Goal: Task Accomplishment & Management: Manage account settings

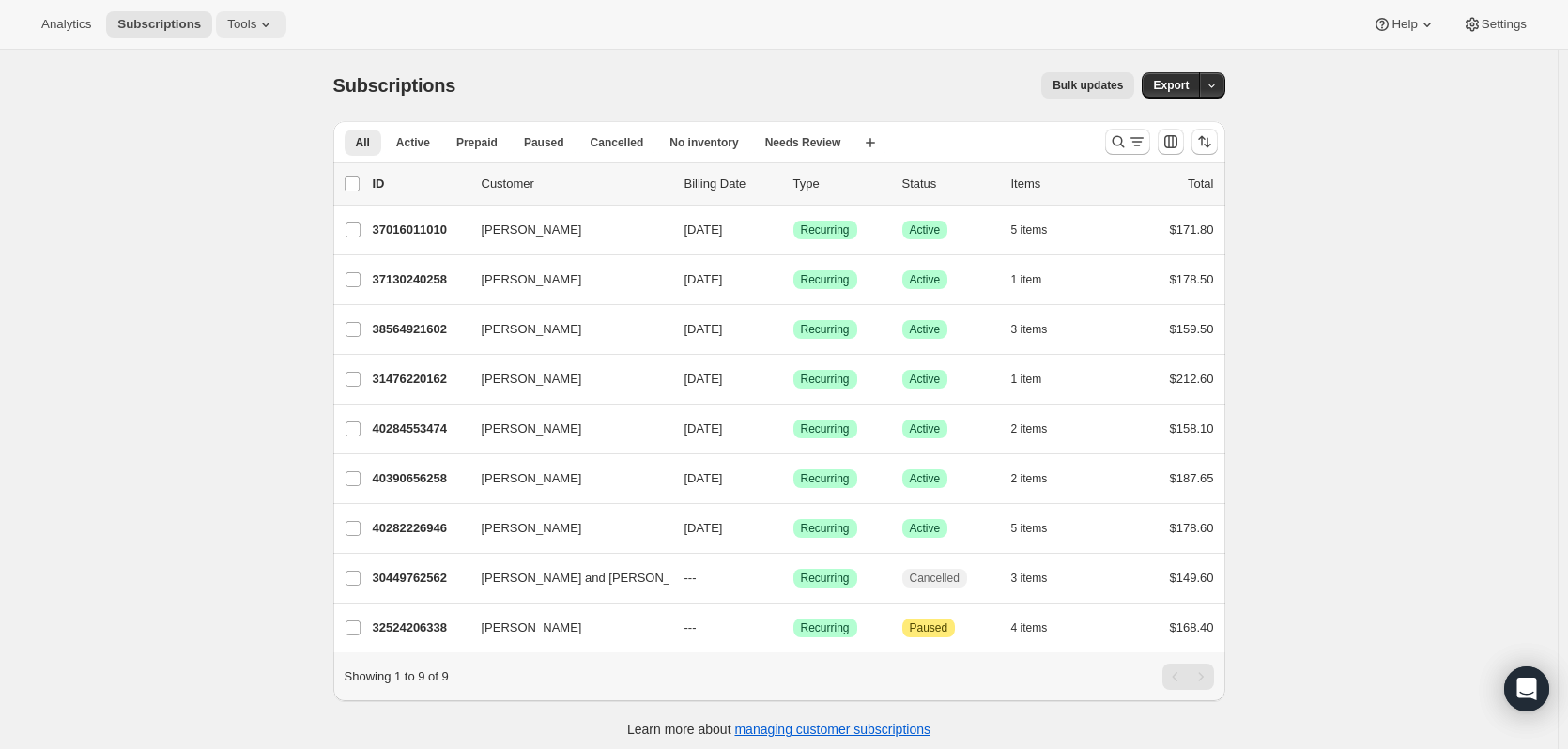
click at [237, 22] on span "Tools" at bounding box center [241, 24] width 29 height 15
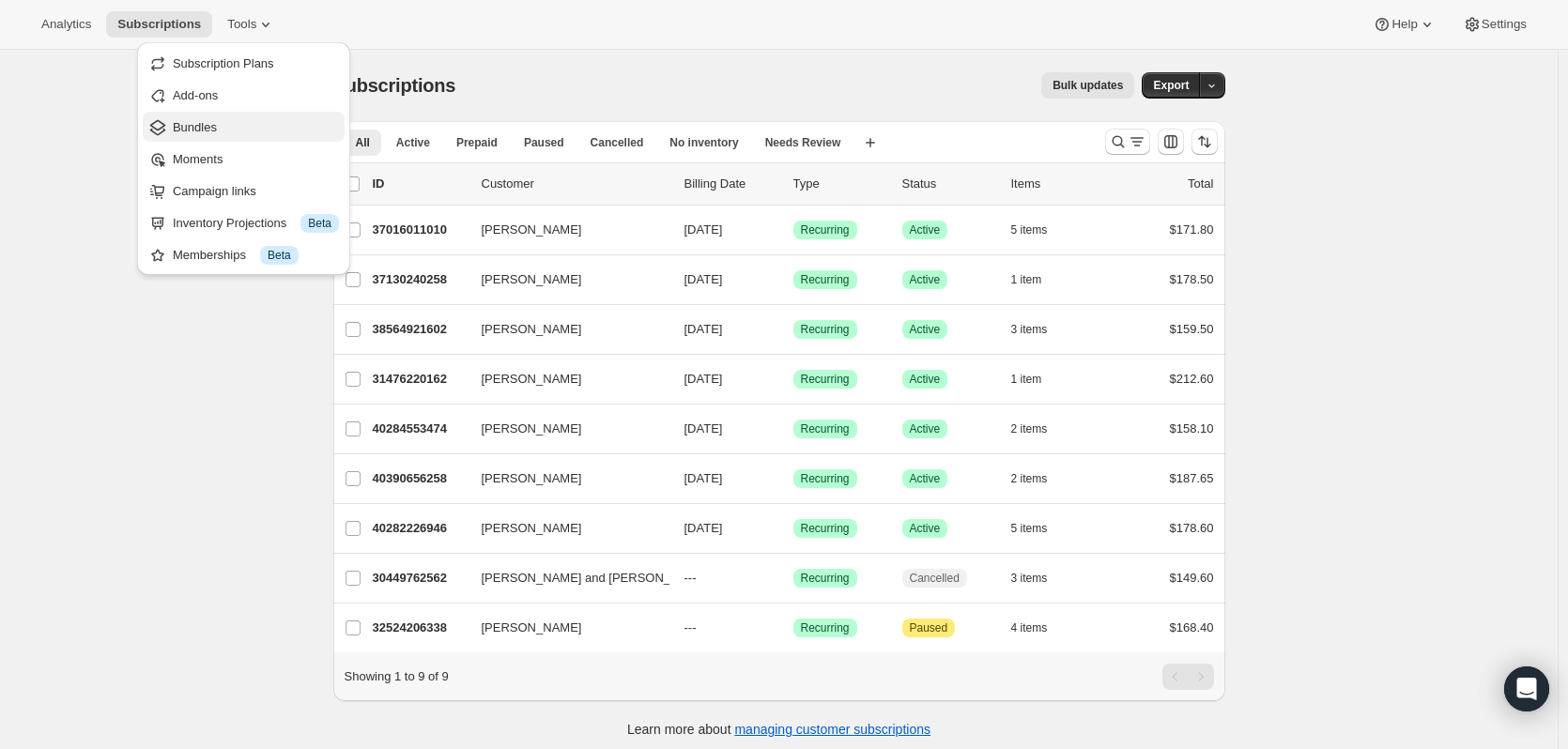
click at [254, 122] on span "Bundles" at bounding box center [255, 128] width 166 height 19
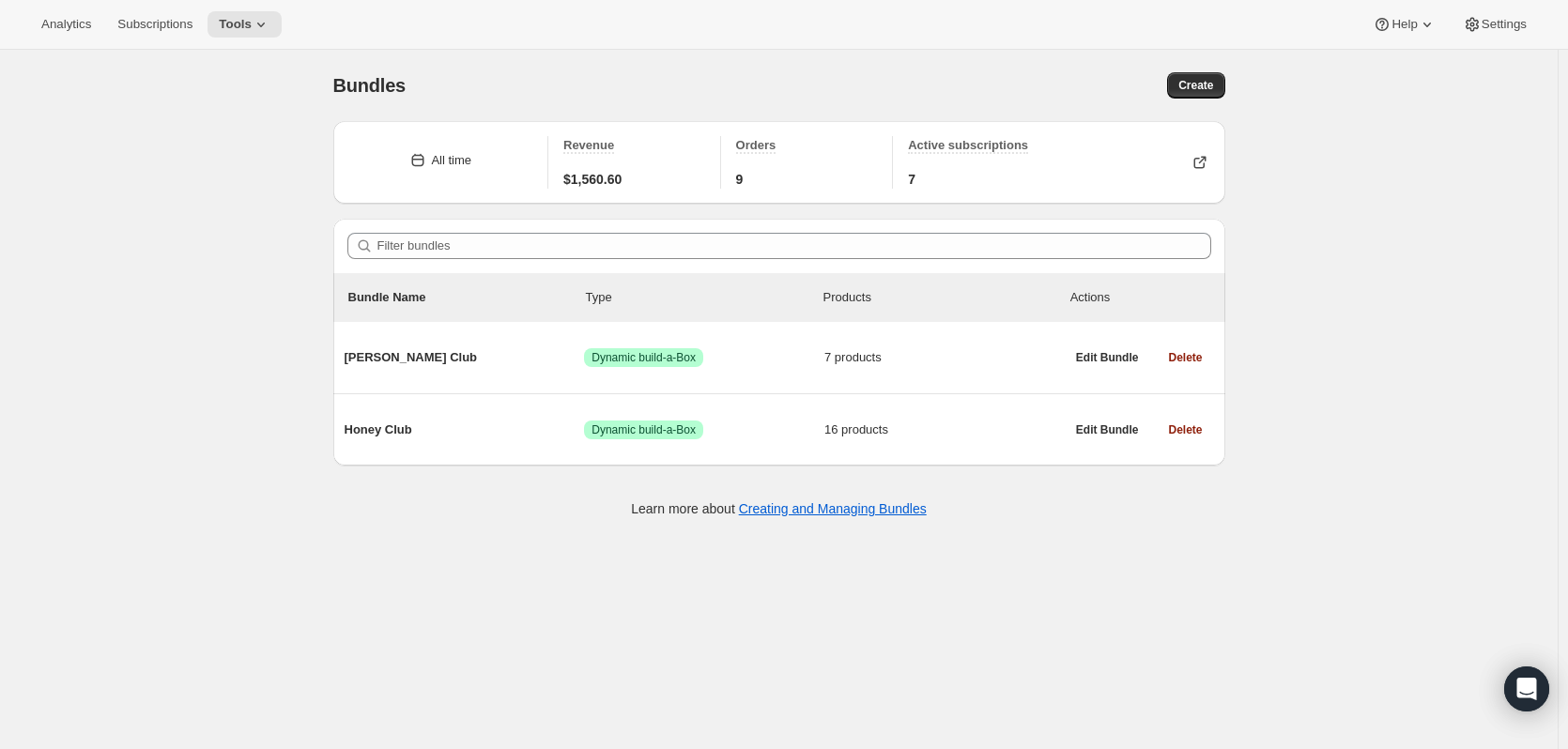
click at [230, 2] on div "Analytics Subscriptions Tools Help Settings" at bounding box center [784, 24] width 1568 height 50
click at [252, 25] on icon at bounding box center [261, 24] width 19 height 19
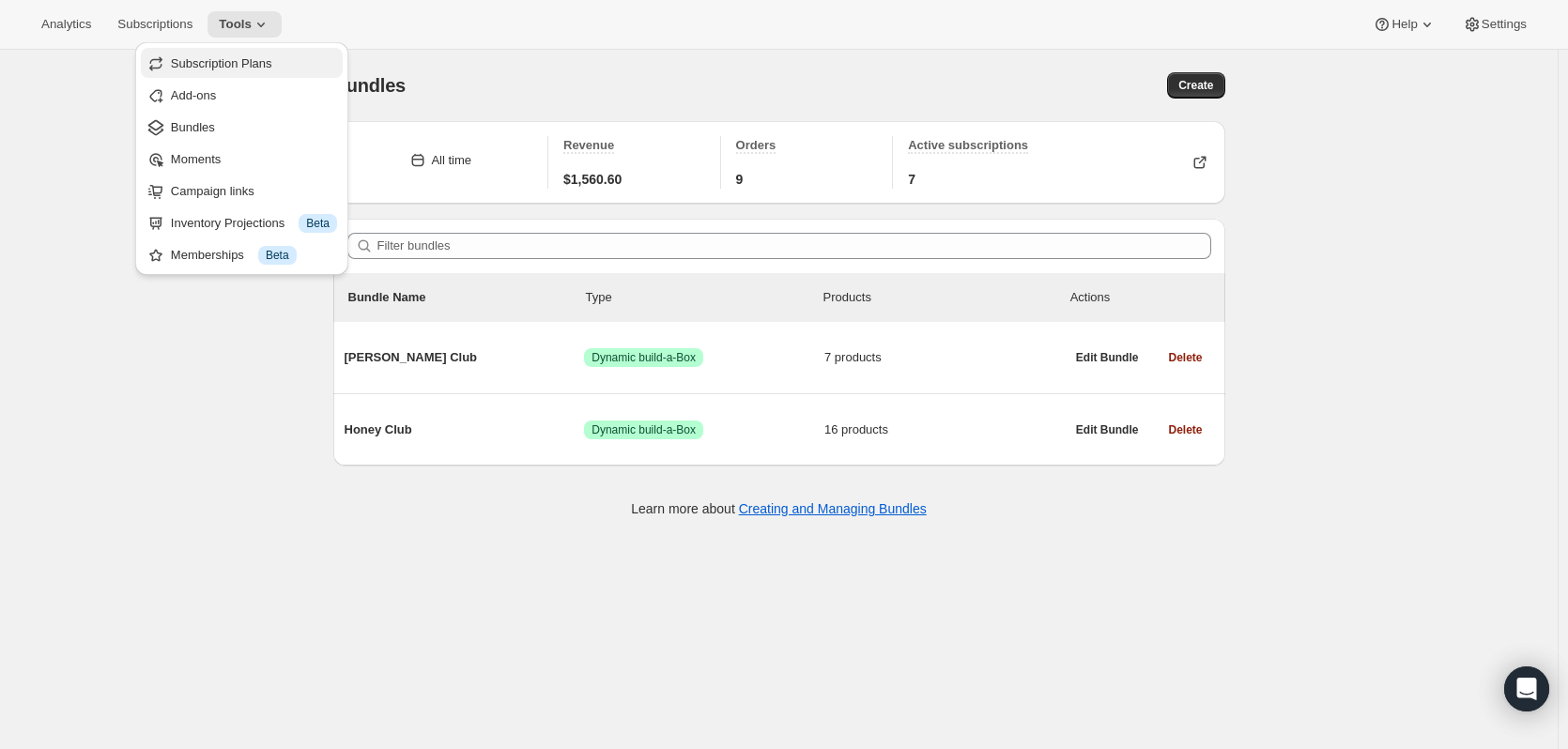
click at [249, 59] on span "Subscription Plans" at bounding box center [221, 63] width 102 height 14
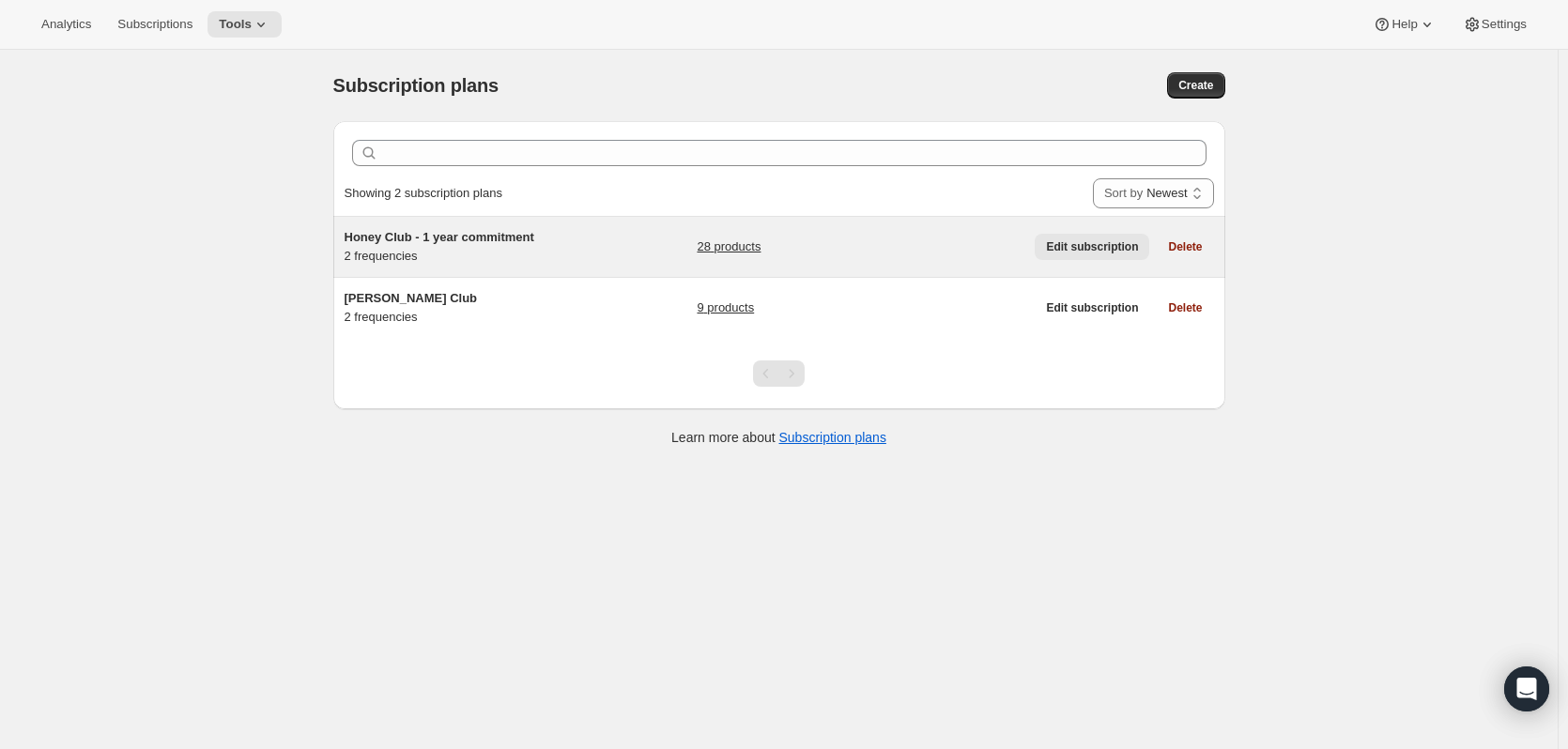
click at [1086, 252] on span "Edit subscription" at bounding box center [1092, 247] width 92 height 15
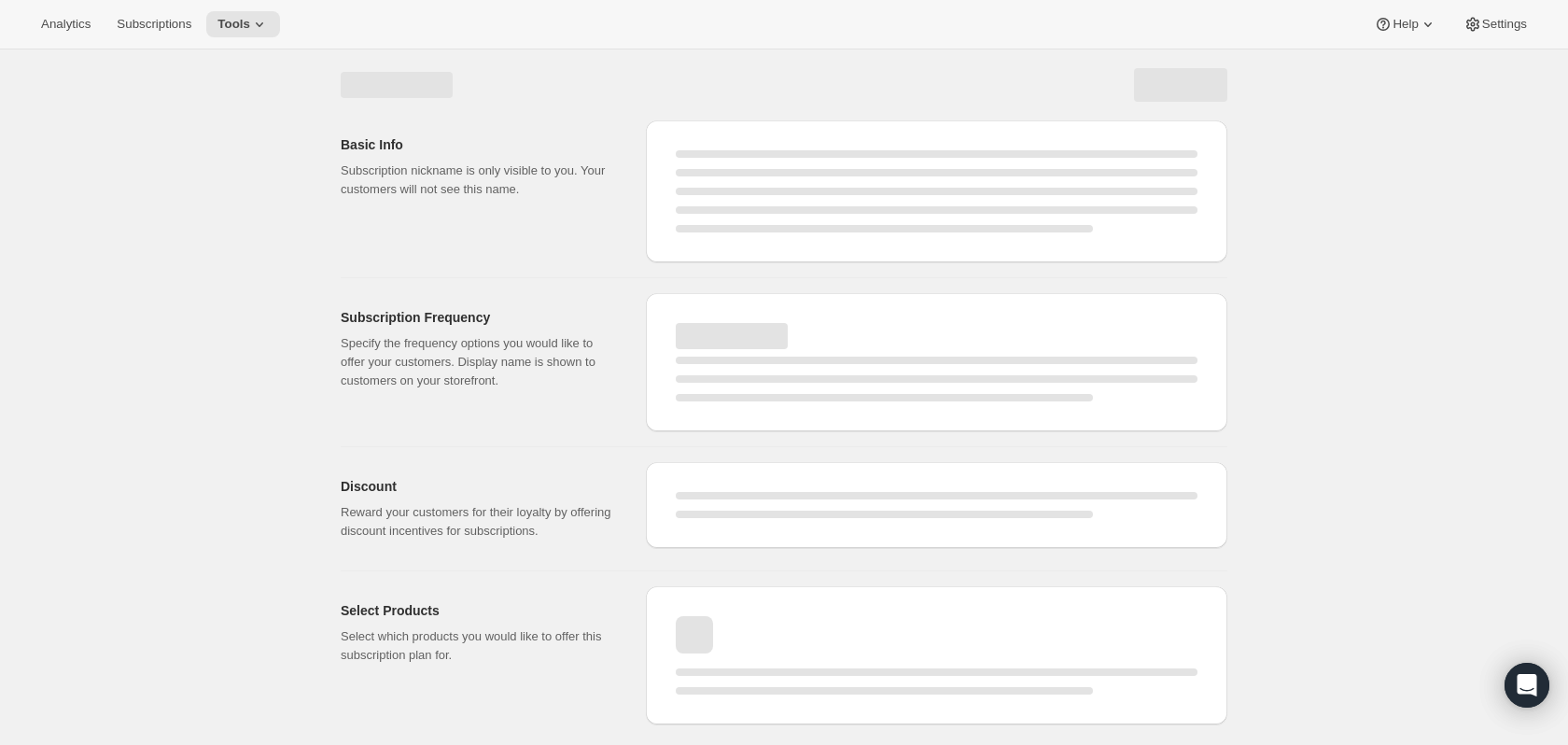
select select "WEEK"
select select "MONTH"
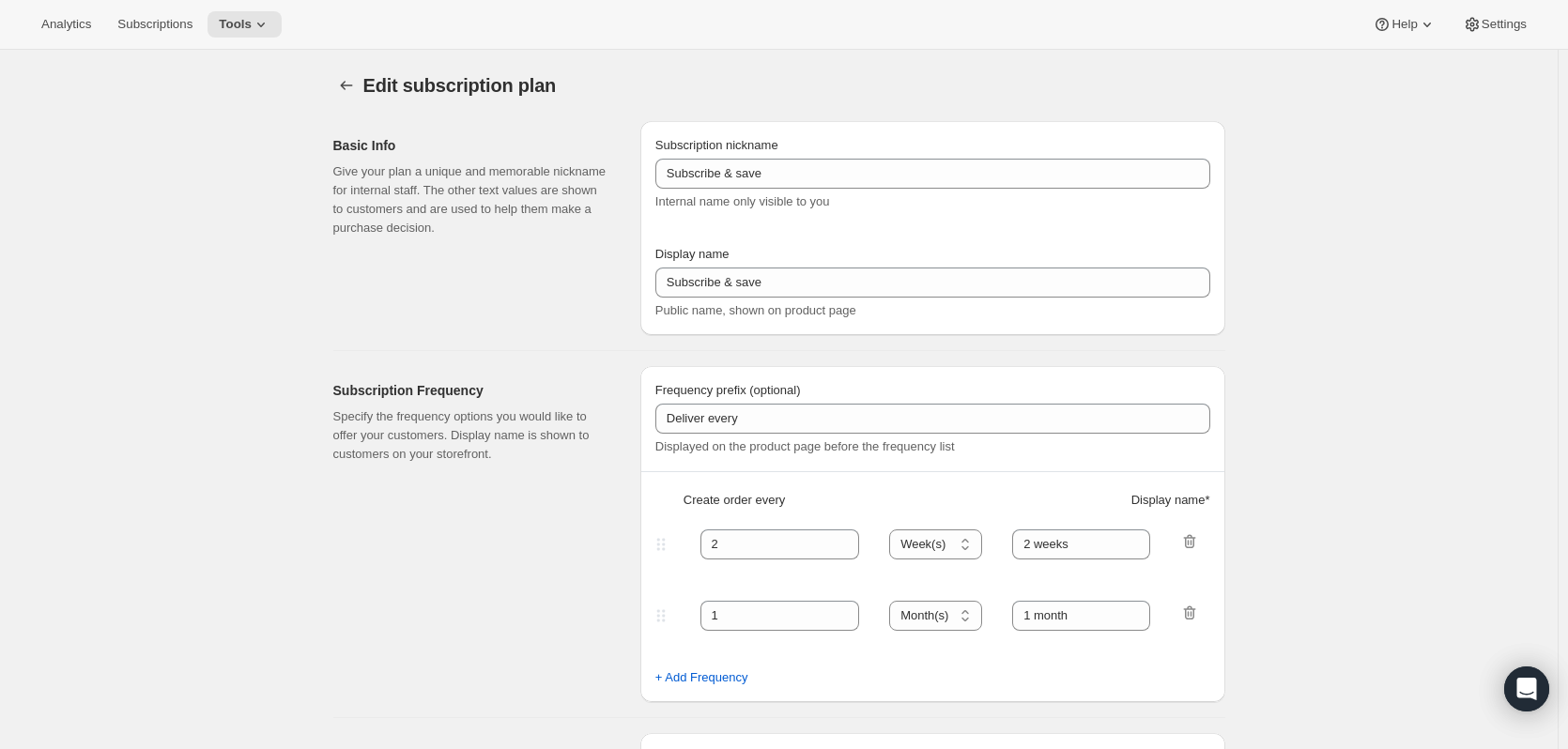
type input "Honey Club - 1 year commitment"
type input "Honey Club"
select select "MONTH"
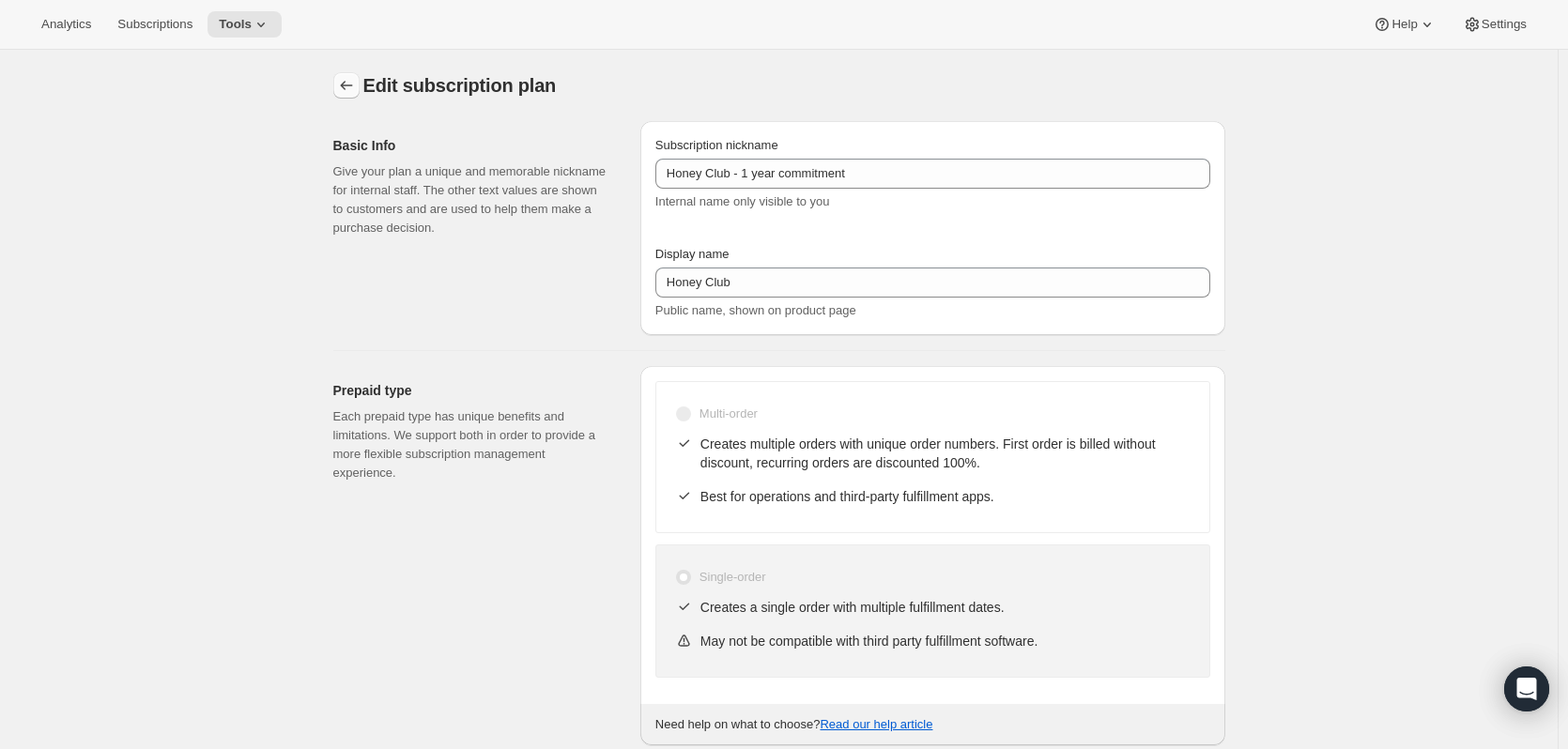
click at [360, 82] on button "Subscription plans" at bounding box center [347, 86] width 26 height 26
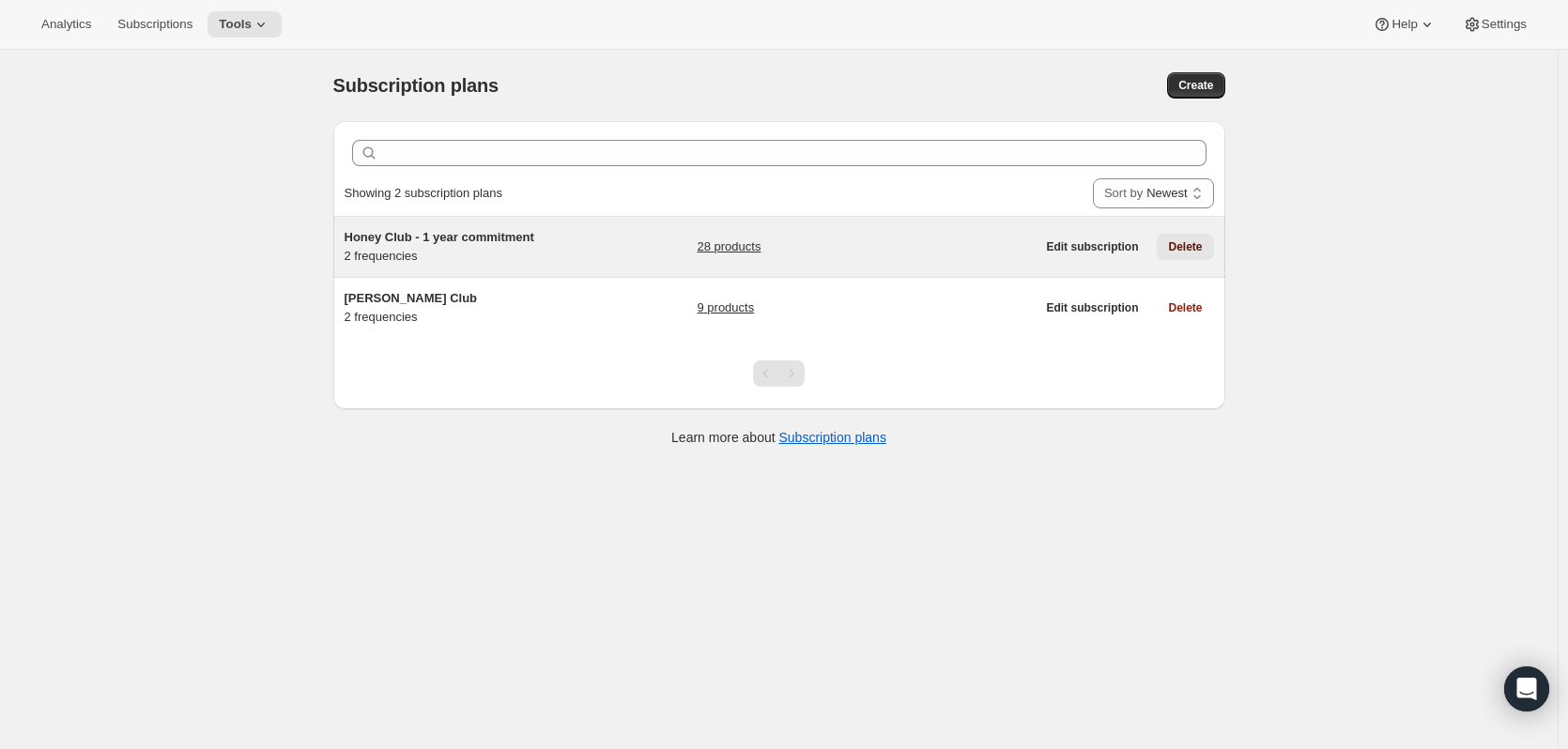
click at [1192, 240] on span "Delete" at bounding box center [1184, 247] width 34 height 15
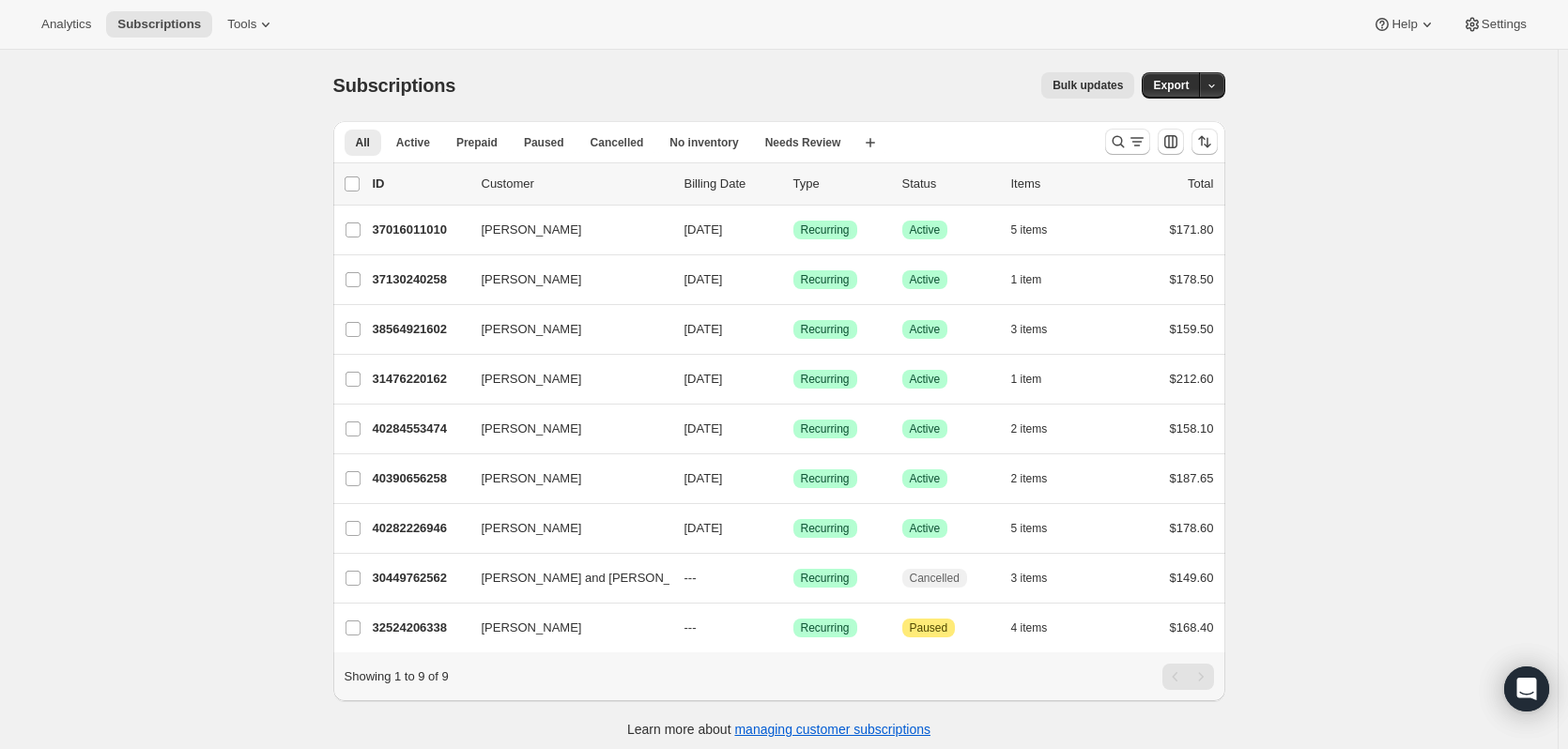
click at [232, 39] on div "Analytics Subscriptions Tools Help Settings" at bounding box center [784, 24] width 1568 height 50
click at [256, 26] on icon at bounding box center [266, 24] width 19 height 19
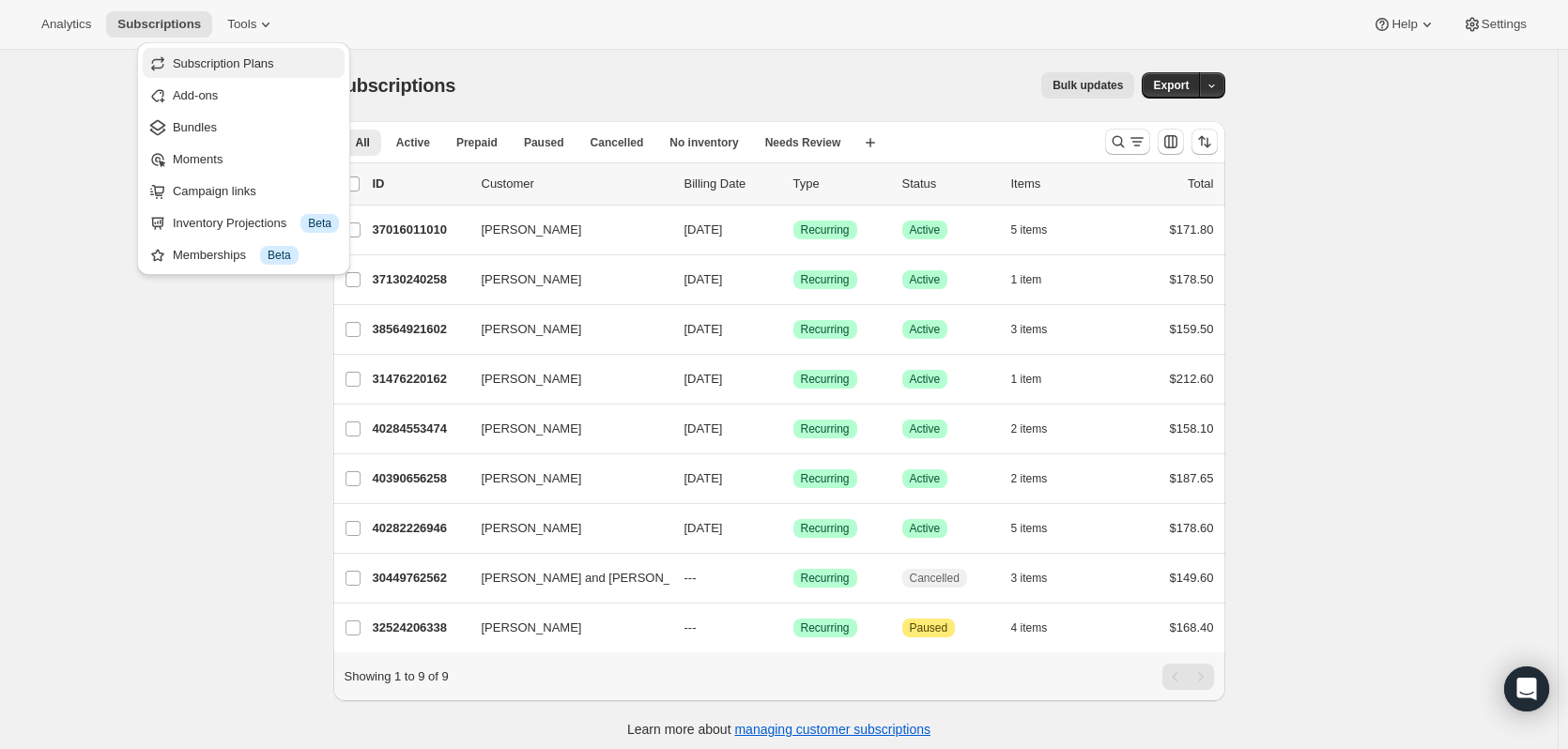
click at [254, 63] on span "Subscription Plans" at bounding box center [223, 63] width 102 height 14
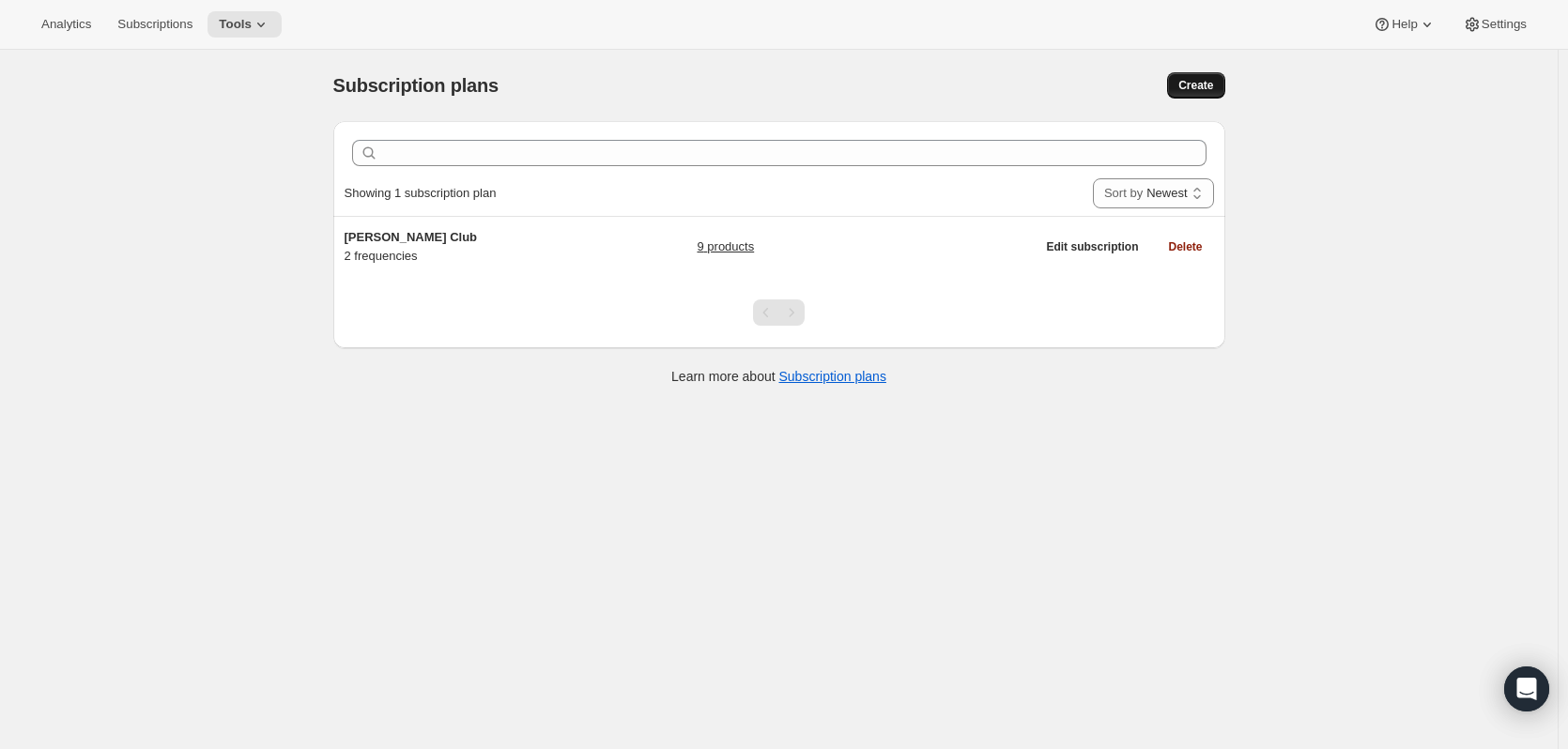
click at [1207, 97] on button "Create" at bounding box center [1195, 86] width 57 height 26
select select "WEEK"
select select "MONTH"
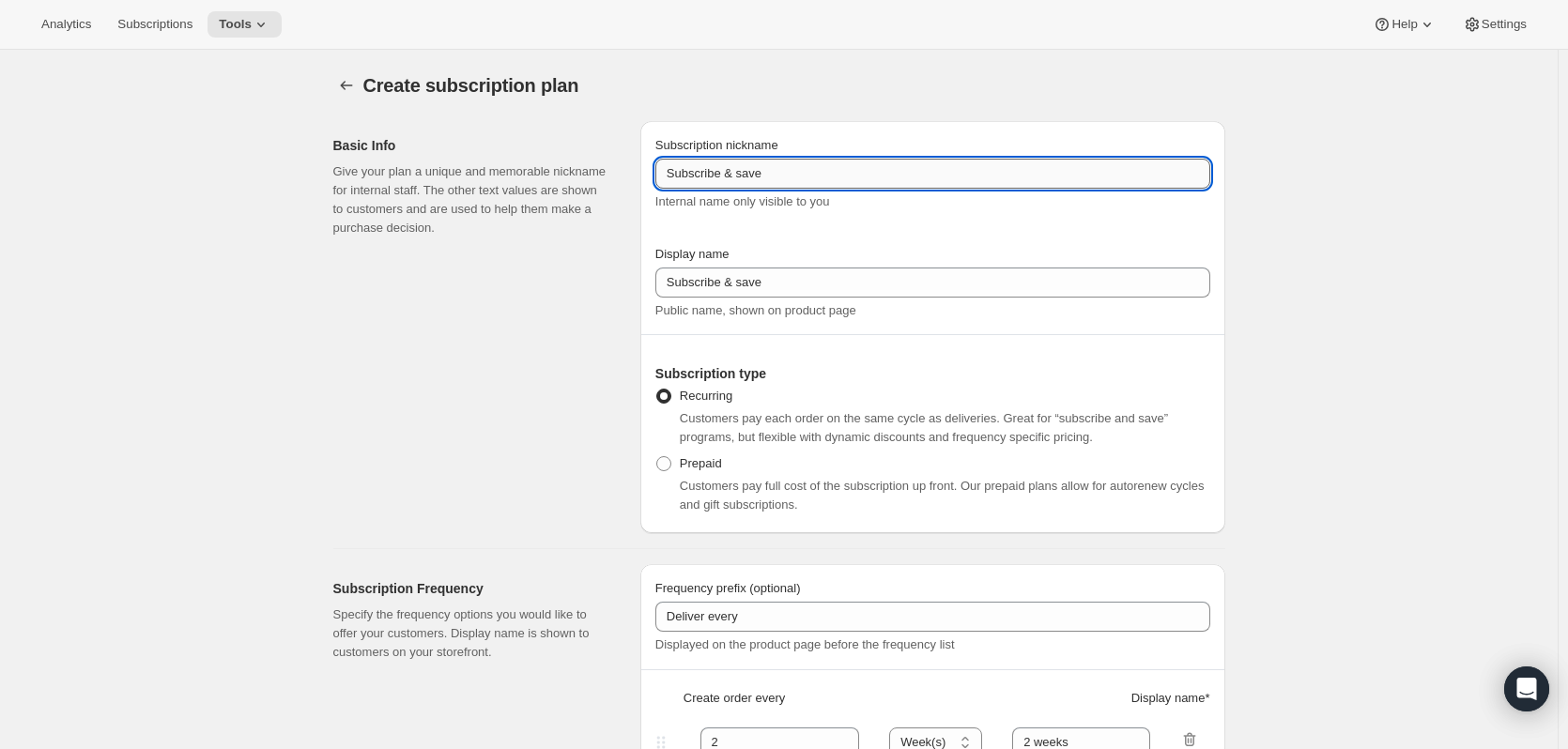
click at [945, 176] on input "Subscribe & save" at bounding box center [932, 173] width 555 height 30
drag, startPoint x: 935, startPoint y: 167, endPoint x: -179, endPoint y: 313, distance: 1123.5
click at [0, 313] on html "Analytics Subscriptions Tools Help Settings Skip to content Create subscription…" at bounding box center [784, 374] width 1568 height 749
type input "Honey Club"
drag, startPoint x: 306, startPoint y: 361, endPoint x: 533, endPoint y: 321, distance: 230.5
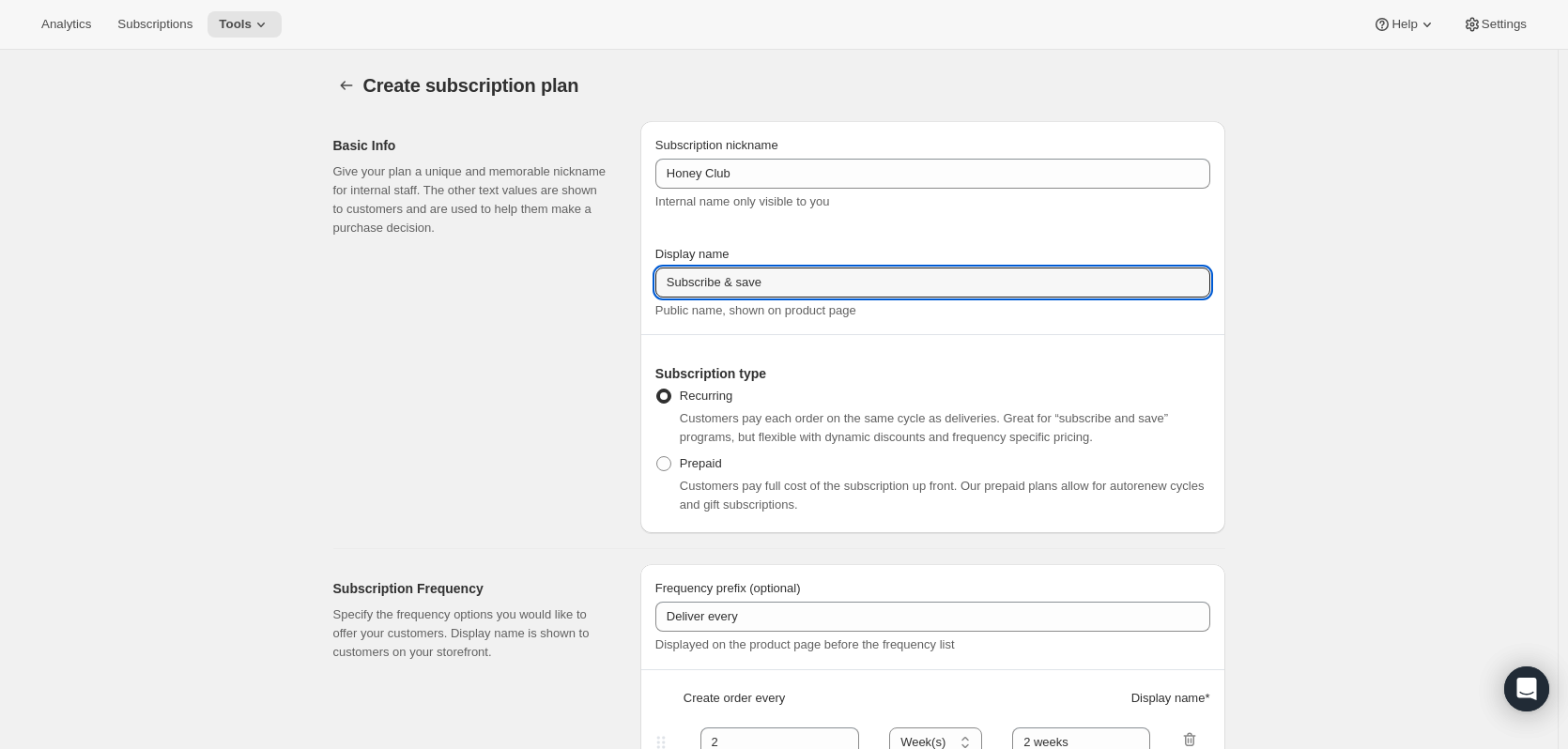
drag, startPoint x: 793, startPoint y: 288, endPoint x: 258, endPoint y: 300, distance: 535.1
type input "Honey Club"
click at [771, 507] on span "Customers pay full cost of the subscription up front. Our prepaid plans allow f…" at bounding box center [941, 495] width 525 height 33
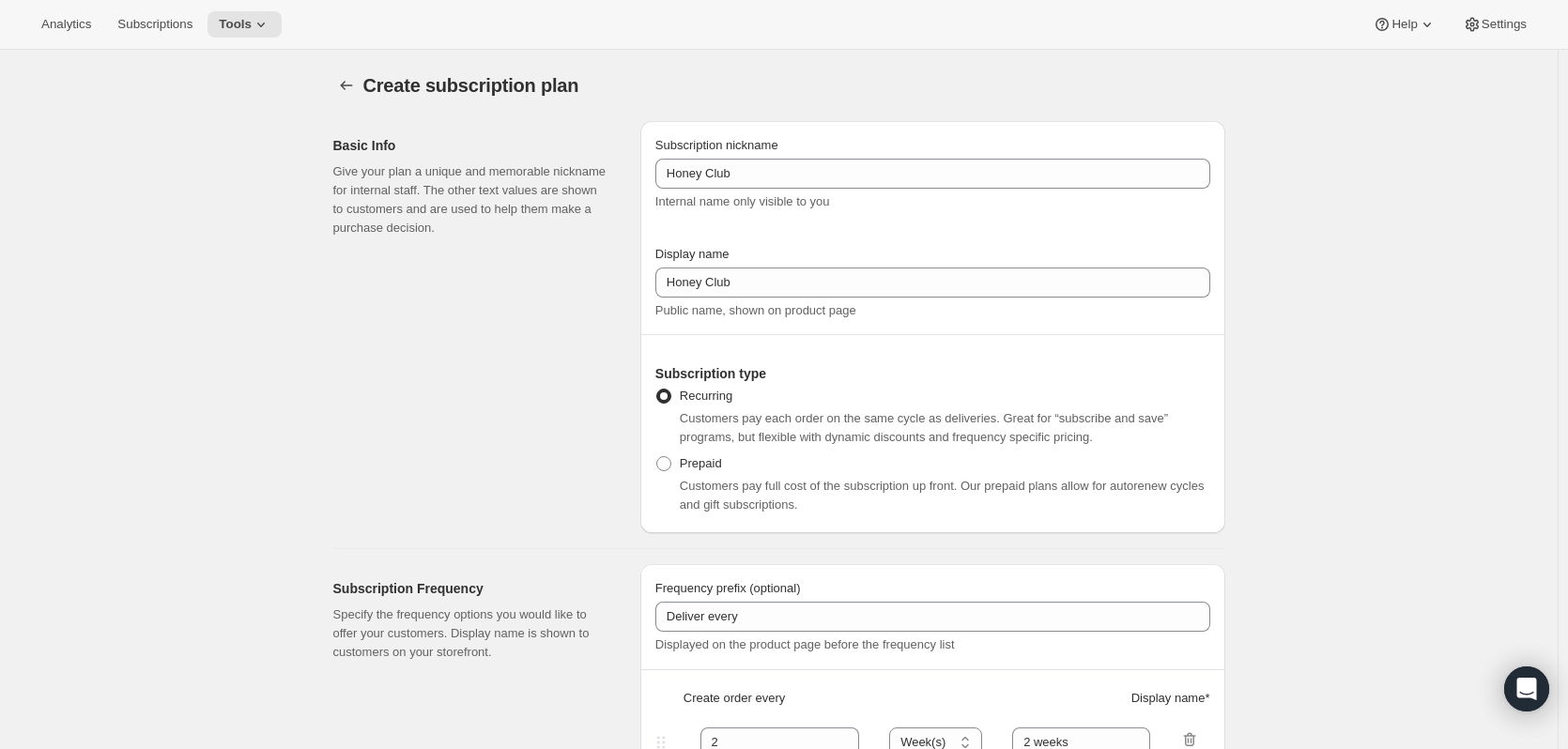
scroll to position [187, 0]
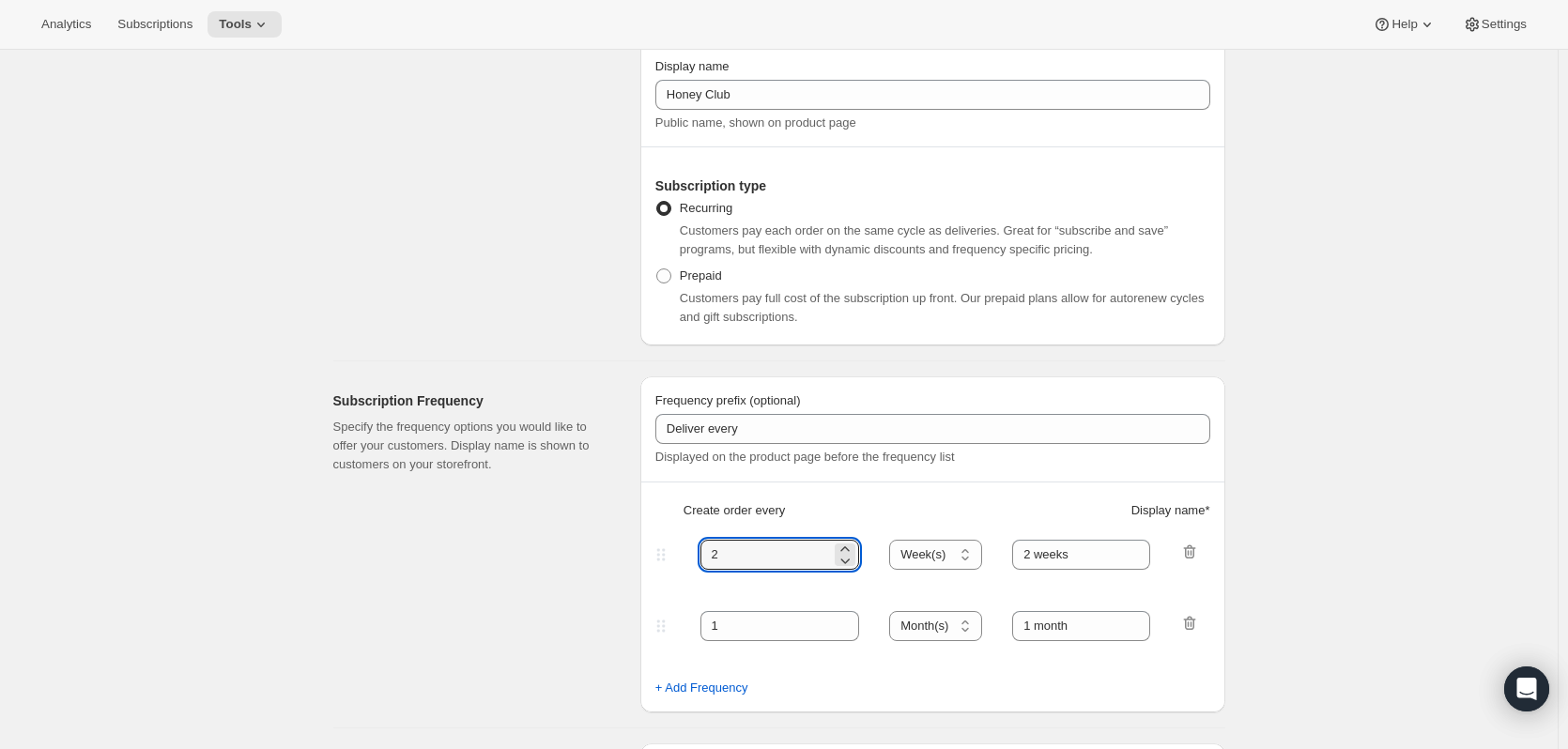
drag, startPoint x: 760, startPoint y: 552, endPoint x: 662, endPoint y: 560, distance: 98.3
click at [662, 560] on div "2 Day(s) Week(s) Month(s) Year(s) Week(s) 2 weeks" at bounding box center [924, 555] width 547 height 30
type input "6"
click at [948, 548] on select "Day(s) Week(s) Month(s) Year(s)" at bounding box center [935, 555] width 93 height 30
select select "MONTH"
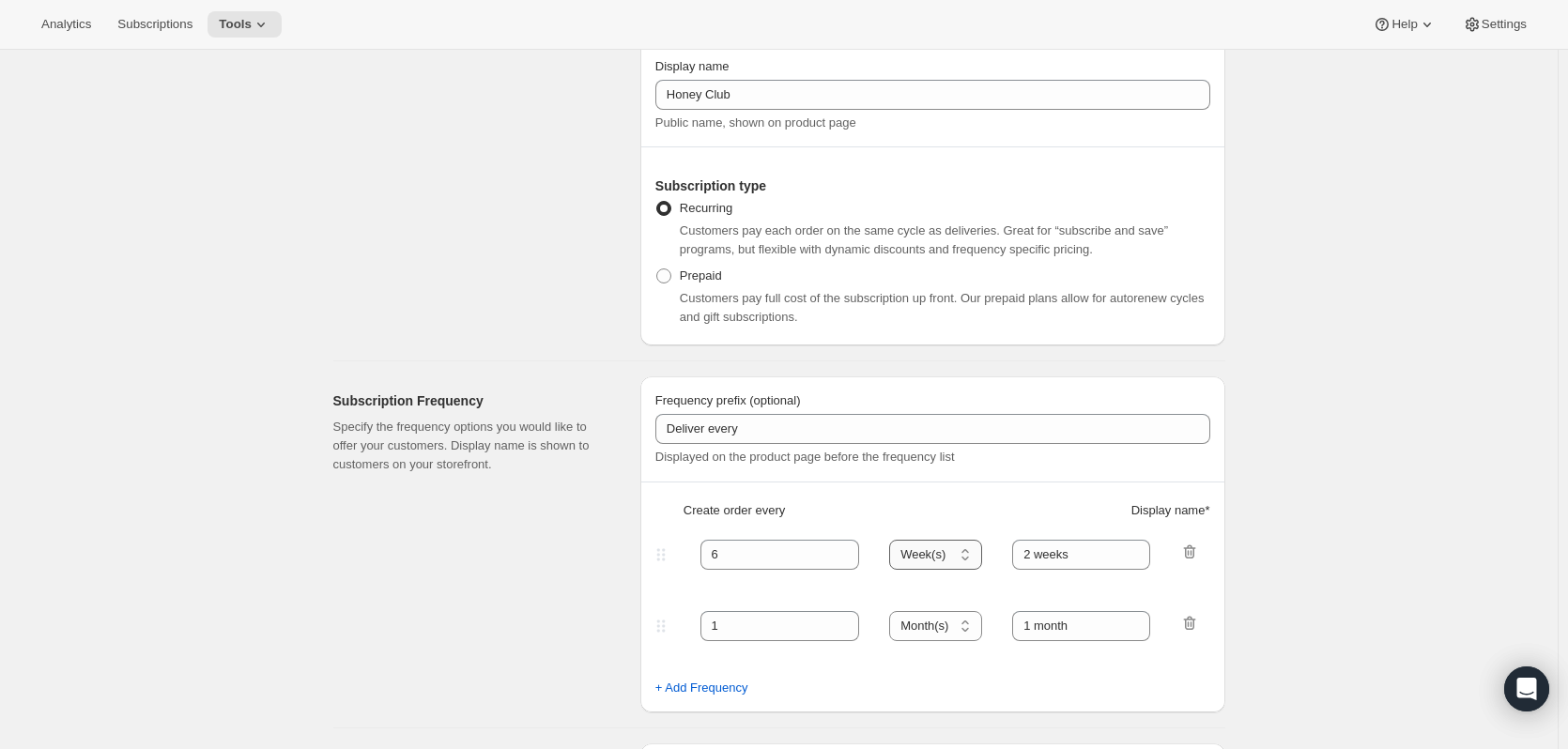
click at [894, 540] on select "Day(s) Week(s) Month(s) Year(s)" at bounding box center [935, 555] width 93 height 30
drag, startPoint x: 754, startPoint y: 625, endPoint x: 684, endPoint y: 629, distance: 70.1
click at [685, 629] on div "1 Day(s) Week(s) Month(s) Year(s) Month(s) 1 month" at bounding box center [924, 627] width 547 height 30
type input "3"
click at [906, 629] on select "Day(s) Week(s) Month(s) Year(s)" at bounding box center [935, 627] width 93 height 30
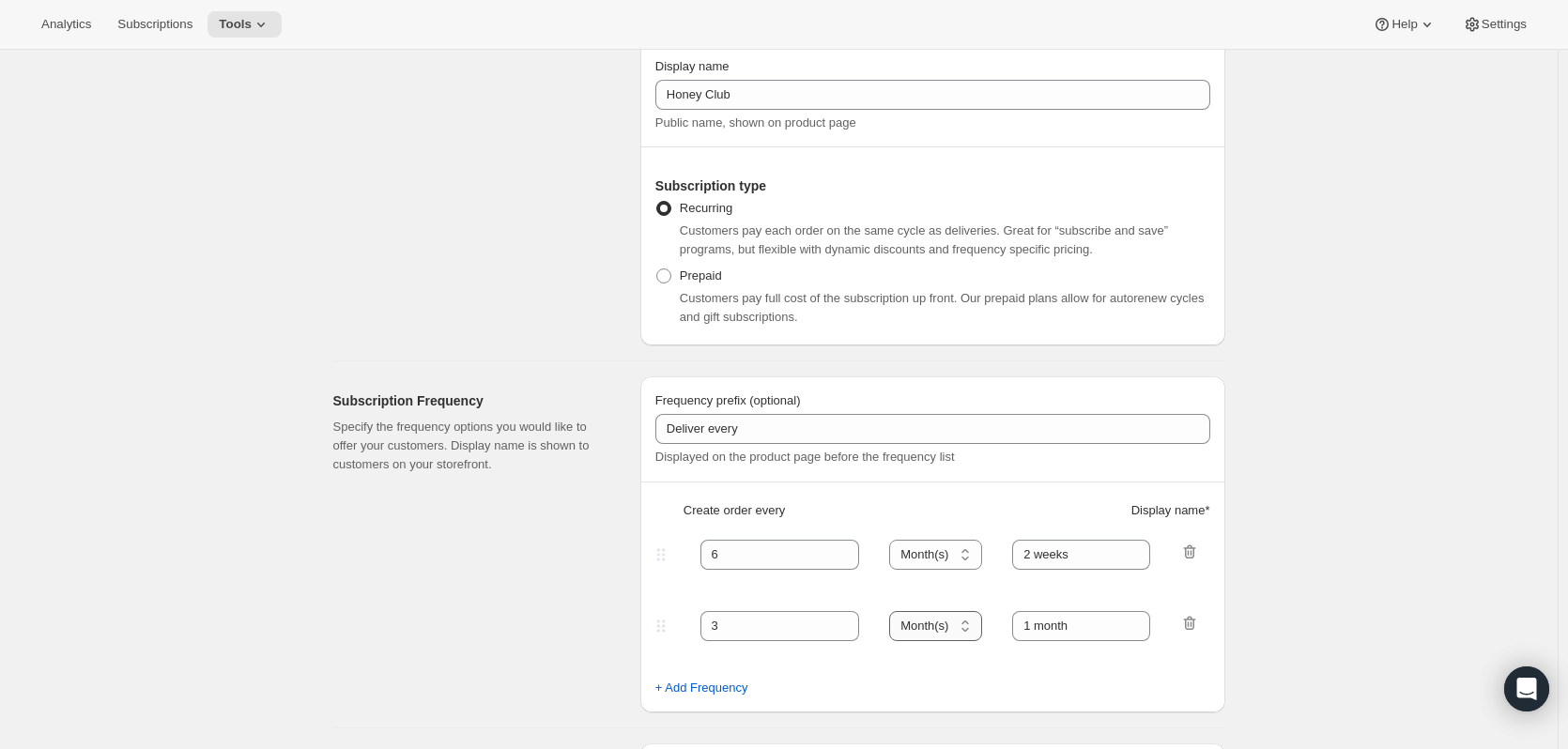
click at [894, 611] on select "Day(s) Week(s) Month(s) Year(s)" at bounding box center [935, 627] width 93 height 30
drag, startPoint x: 1036, startPoint y: 627, endPoint x: 984, endPoint y: 627, distance: 52.0
click at [984, 627] on div "3 Day(s) Week(s) Month(s) Year(s) Month(s) 1 month" at bounding box center [924, 627] width 547 height 30
type input "3 month"
drag, startPoint x: 1030, startPoint y: 557, endPoint x: 1170, endPoint y: 549, distance: 140.2
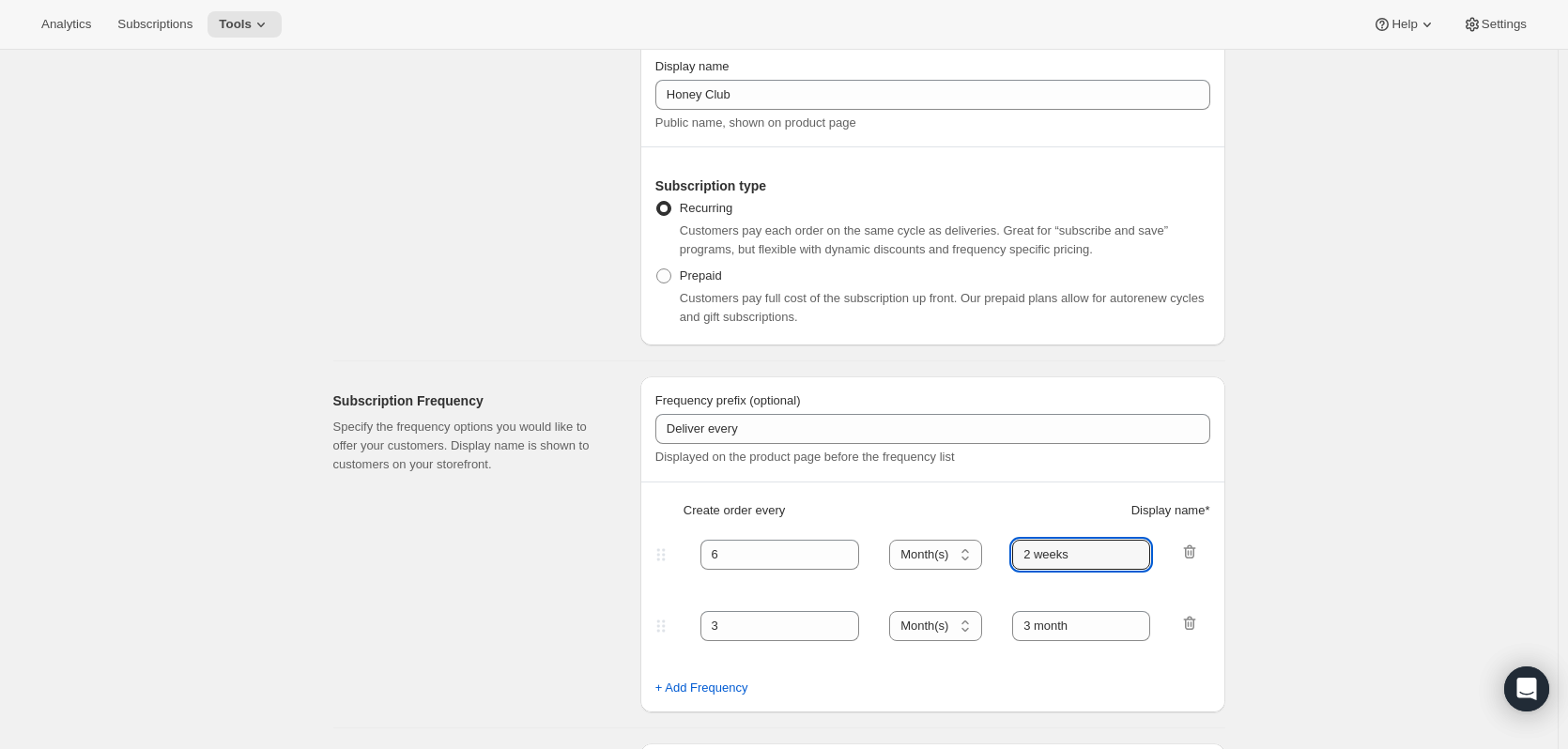
click at [1170, 549] on div "6 Day(s) Week(s) Month(s) Year(s) Month(s) 2 weeks" at bounding box center [924, 555] width 547 height 30
click at [1084, 554] on input "6 months" at bounding box center [1081, 555] width 138 height 30
type input "6 months"
click at [1086, 620] on input "3 month" at bounding box center [1081, 627] width 138 height 30
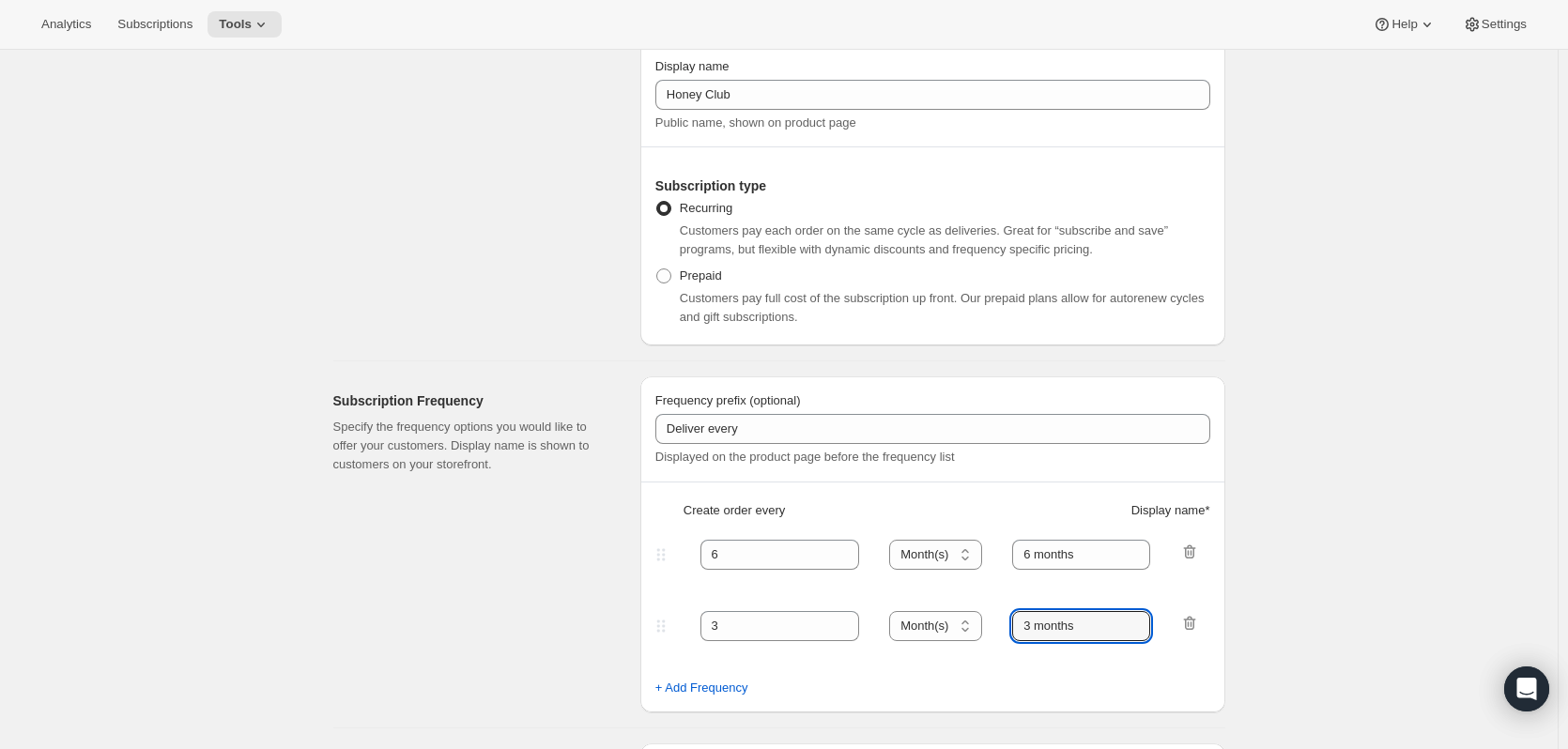
type input "3 months"
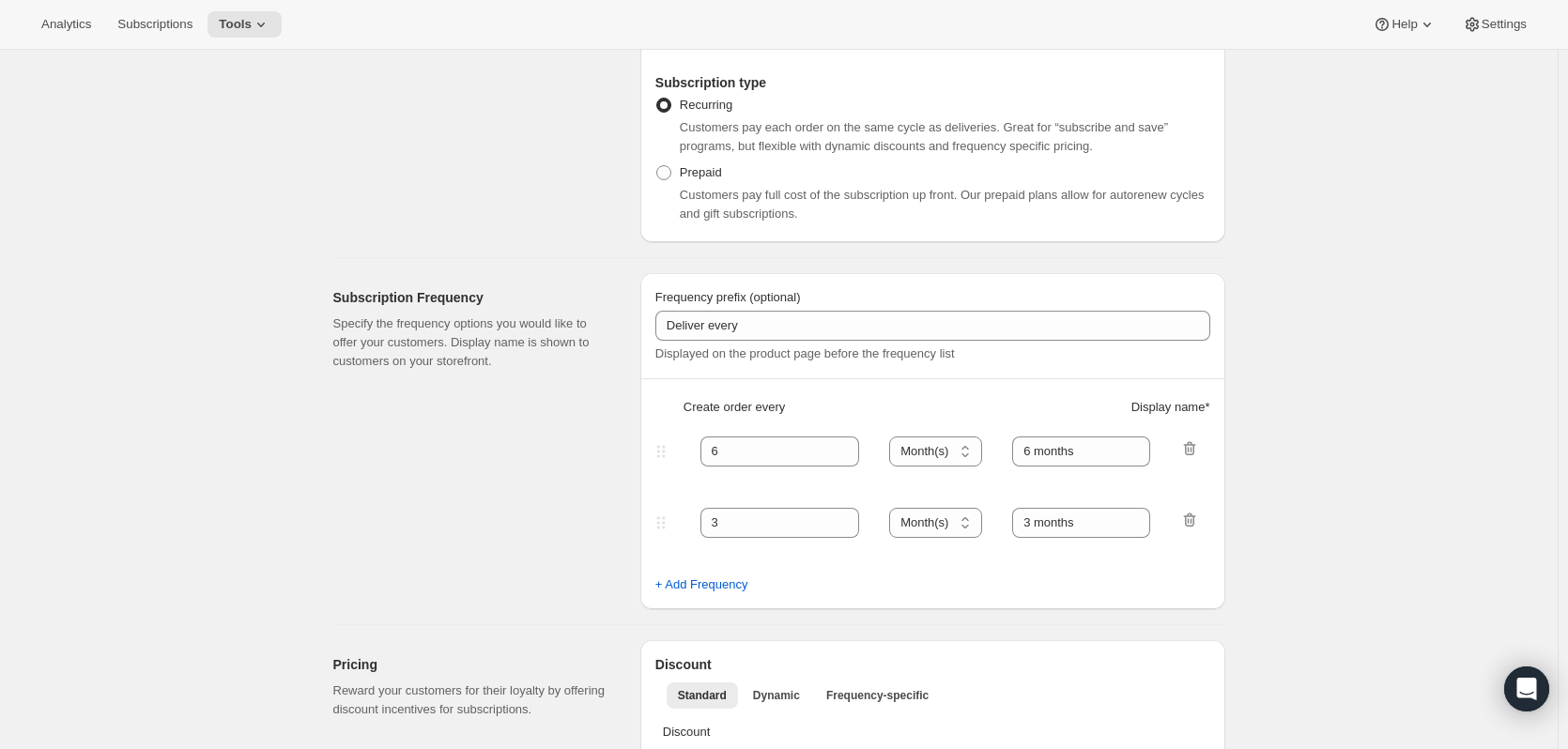
scroll to position [563, 0]
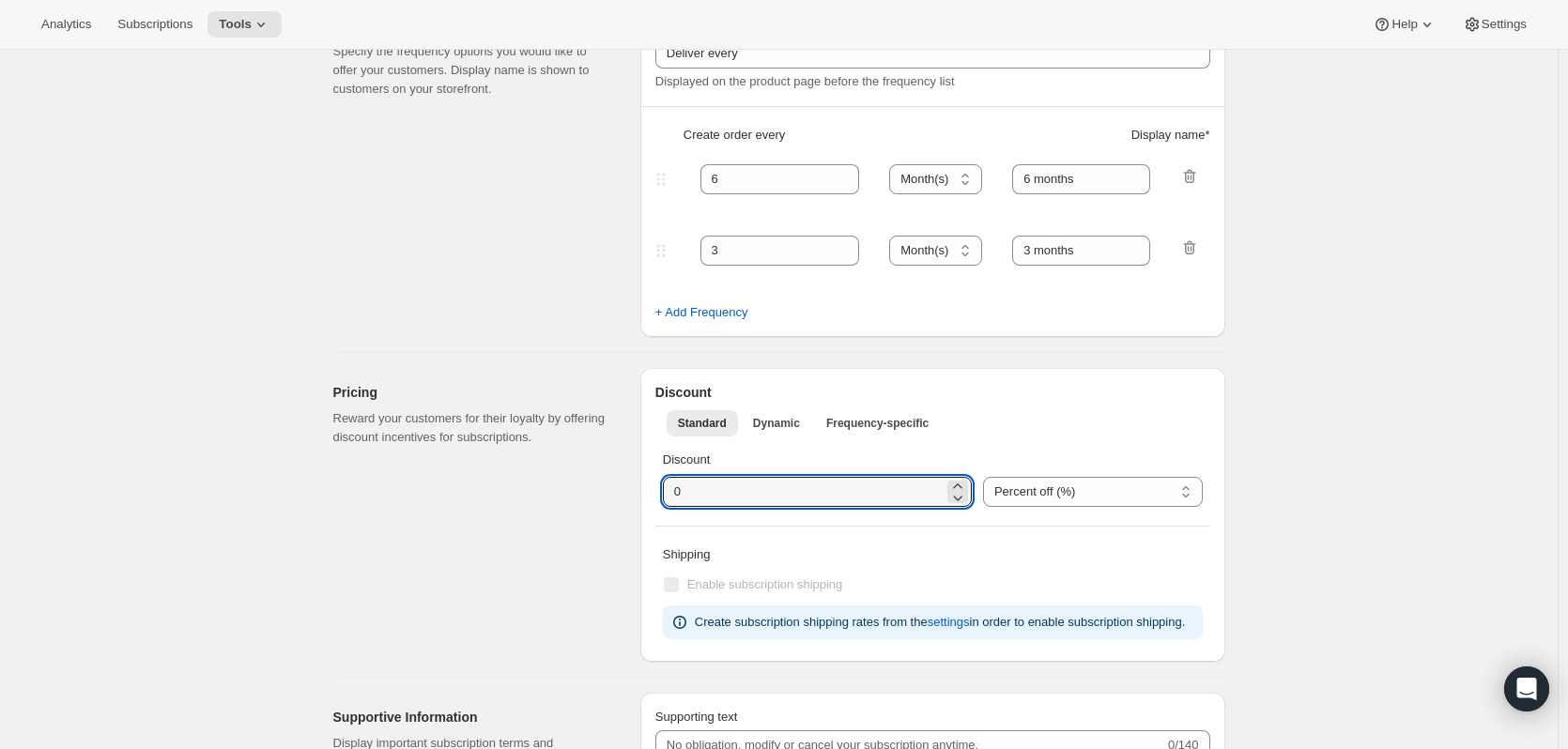
drag, startPoint x: 727, startPoint y: 485, endPoint x: 255, endPoint y: 506, distance: 472.5
click at [276, 506] on div "Create subscription plan. This page is ready Create subscription plan Basic Inf…" at bounding box center [778, 584] width 1558 height 2196
type input "20"
click at [1033, 574] on div "Enable subscription shipping" at bounding box center [932, 585] width 540 height 26
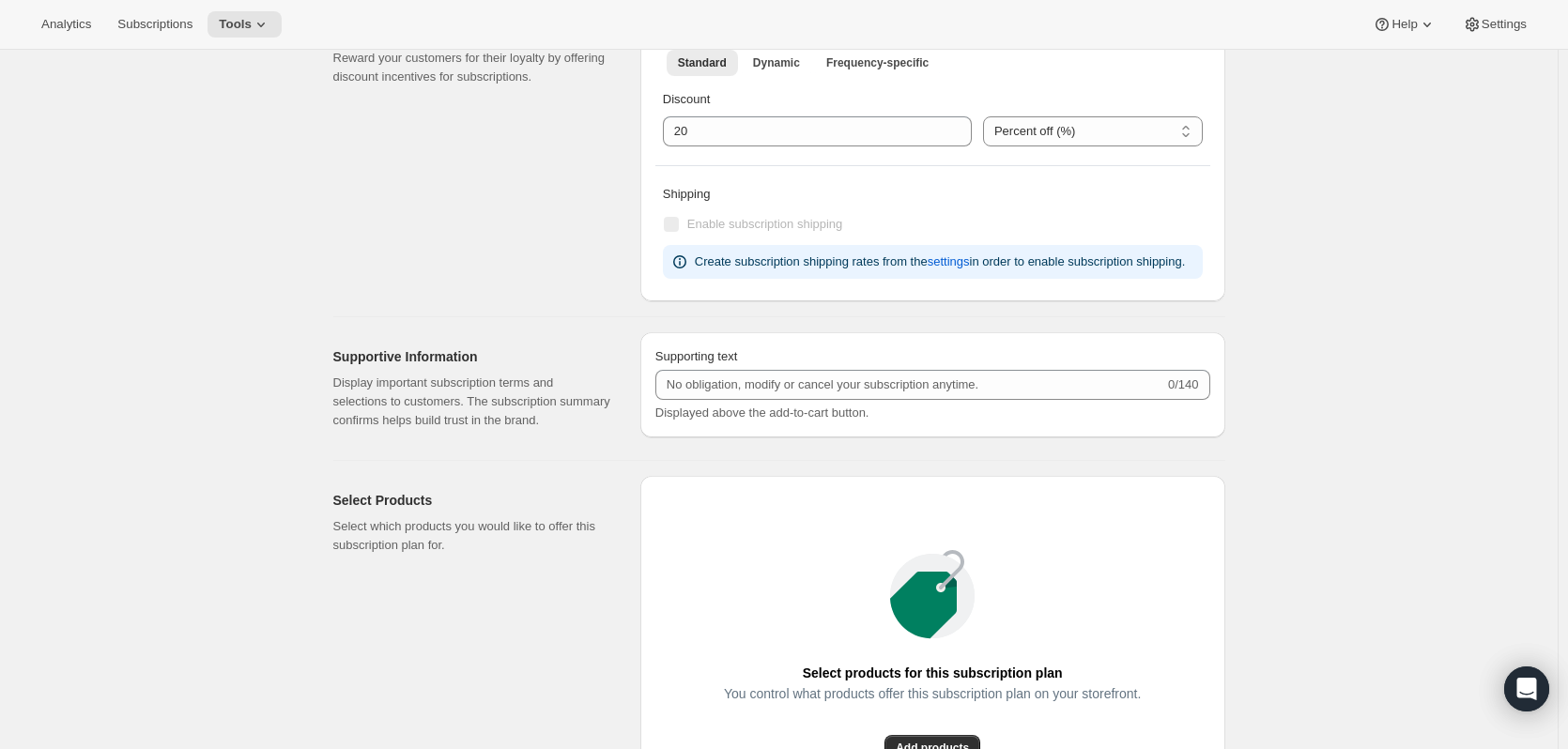
scroll to position [938, 0]
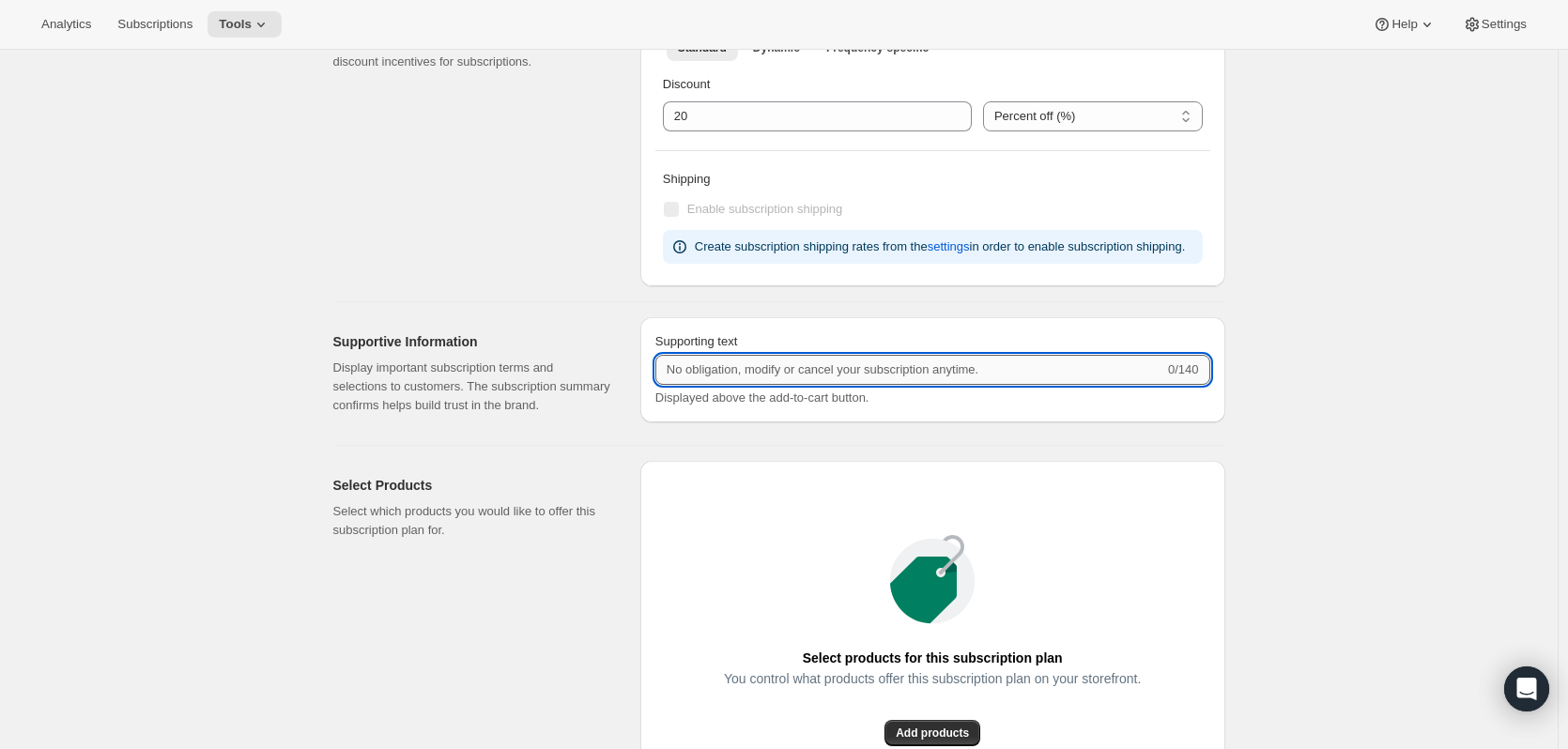
click at [836, 376] on input "Supporting text" at bounding box center [909, 370] width 509 height 30
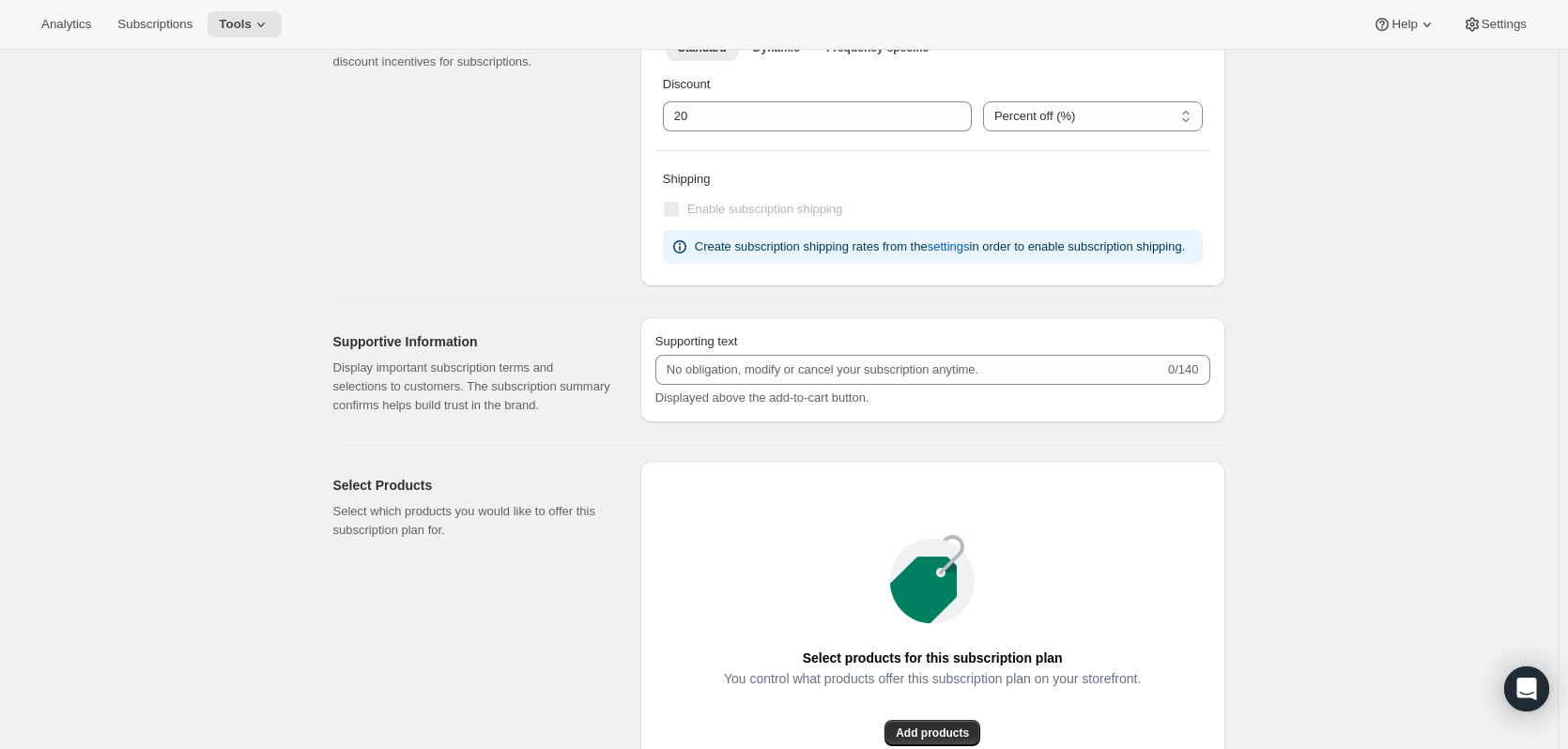
click at [1379, 366] on div "Create subscription plan. This page is ready Create subscription plan Basic Inf…" at bounding box center [778, 209] width 1558 height 2196
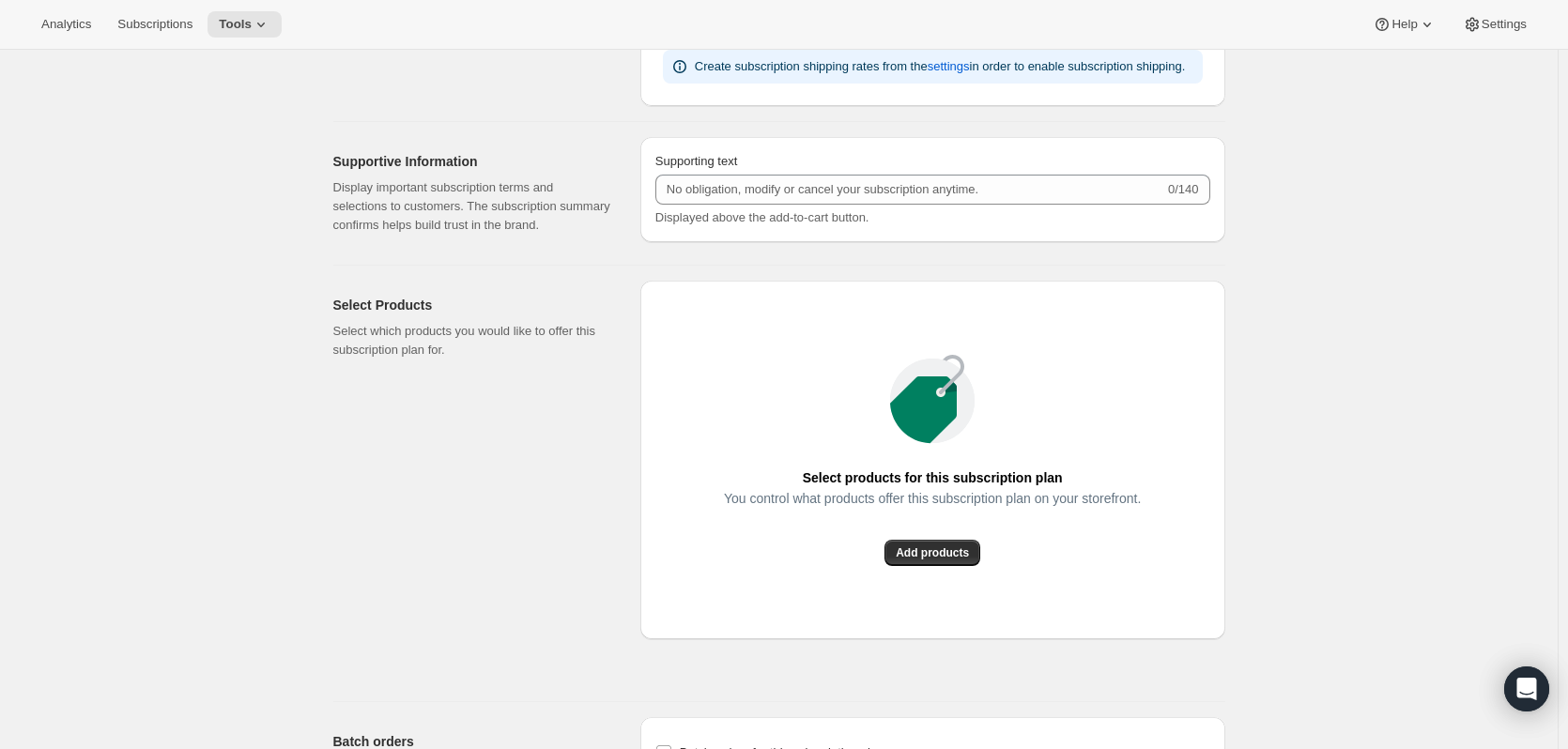
scroll to position [1126, 0]
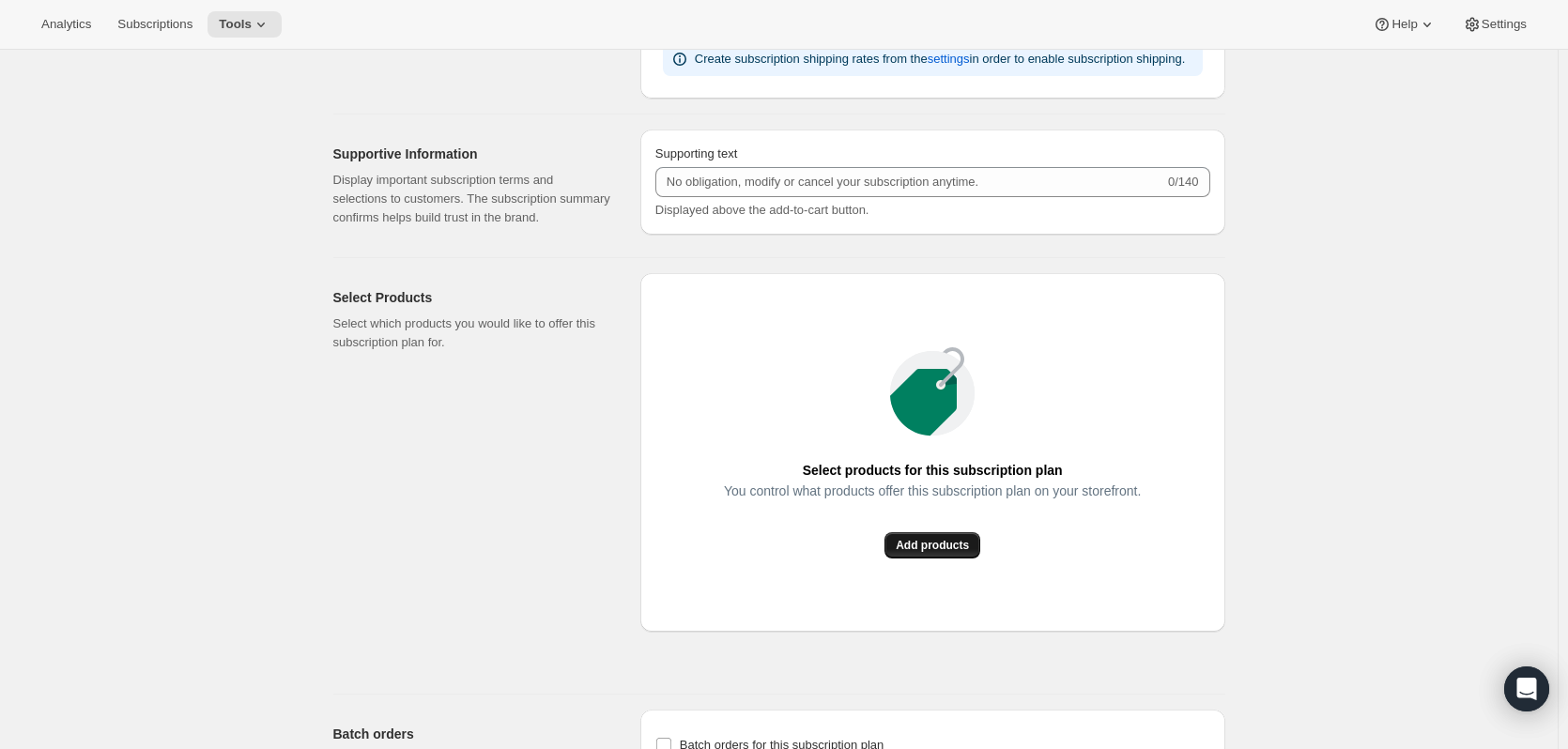
click at [896, 551] on button "Add products" at bounding box center [932, 545] width 96 height 26
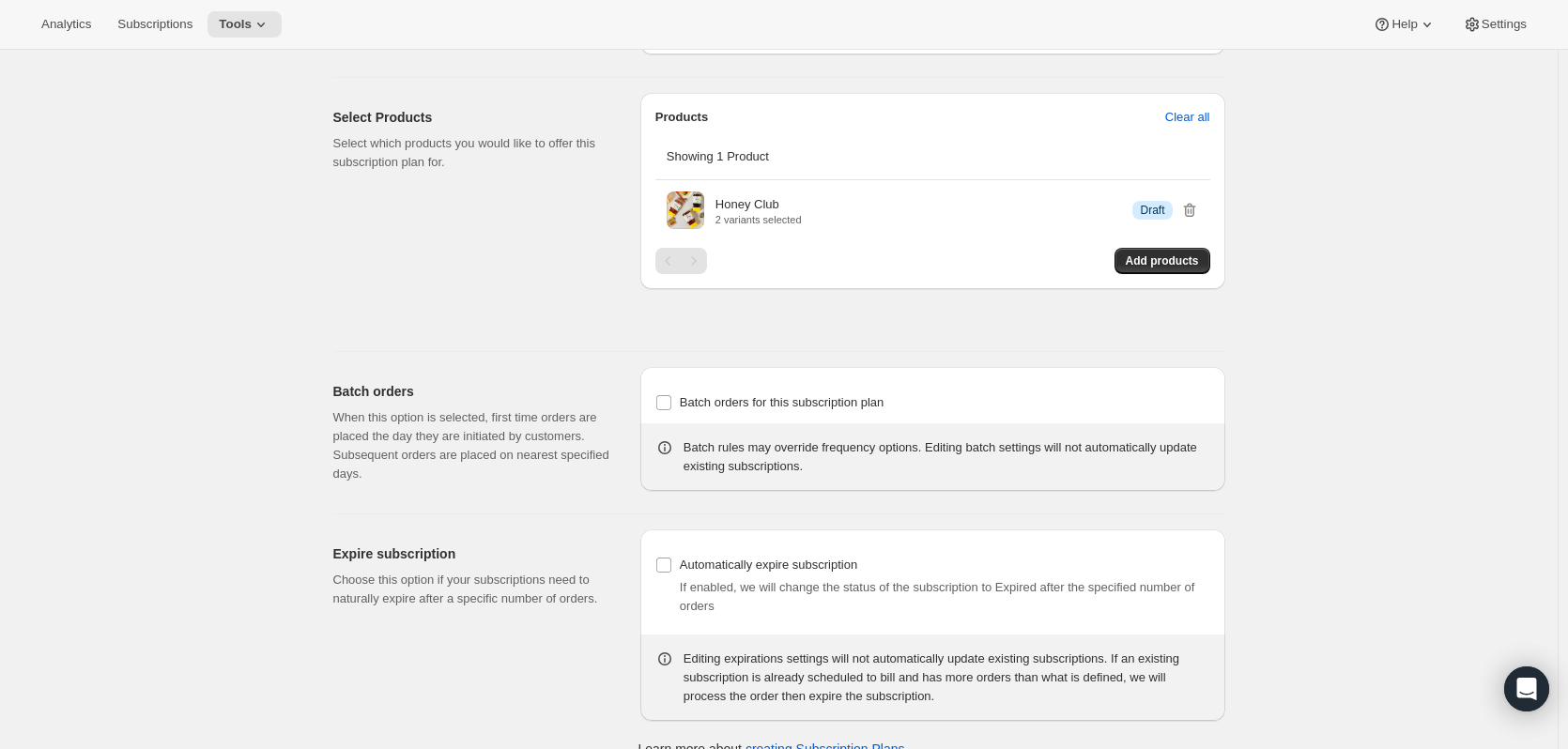
scroll to position [1335, 0]
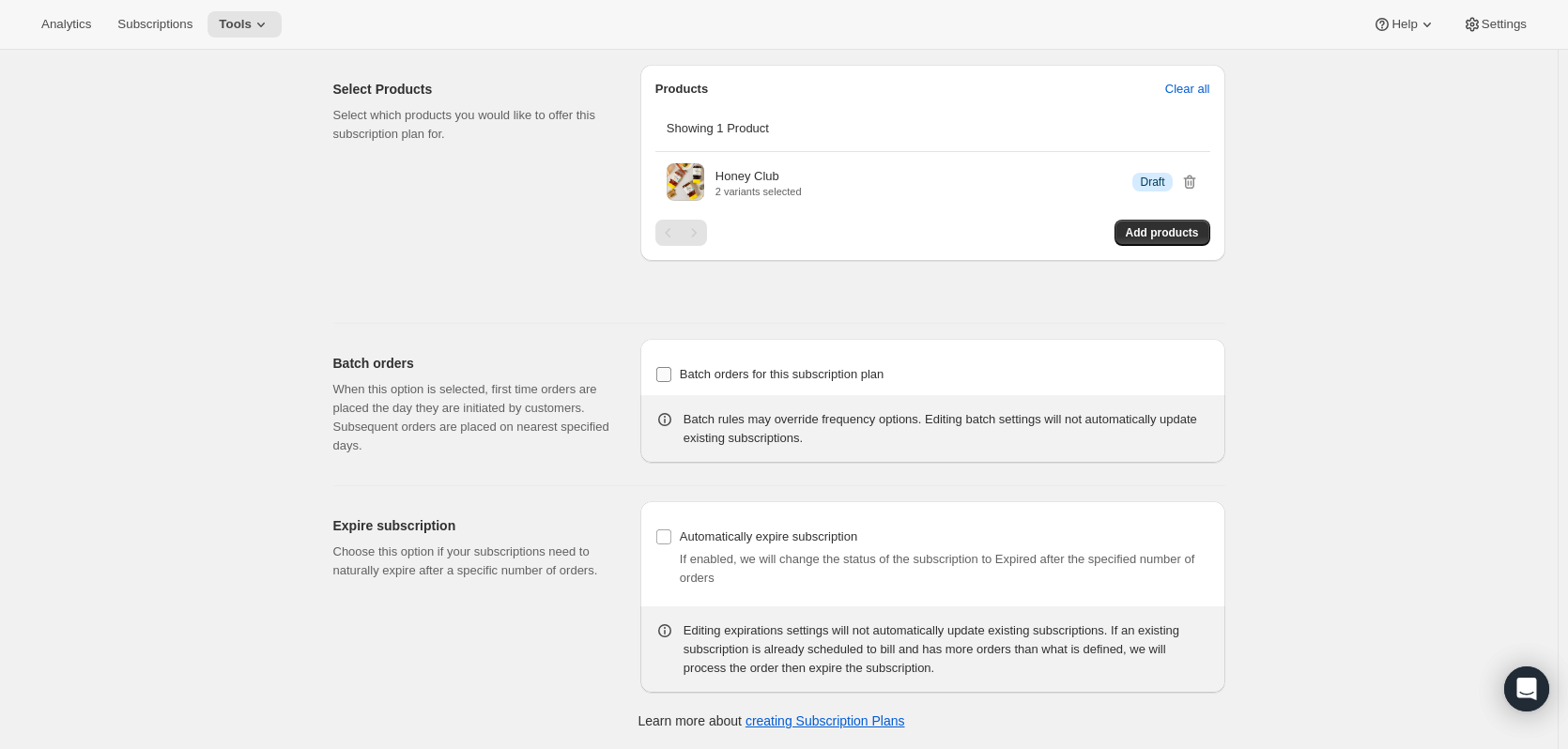
click at [874, 364] on label "Batch orders for this subscription plan" at bounding box center [769, 375] width 229 height 26
click at [671, 367] on input "Batch orders for this subscription plan" at bounding box center [663, 375] width 15 height 15
checkbox input "true"
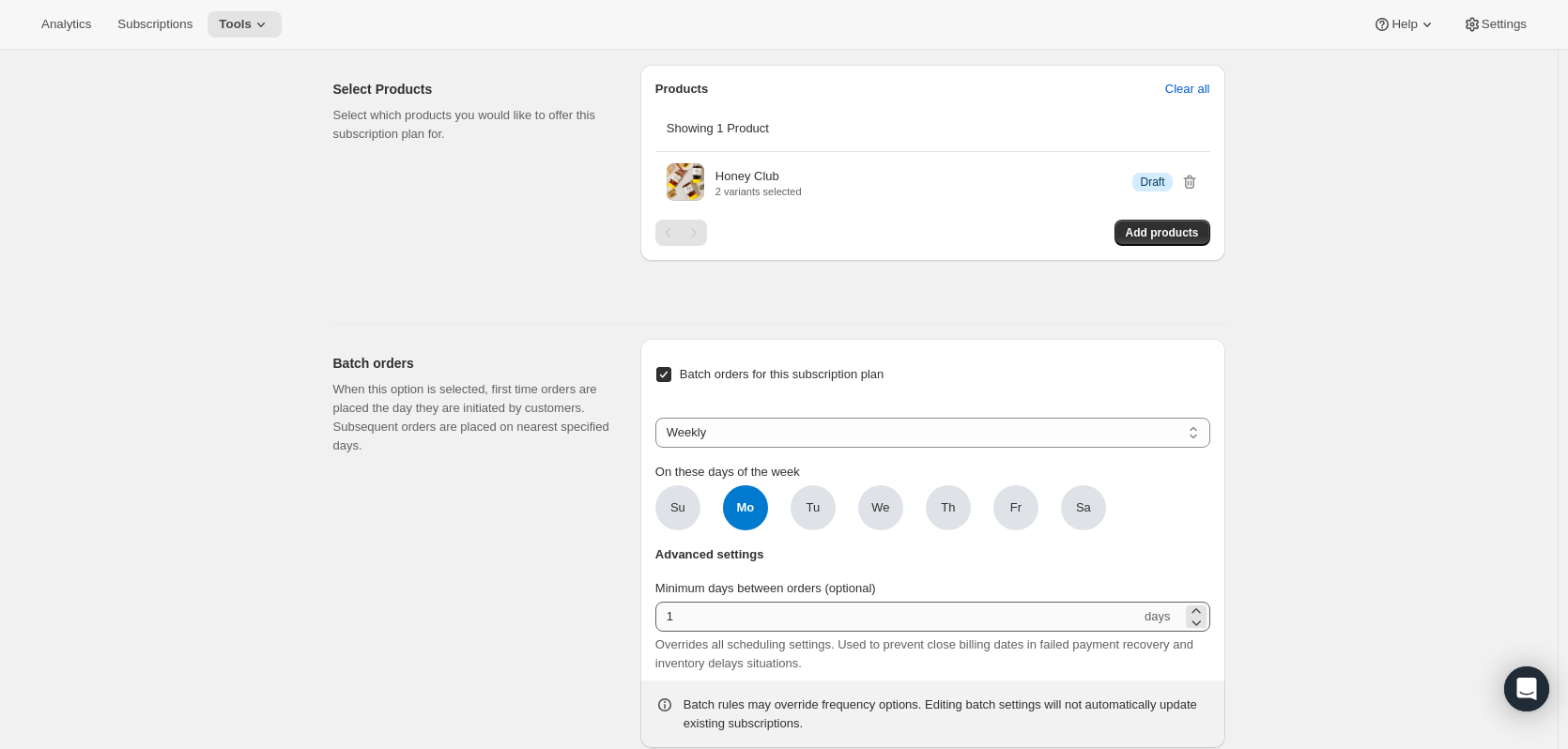
scroll to position [1613, 0]
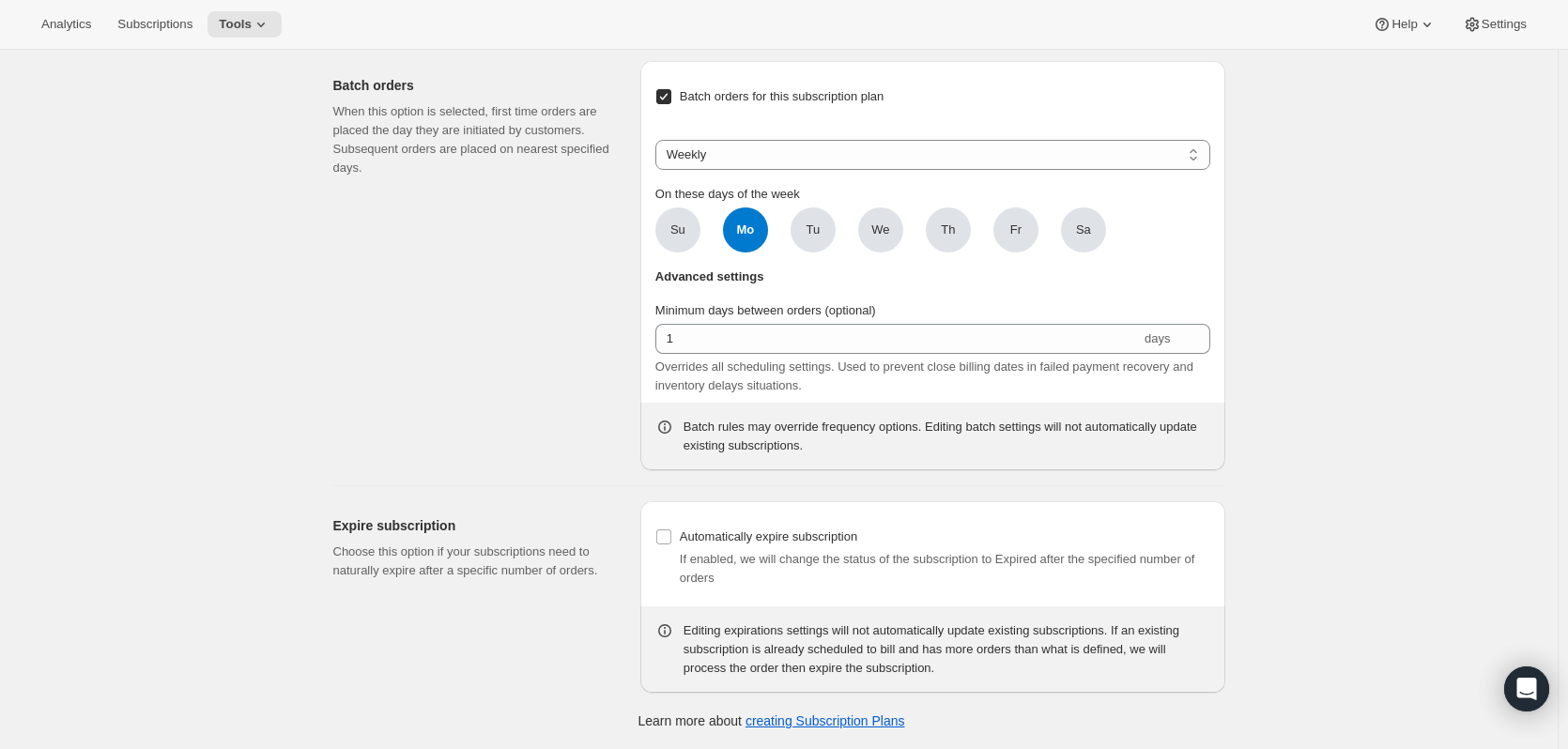
click at [739, 122] on div "Batch orders for this subscription plan Weekly Monthly Yearly Weekly On these d…" at bounding box center [932, 168] width 555 height 169
click at [749, 145] on select "Weekly Monthly Yearly" at bounding box center [932, 155] width 555 height 30
select select "MONTHDAY"
click at [659, 139] on select "Weekly Monthly Yearly" at bounding box center [932, 155] width 555 height 30
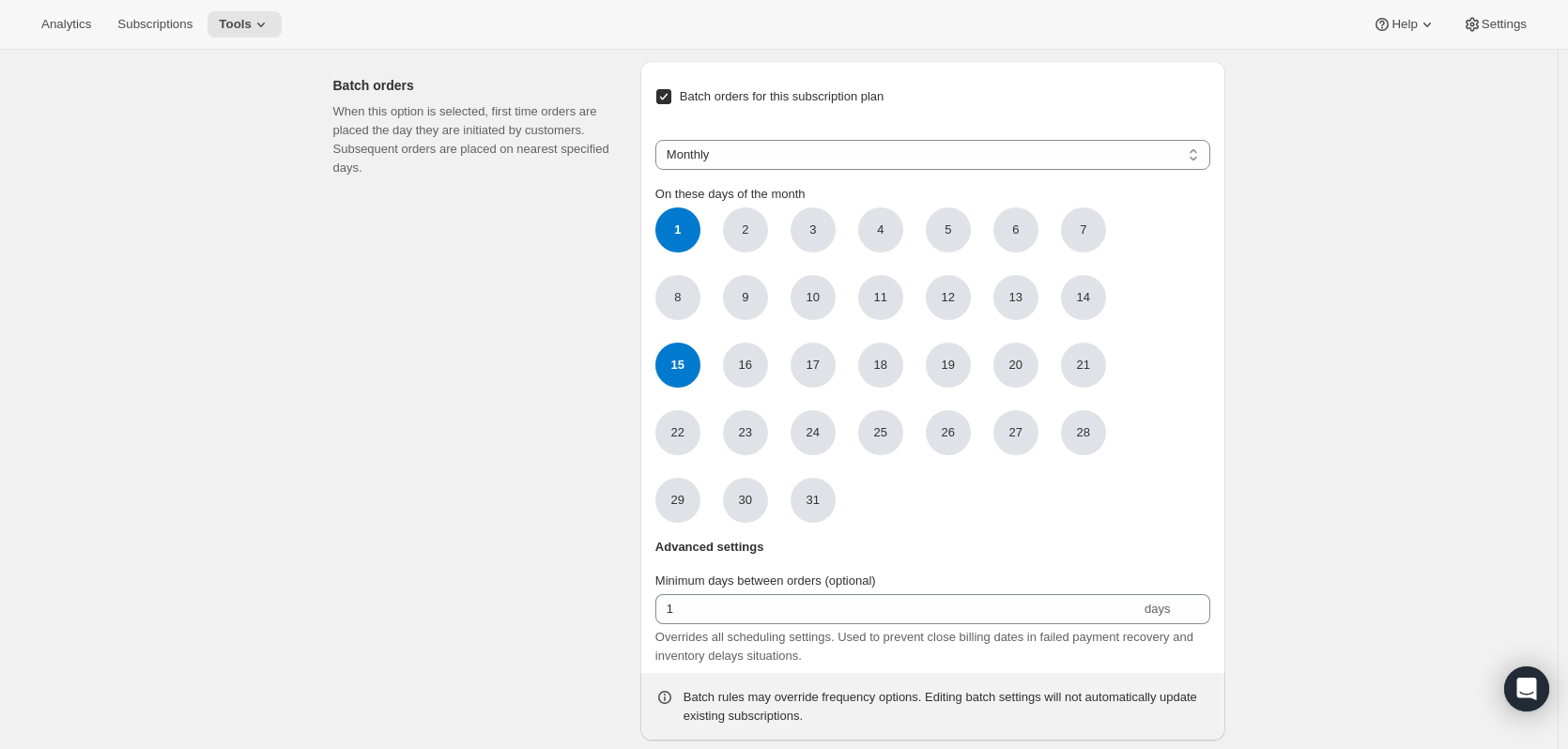
click at [684, 353] on span "15" at bounding box center [678, 366] width 45 height 45
click input "15" at bounding box center [0, 0] width 0 height 0
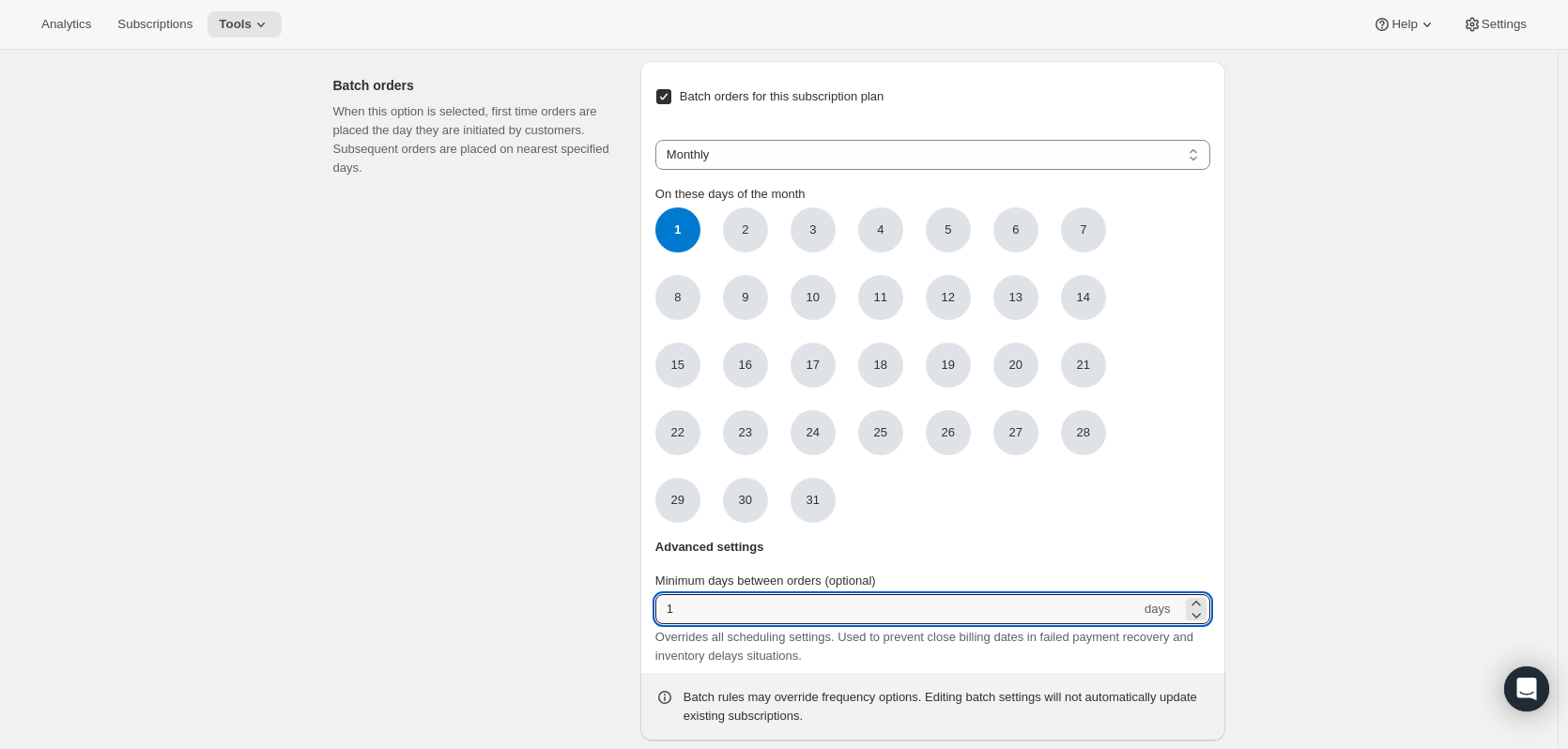
drag, startPoint x: 811, startPoint y: 612, endPoint x: 530, endPoint y: 621, distance: 281.1
click at [540, 621] on div "Batch orders When this option is selected, first time orders are placed the day…" at bounding box center [772, 393] width 906 height 694
click at [733, 102] on span "Batch orders for this subscription plan" at bounding box center [781, 96] width 204 height 14
click at [671, 102] on input "Batch orders for this subscription plan" at bounding box center [663, 97] width 15 height 15
checkbox input "false"
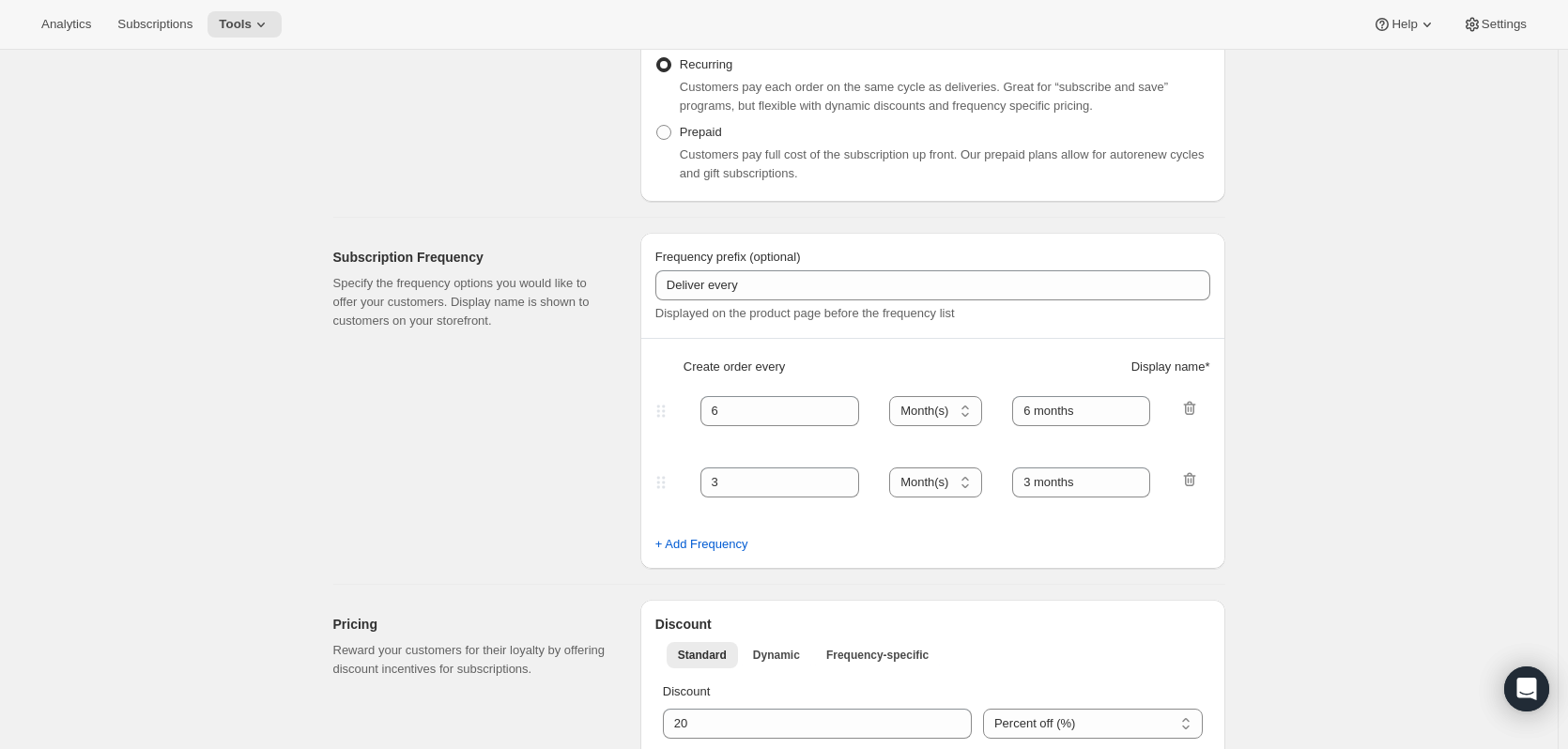
scroll to position [0, 0]
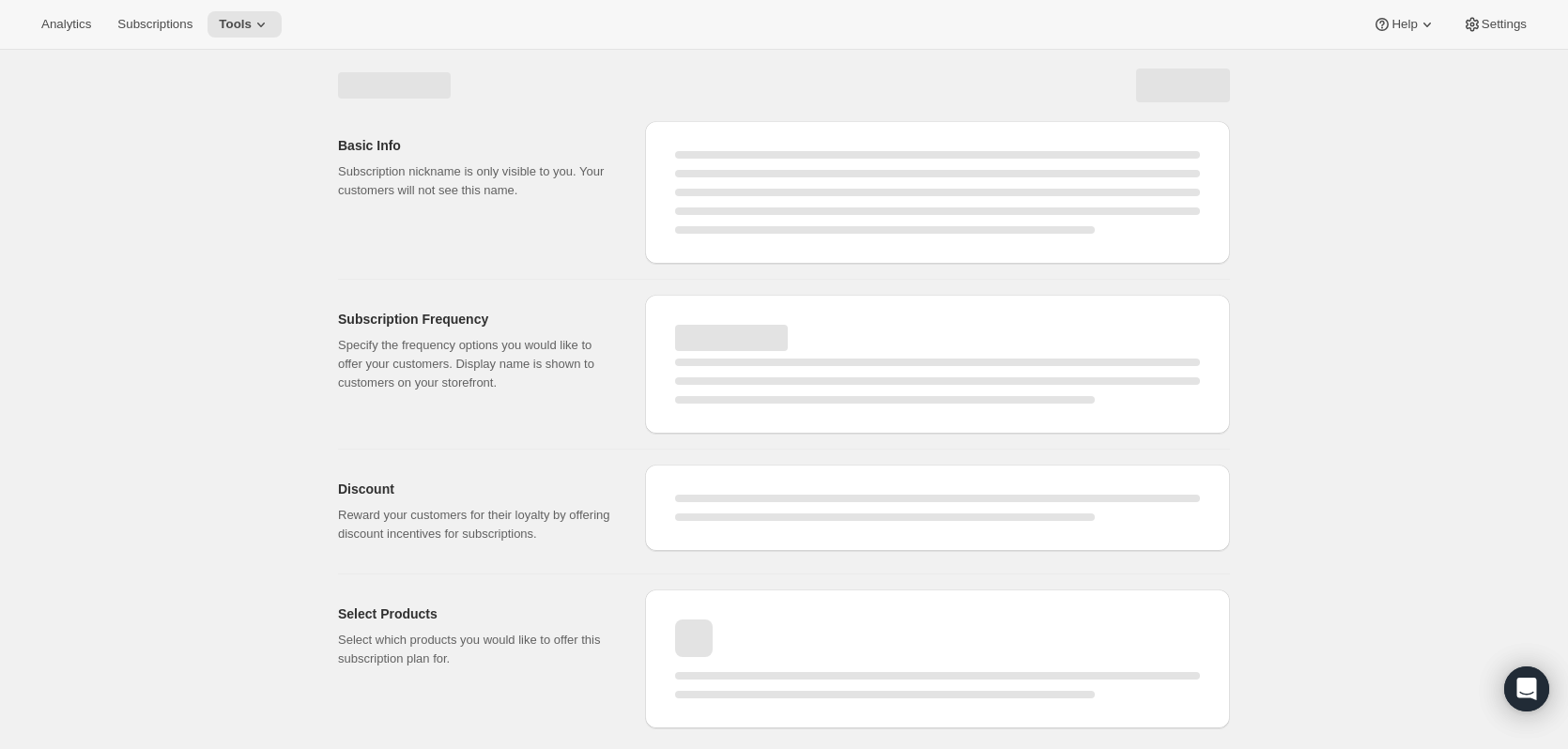
select select "WEEK"
select select "MONTH"
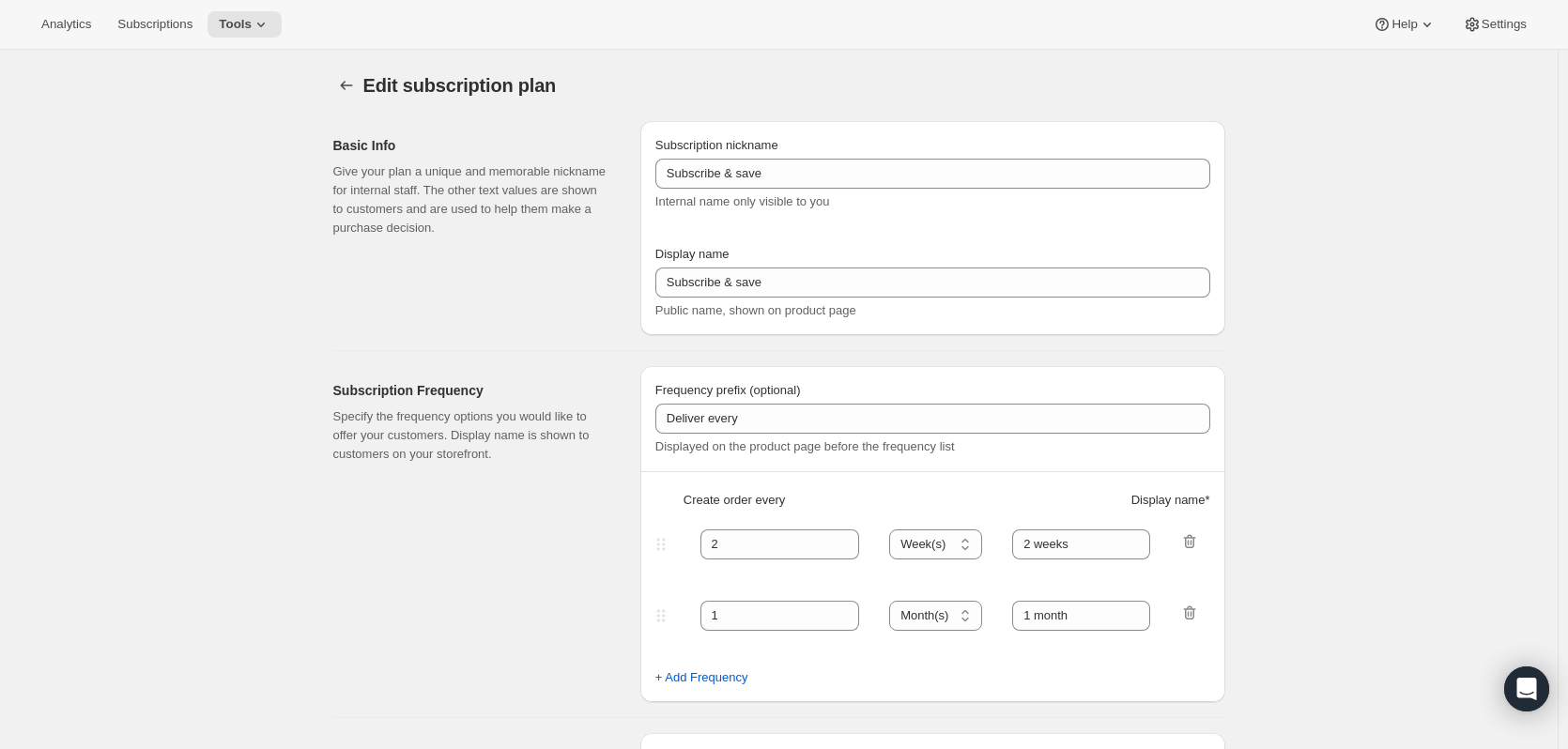
type input "Honey Club"
type input "6"
select select "MONTH"
type input "6 months"
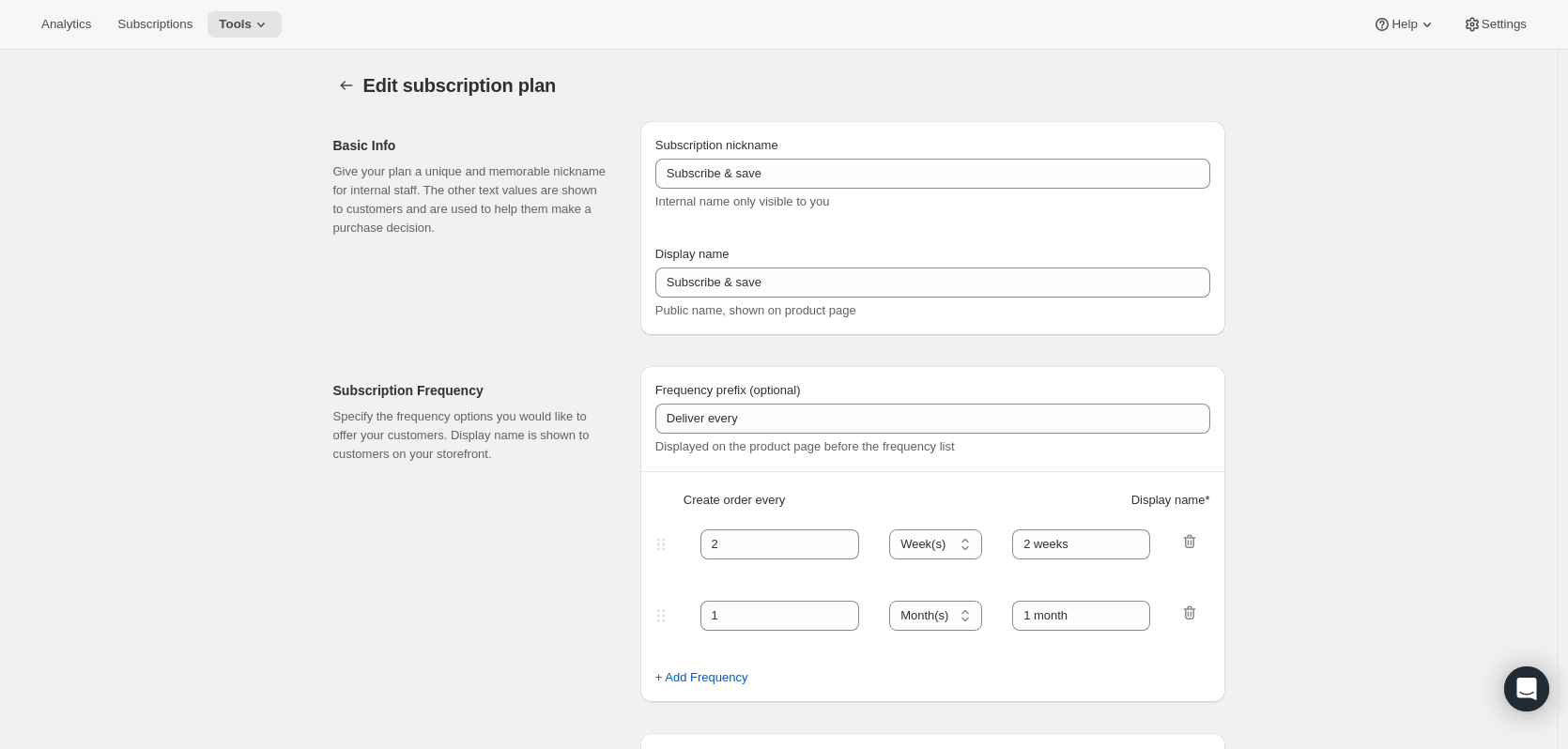
type input "3"
type input "3 months"
type input "20"
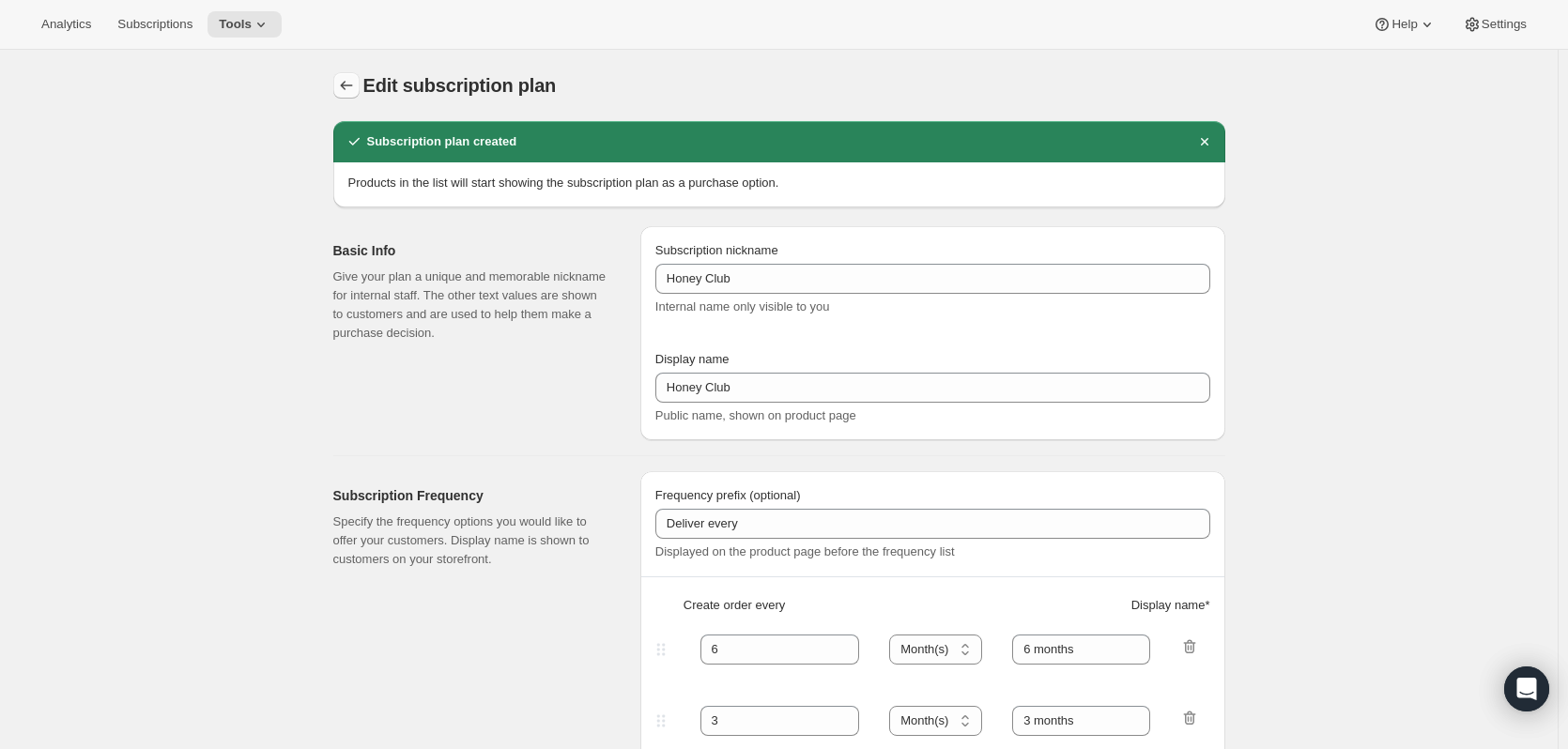
click at [358, 76] on button "Subscription plans" at bounding box center [347, 86] width 26 height 26
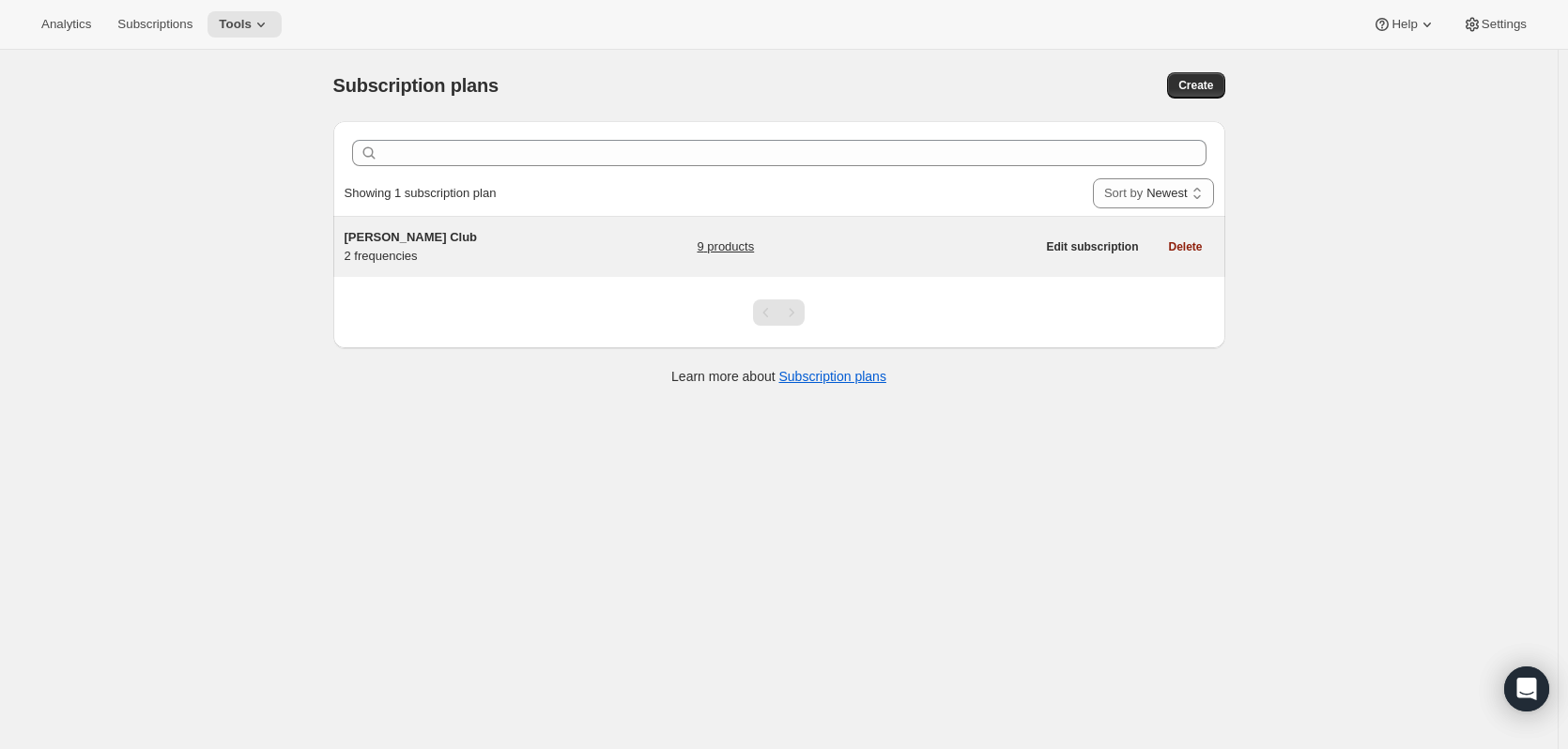
click at [401, 235] on span "[PERSON_NAME] Club" at bounding box center [411, 236] width 133 height 14
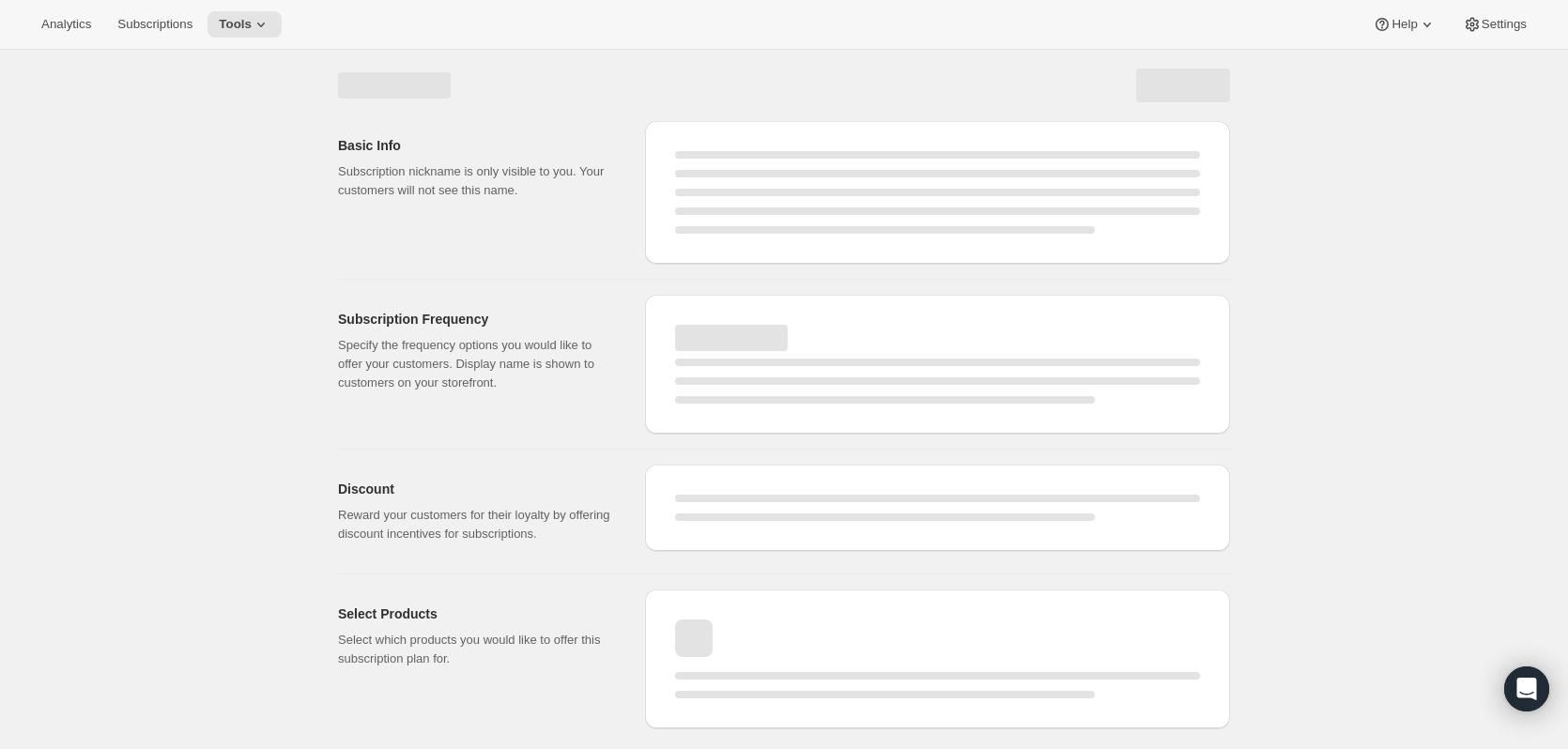
select select "WEEK"
select select "MONTH"
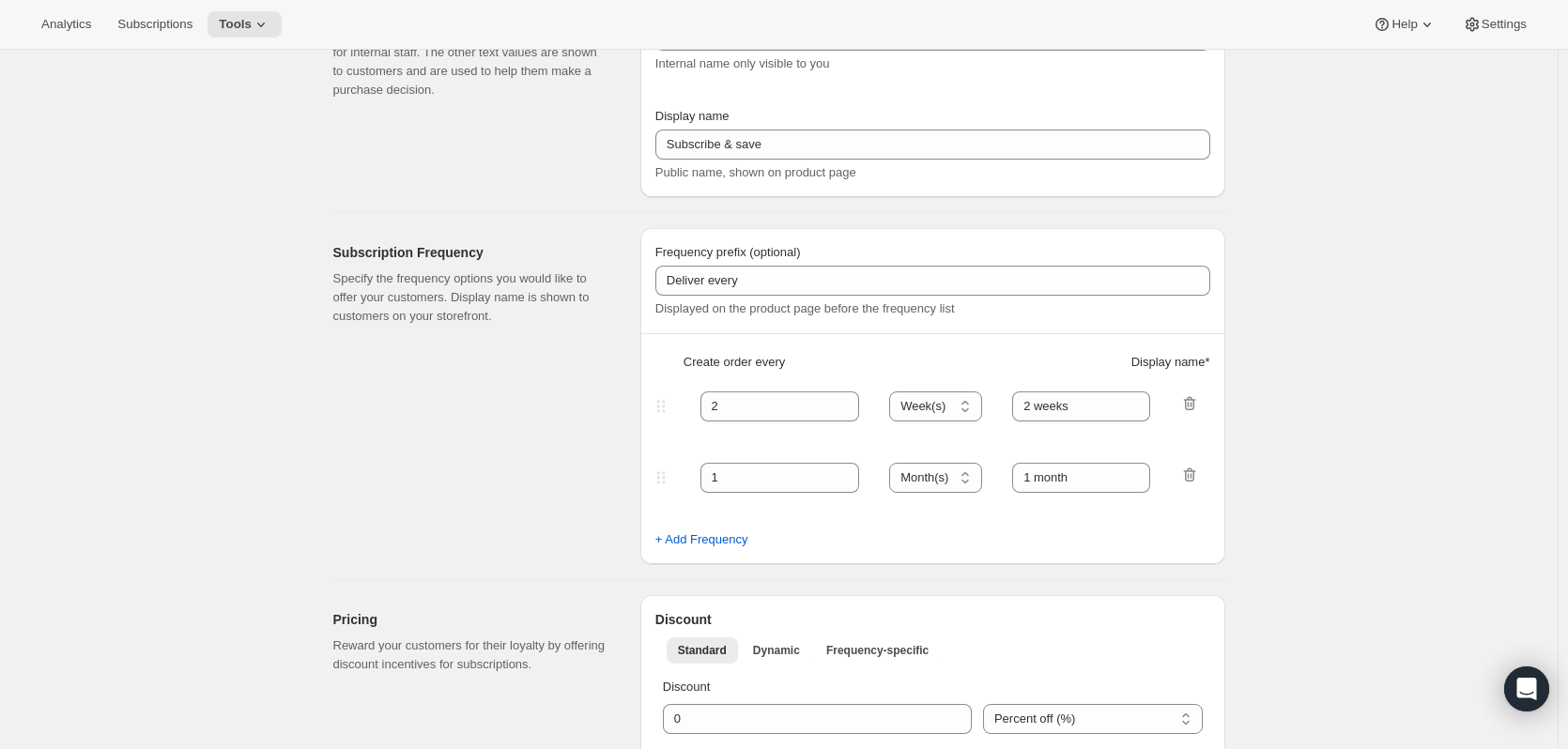
type input "[PERSON_NAME] Club"
type input "Join our [PERSON_NAME] Club"
type input "6"
select select "MONTH"
type input "6 months"
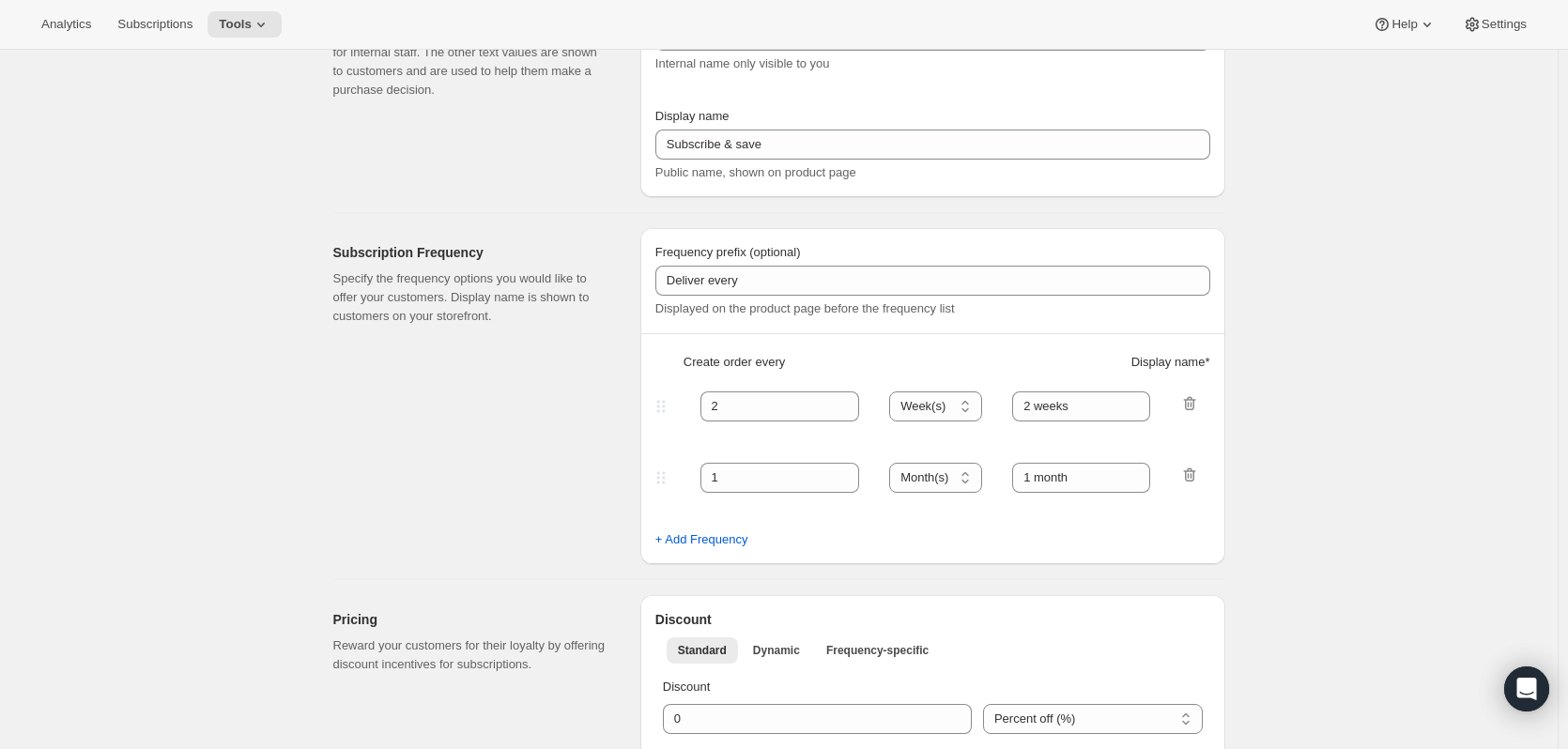
type input "3"
type input "3 months"
type input "15"
checkbox input "true"
select select "YEARDAY"
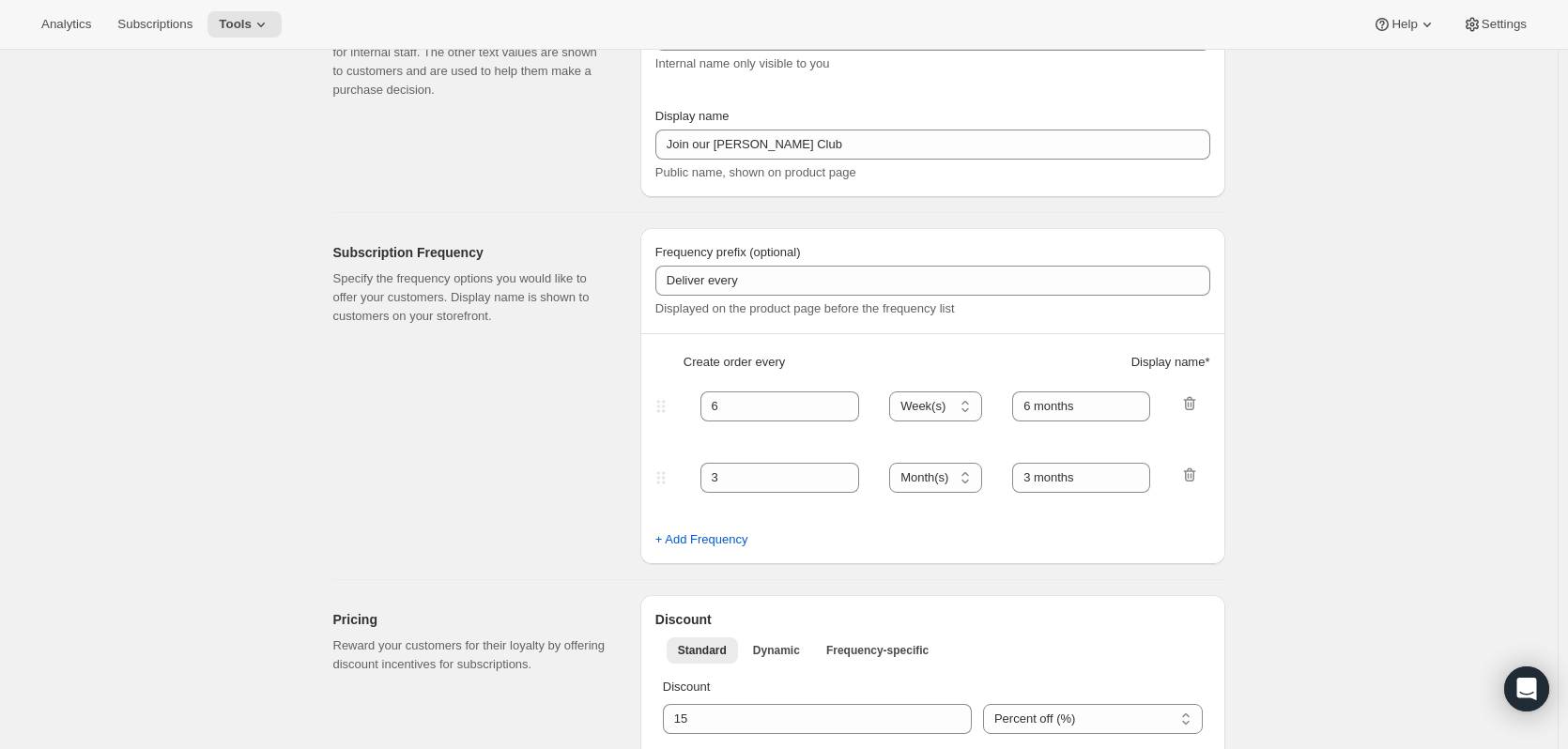
select select "3"
select select "6"
select select "9"
select select "12"
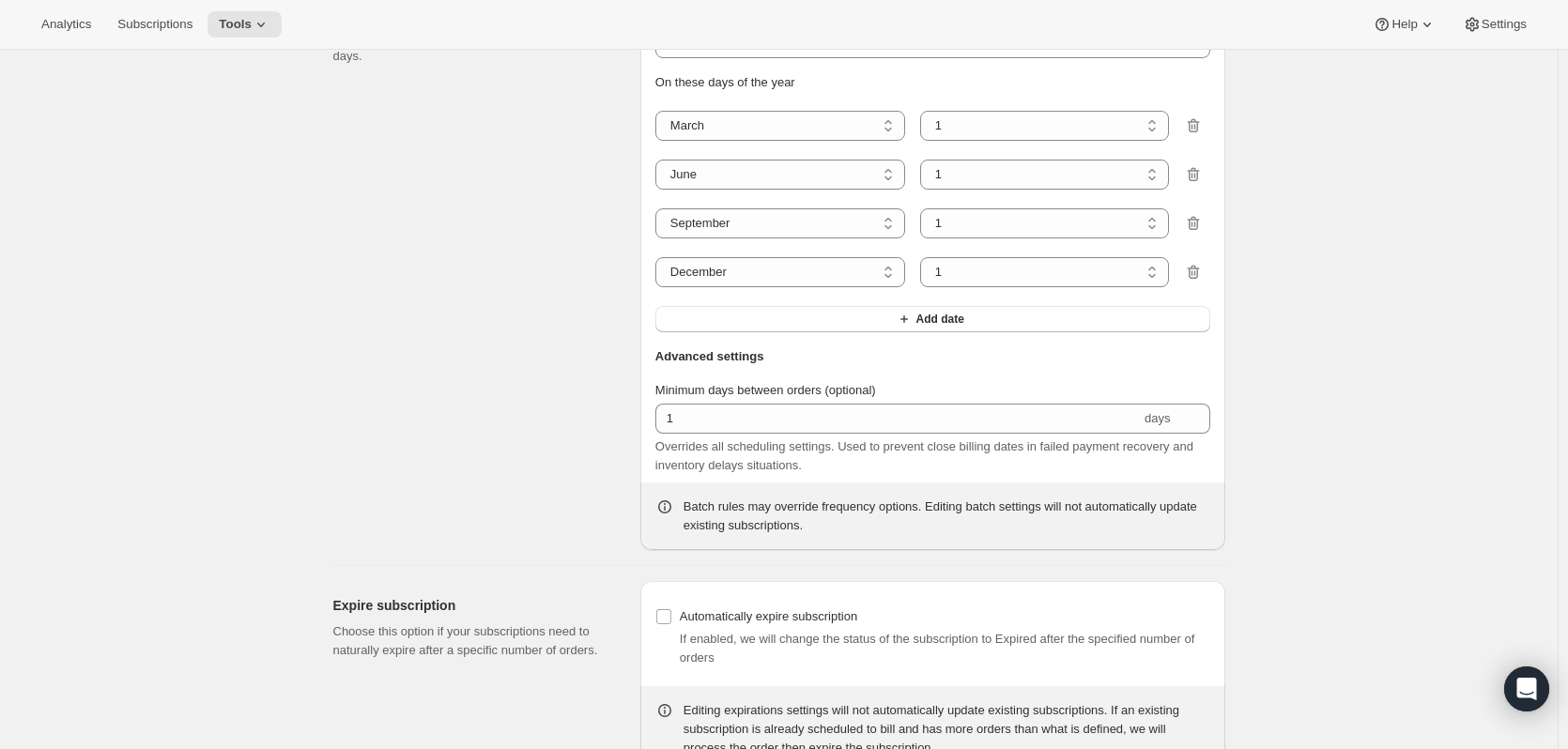
scroll to position [1846, 0]
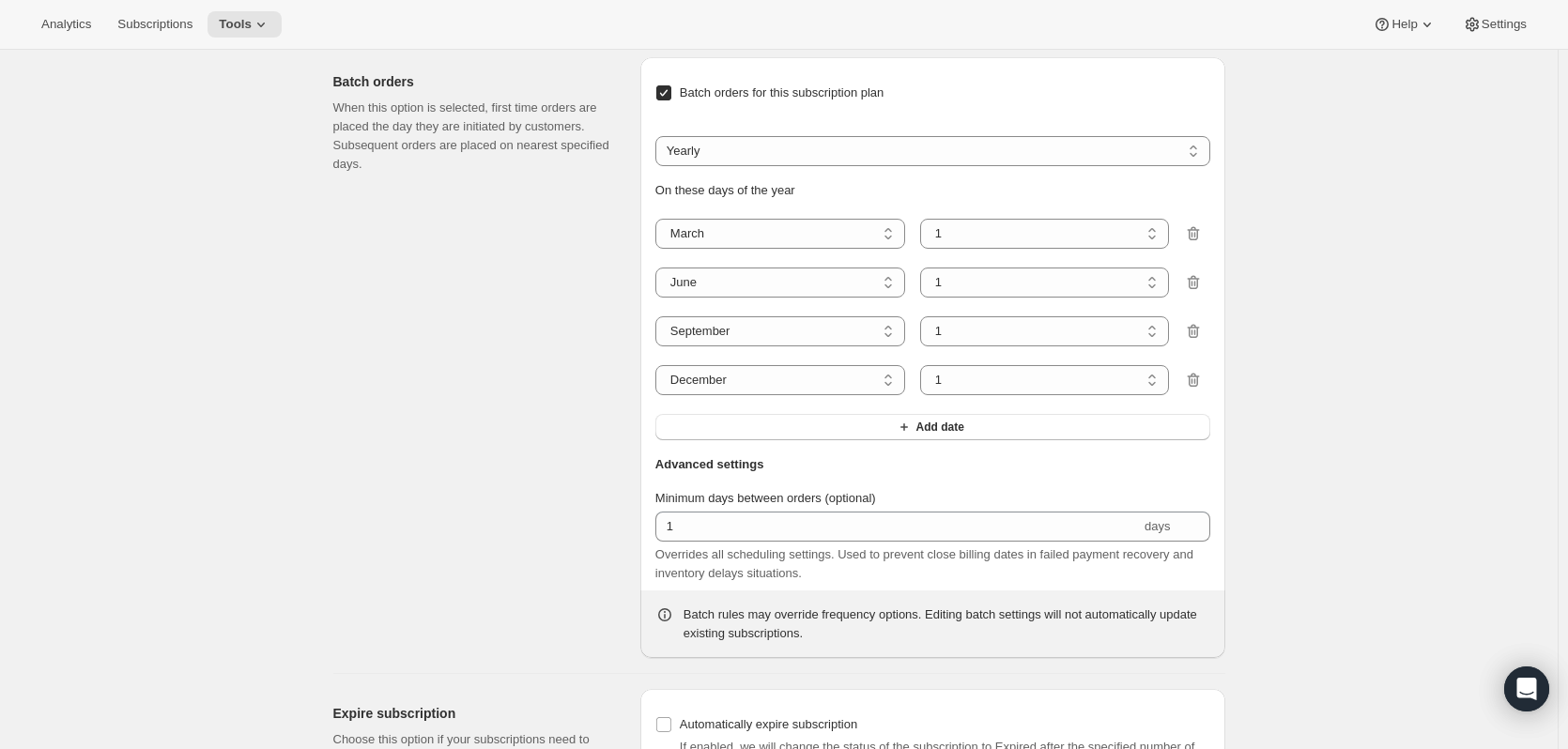
drag, startPoint x: 248, startPoint y: 26, endPoint x: 188, endPoint y: 109, distance: 102.4
click at [242, 18] on span "Tools" at bounding box center [235, 24] width 33 height 15
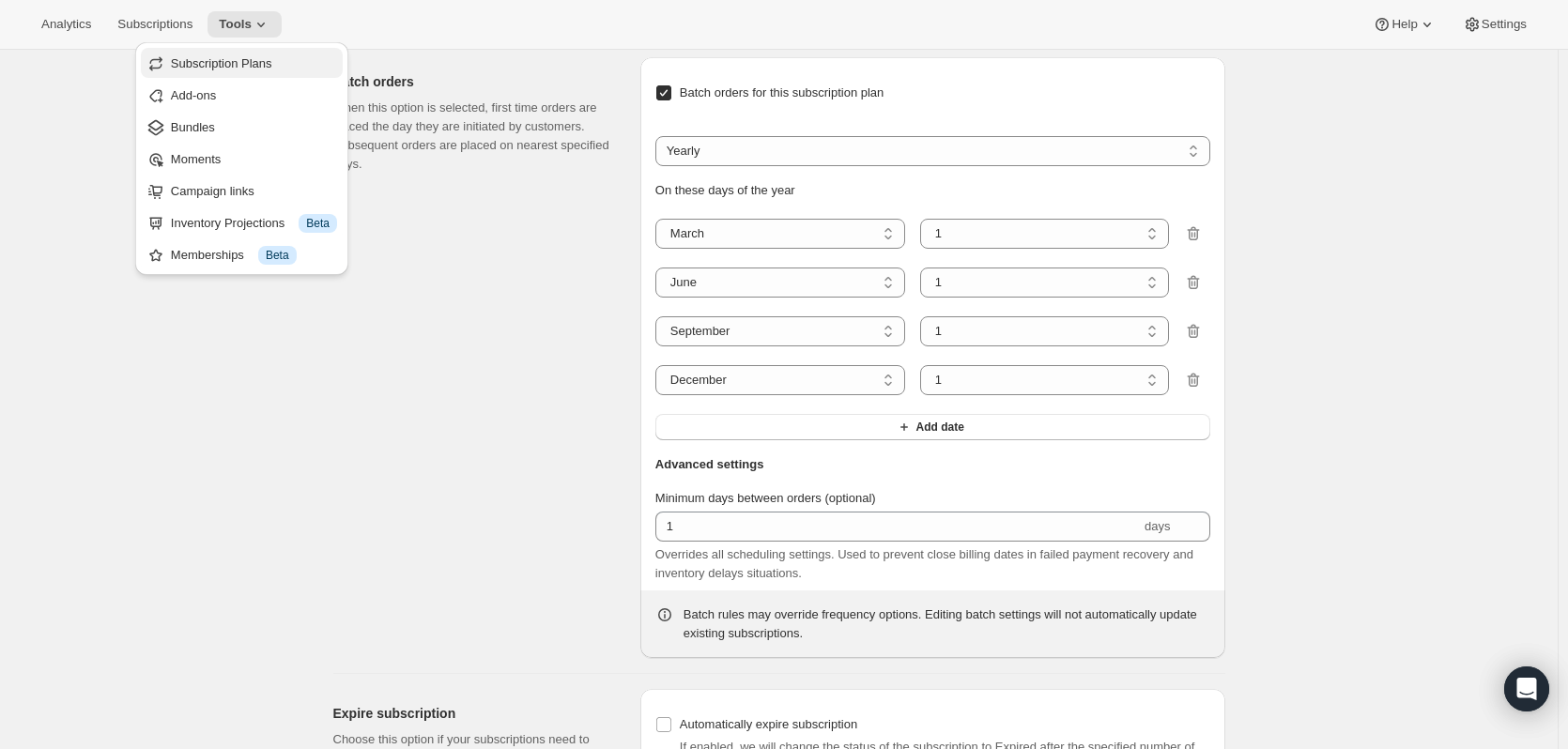
drag, startPoint x: 245, startPoint y: 51, endPoint x: 194, endPoint y: 59, distance: 51.6
click at [194, 59] on span "Subscription Plans" at bounding box center [221, 63] width 102 height 14
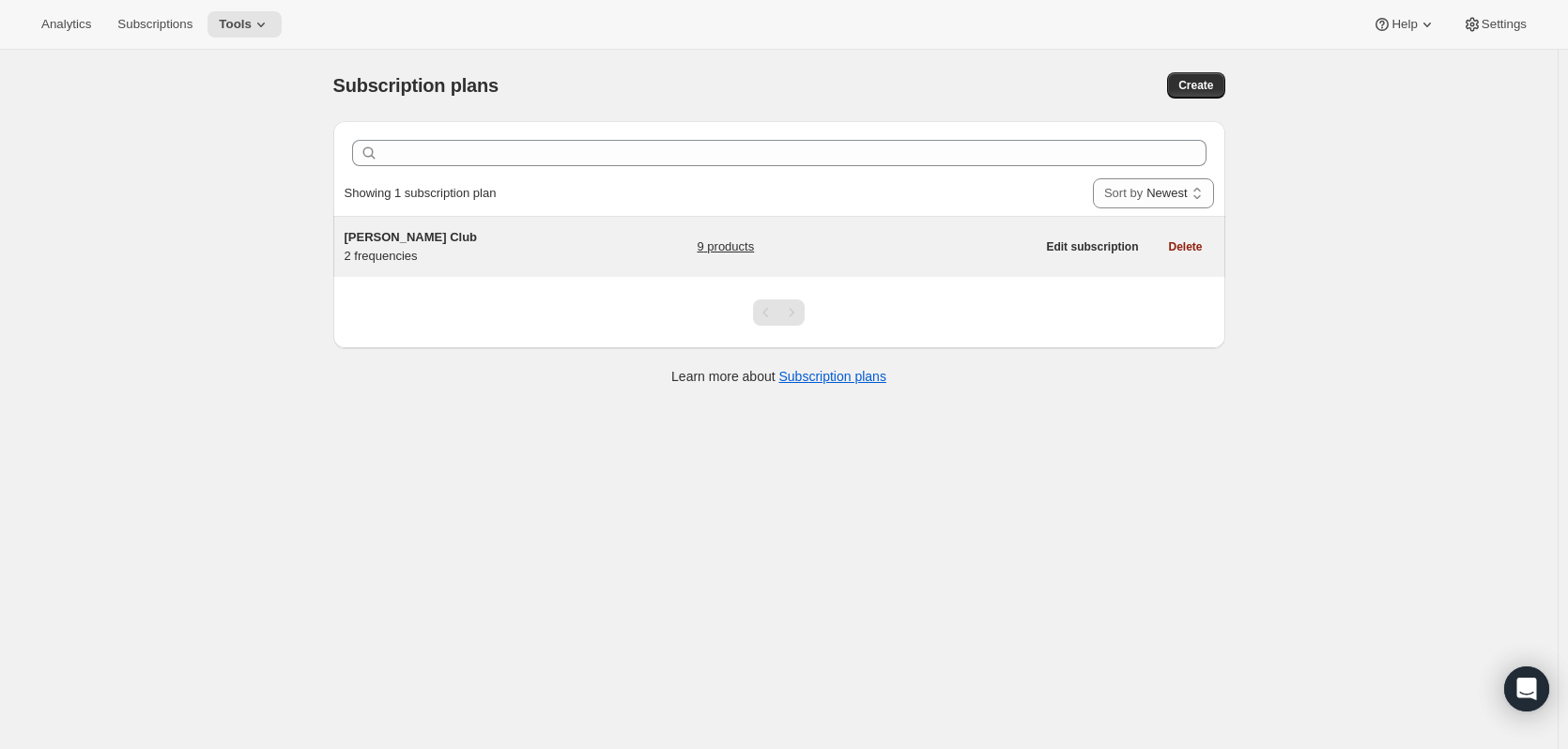
click at [377, 235] on span "[PERSON_NAME] Club" at bounding box center [411, 236] width 133 height 14
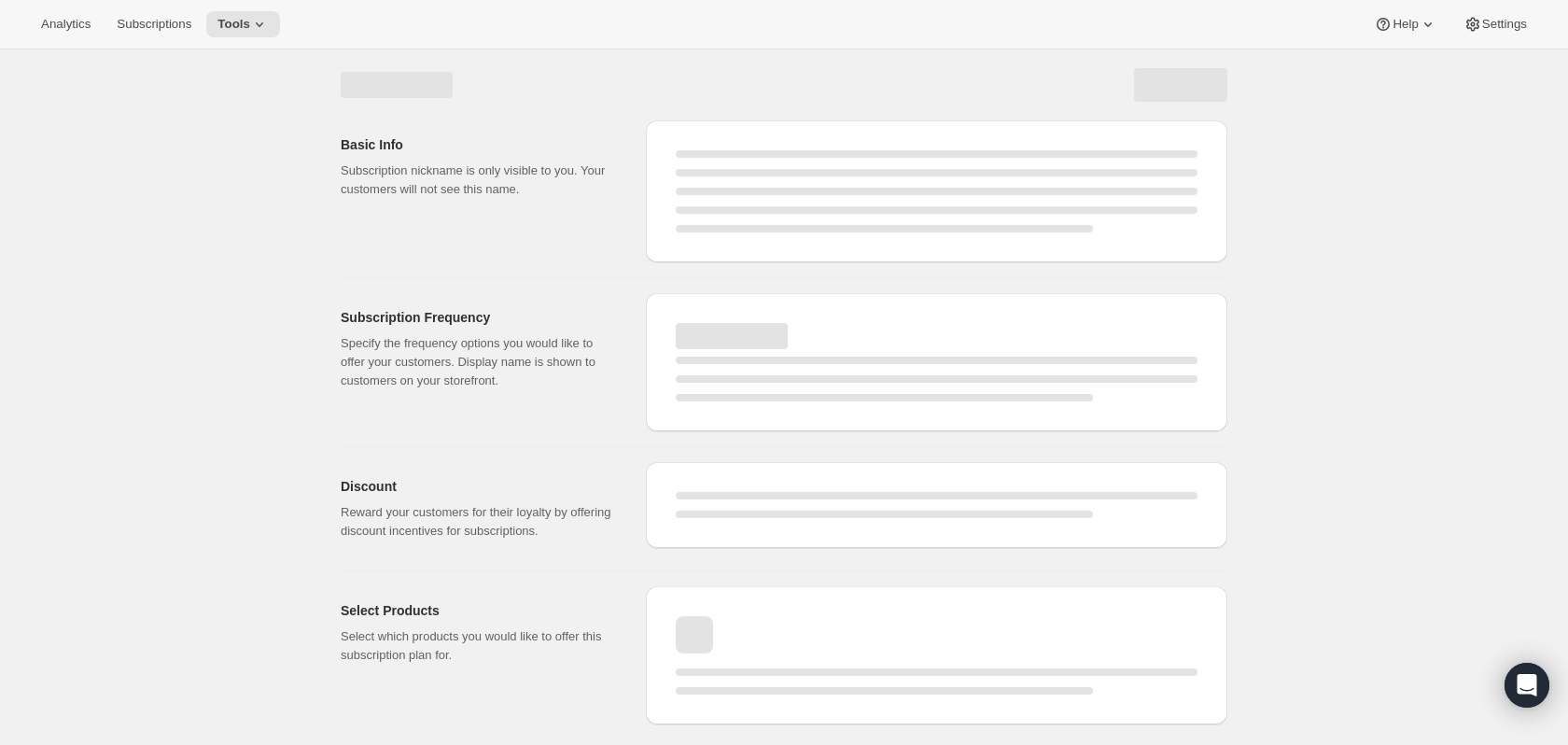
select select "WEEK"
select select "MONTH"
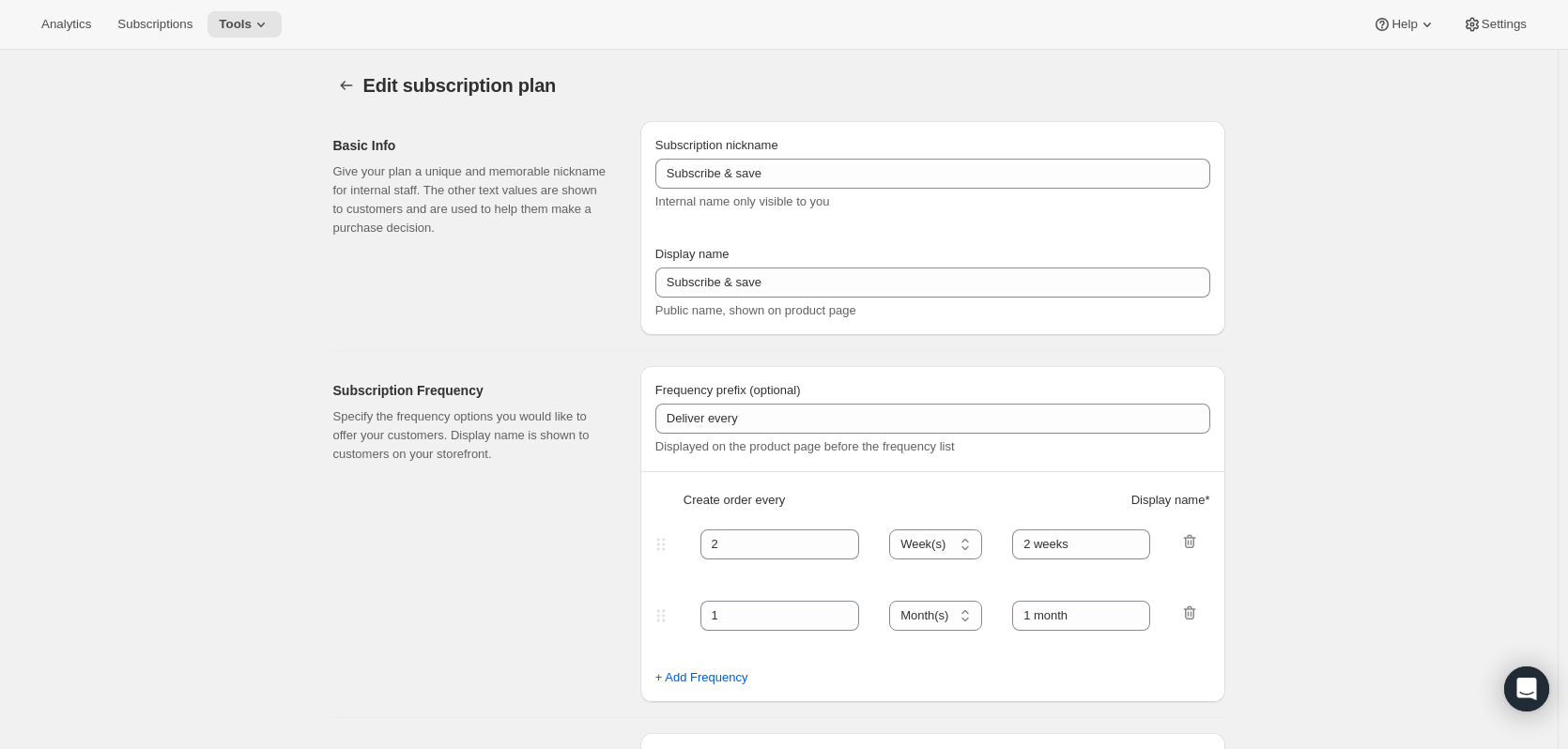
type input "[PERSON_NAME] Club"
type input "Join our [PERSON_NAME] Club"
type input "6"
select select "MONTH"
type input "6 months"
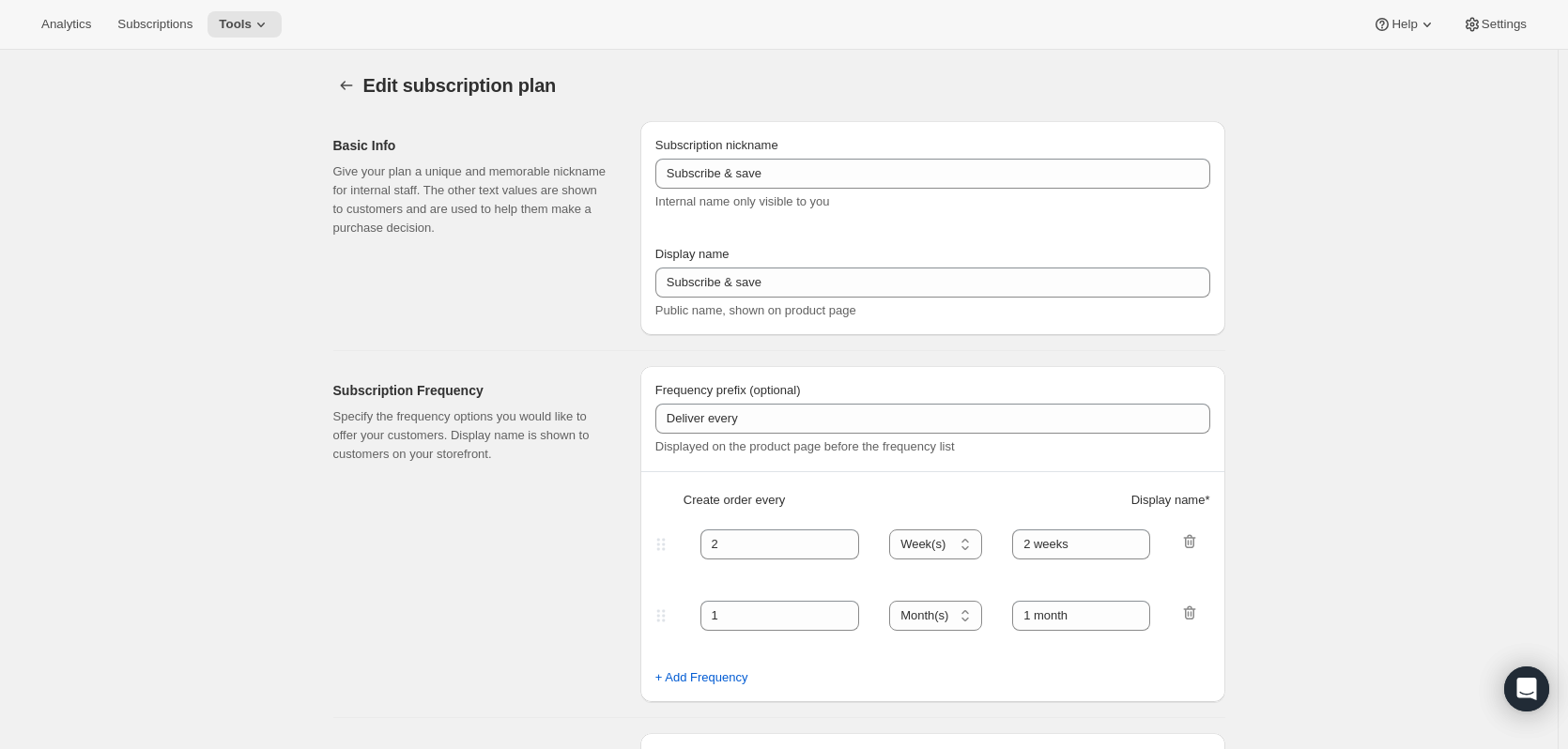
type input "3"
type input "3 months"
type input "15"
checkbox input "true"
select select "YEARDAY"
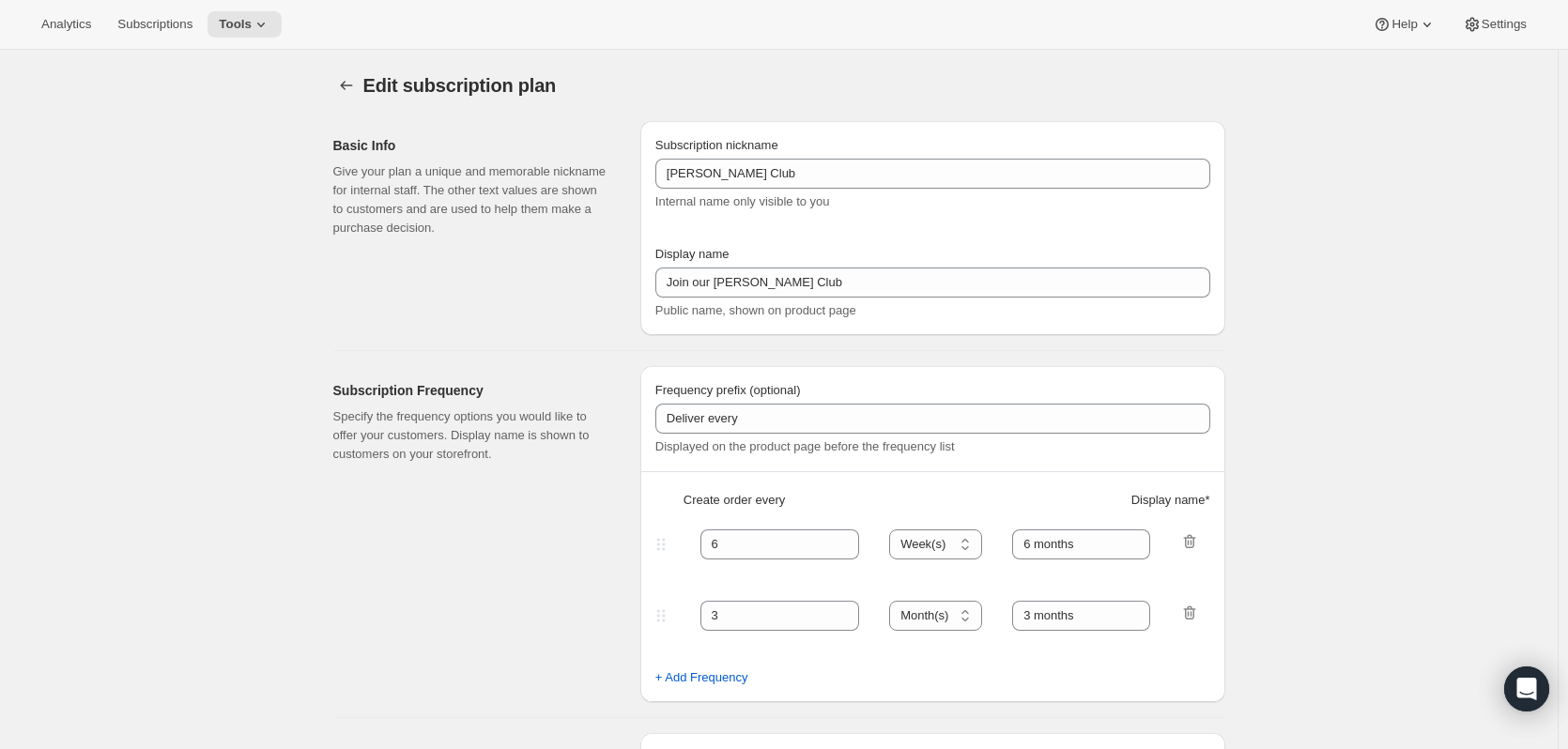
select select "3"
select select "6"
select select "9"
select select "12"
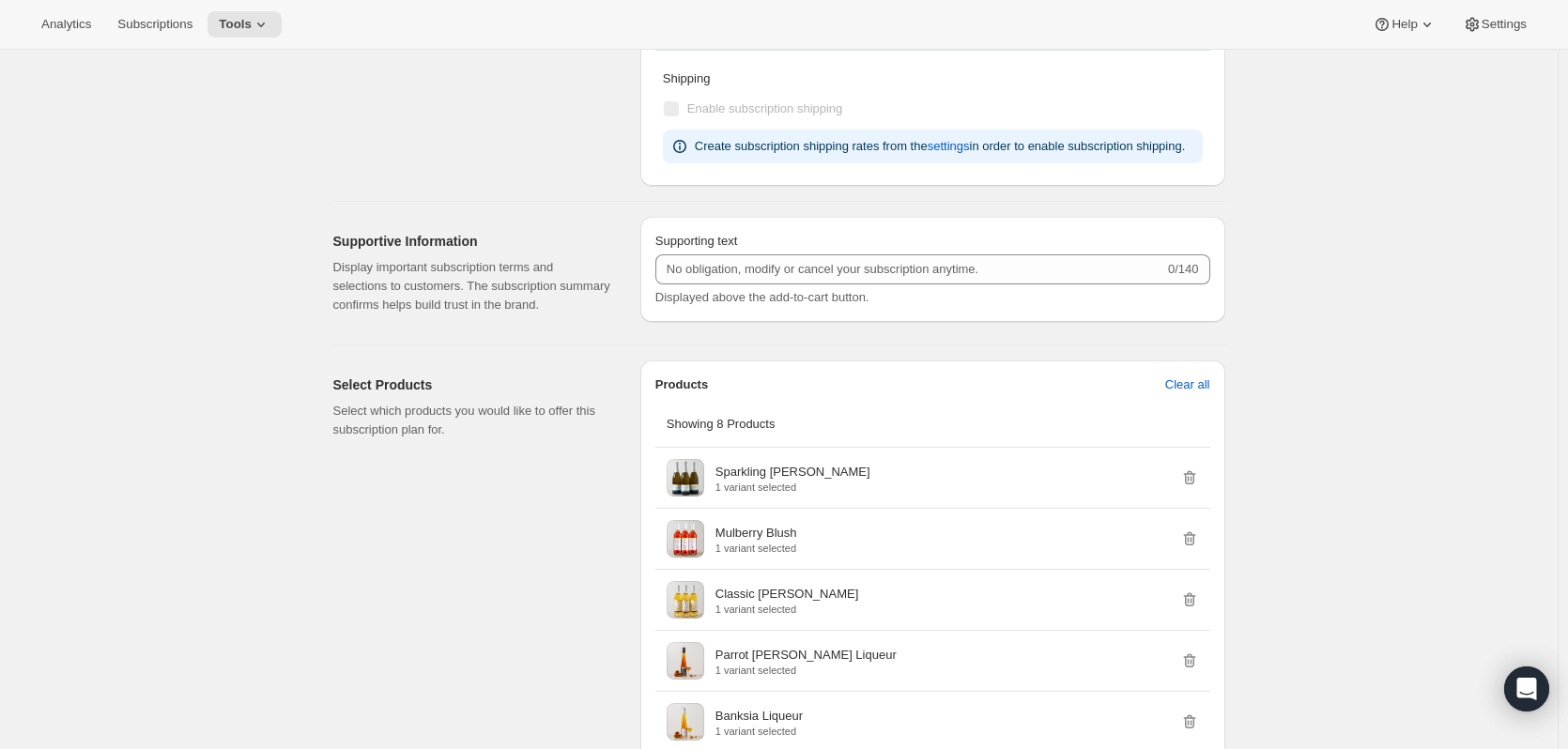
scroll to position [563, 0]
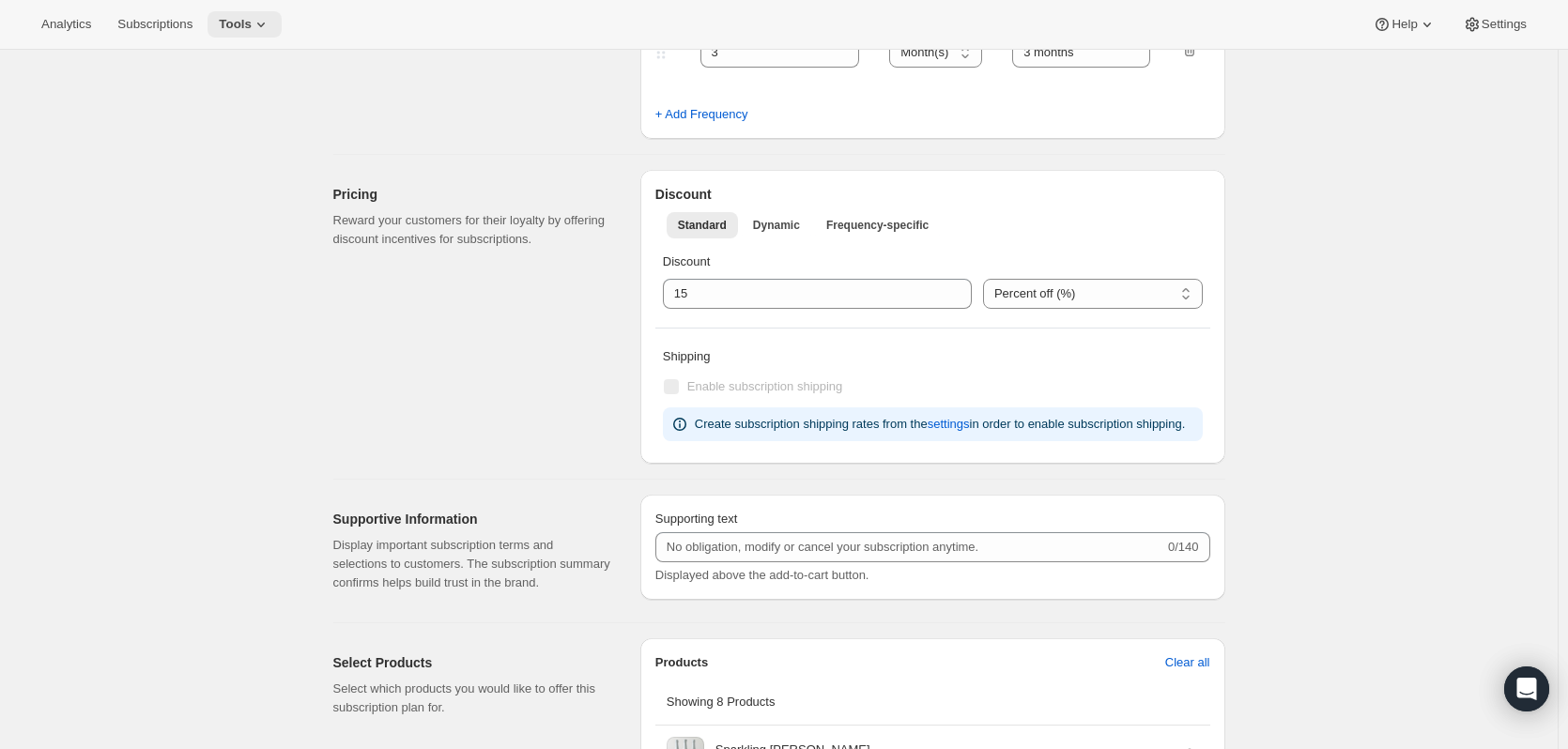
drag, startPoint x: 259, startPoint y: 17, endPoint x: 246, endPoint y: 31, distance: 19.1
click at [252, 31] on icon at bounding box center [261, 24] width 19 height 19
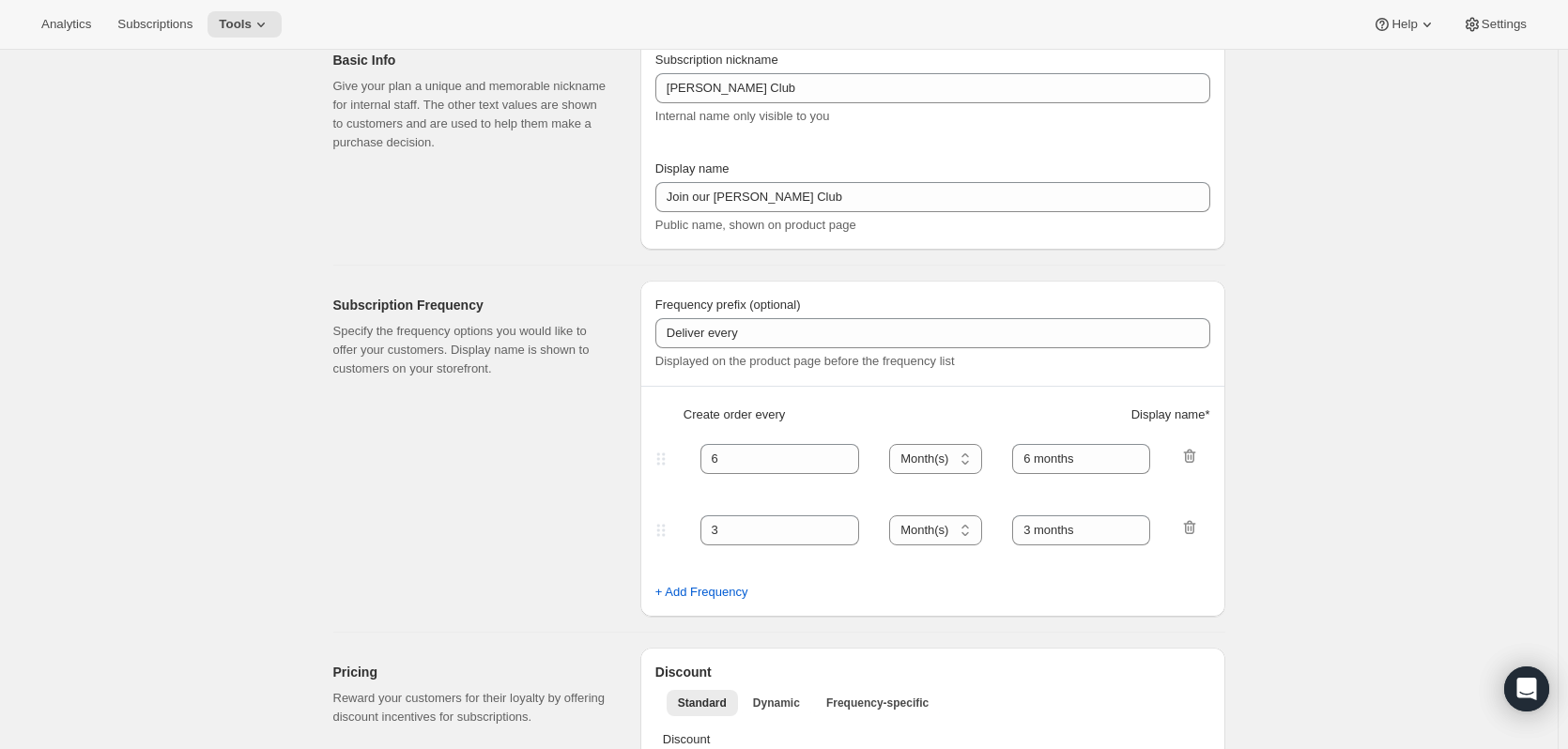
scroll to position [0, 0]
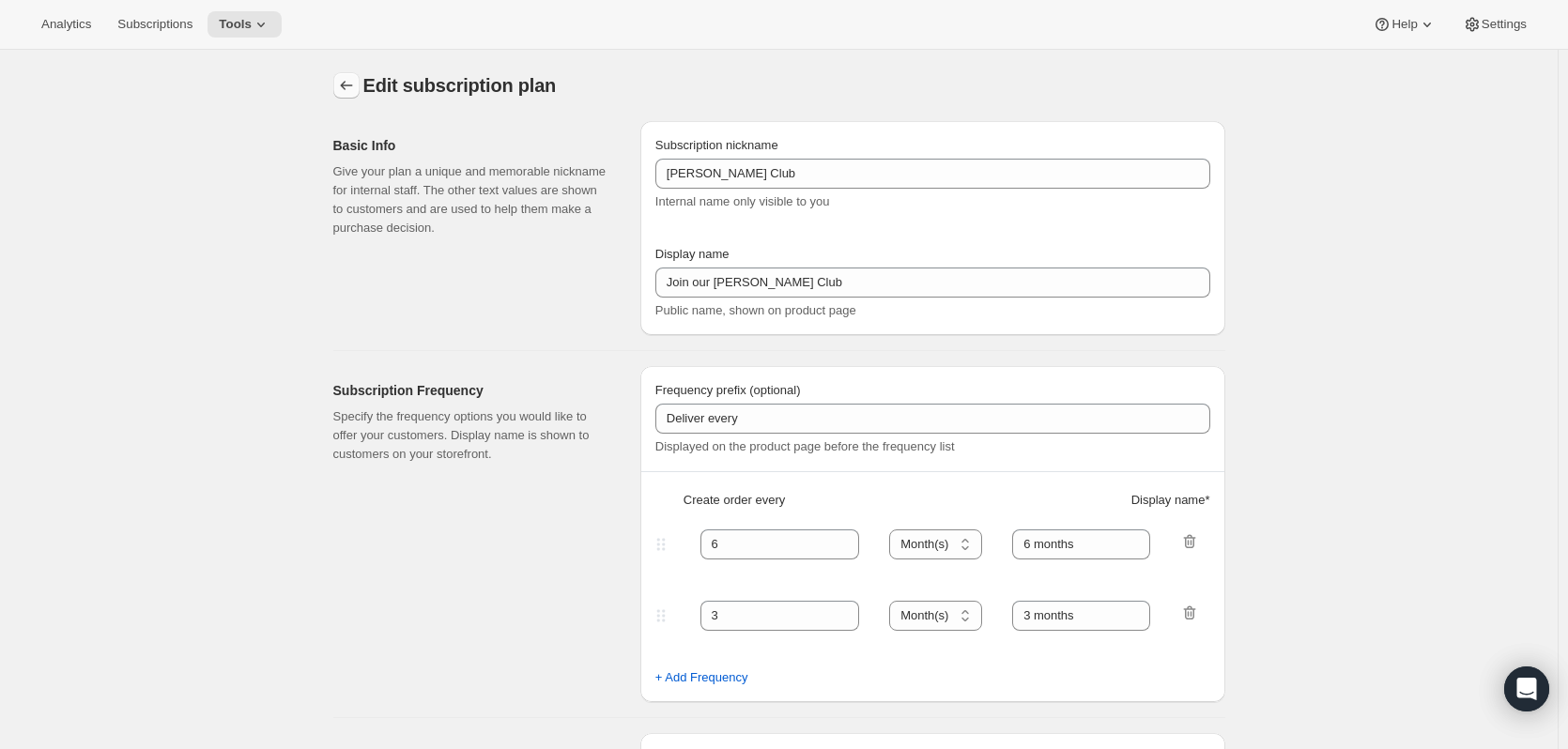
click at [350, 86] on icon "Subscription plans" at bounding box center [347, 86] width 19 height 19
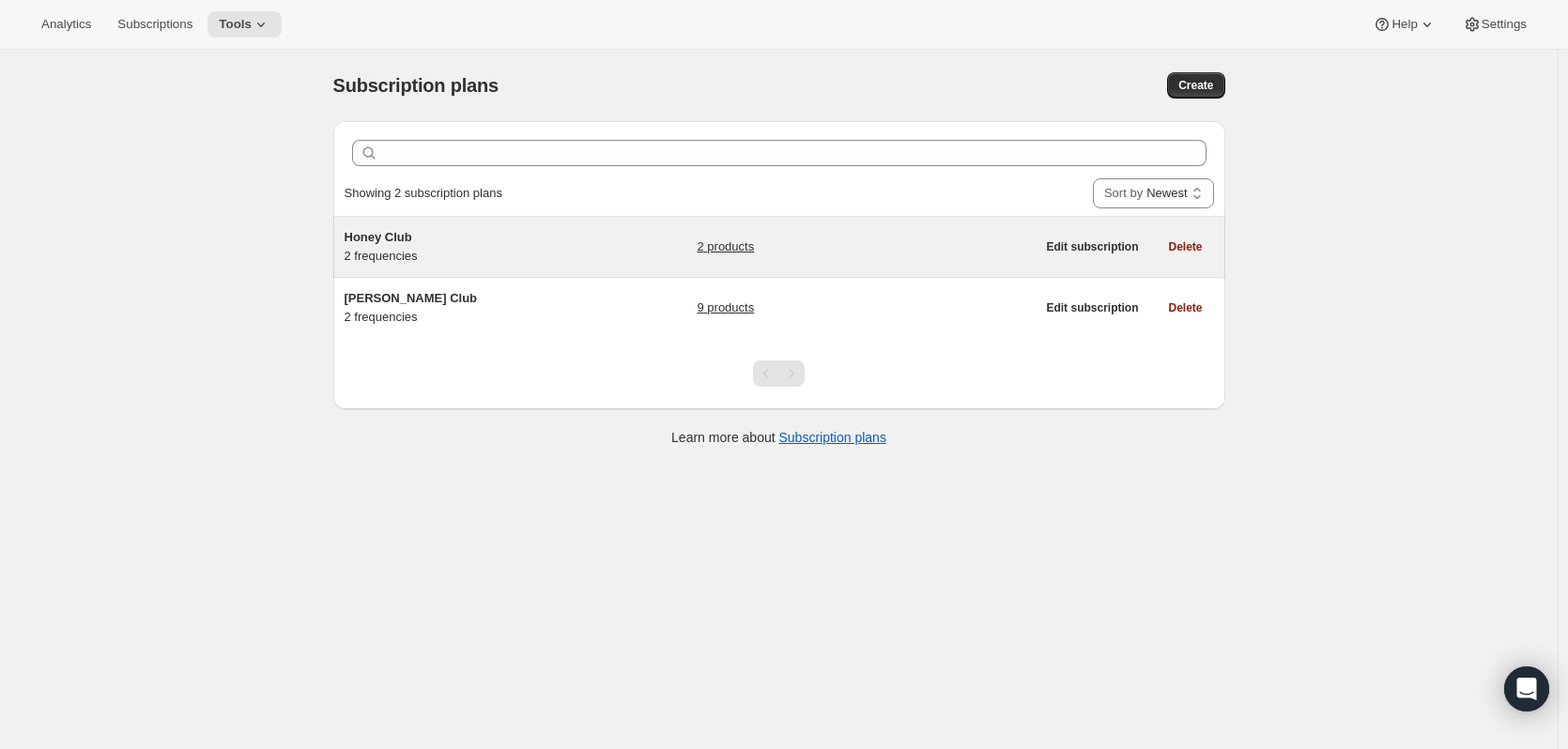
click at [417, 240] on h5 "Honey Club" at bounding box center [462, 237] width 235 height 19
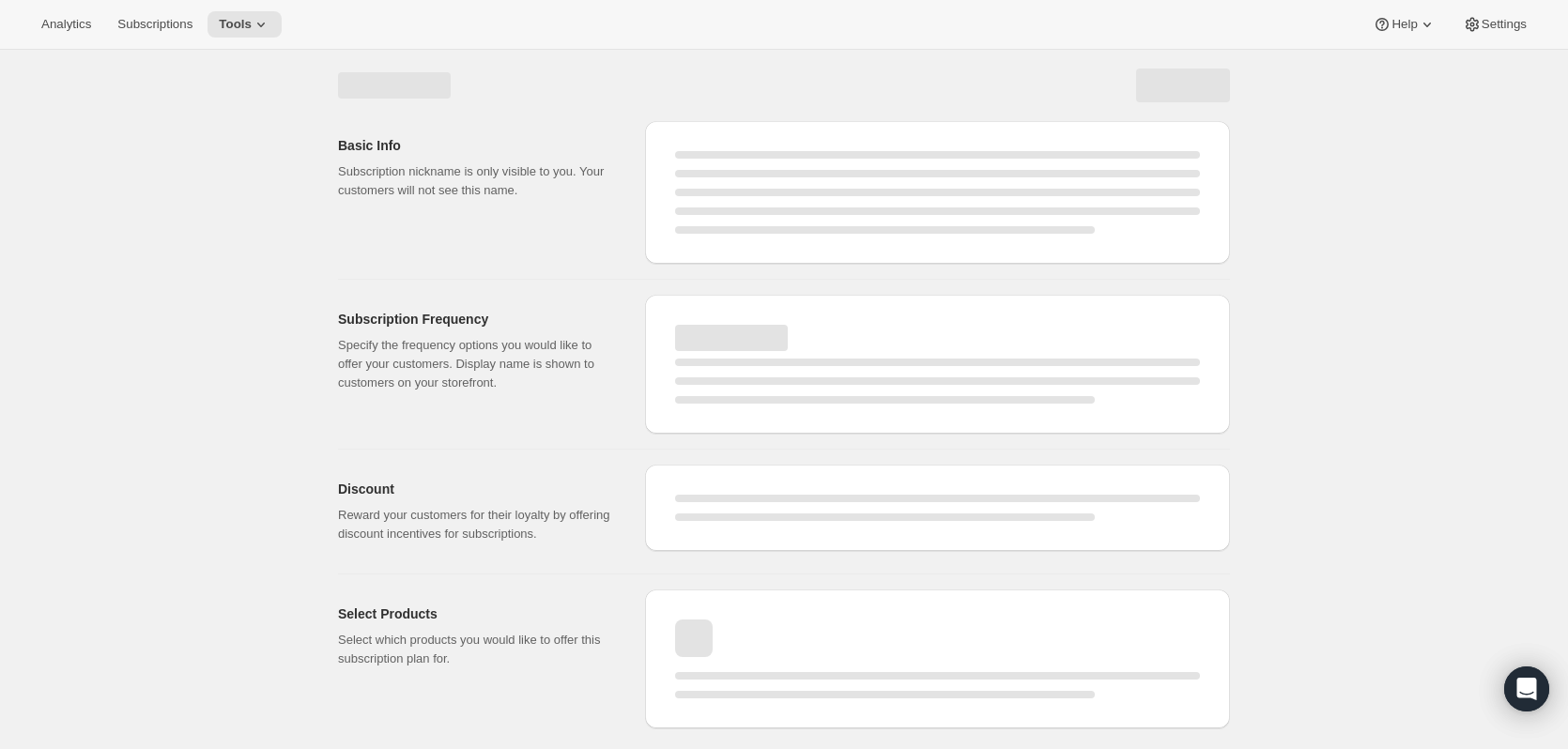
select select "WEEK"
select select "MONTH"
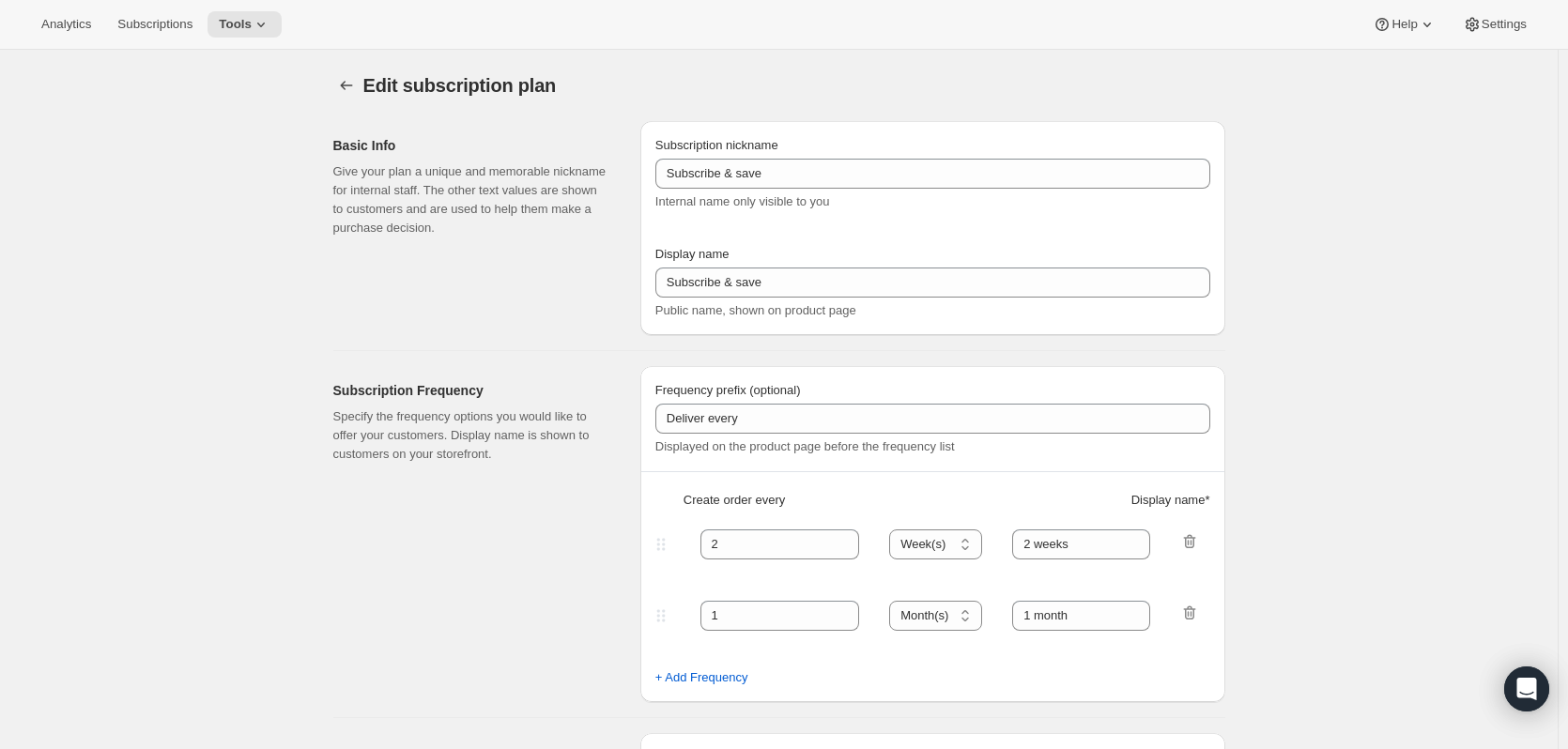
type input "Honey Club"
type input "6"
select select "MONTH"
type input "6 months"
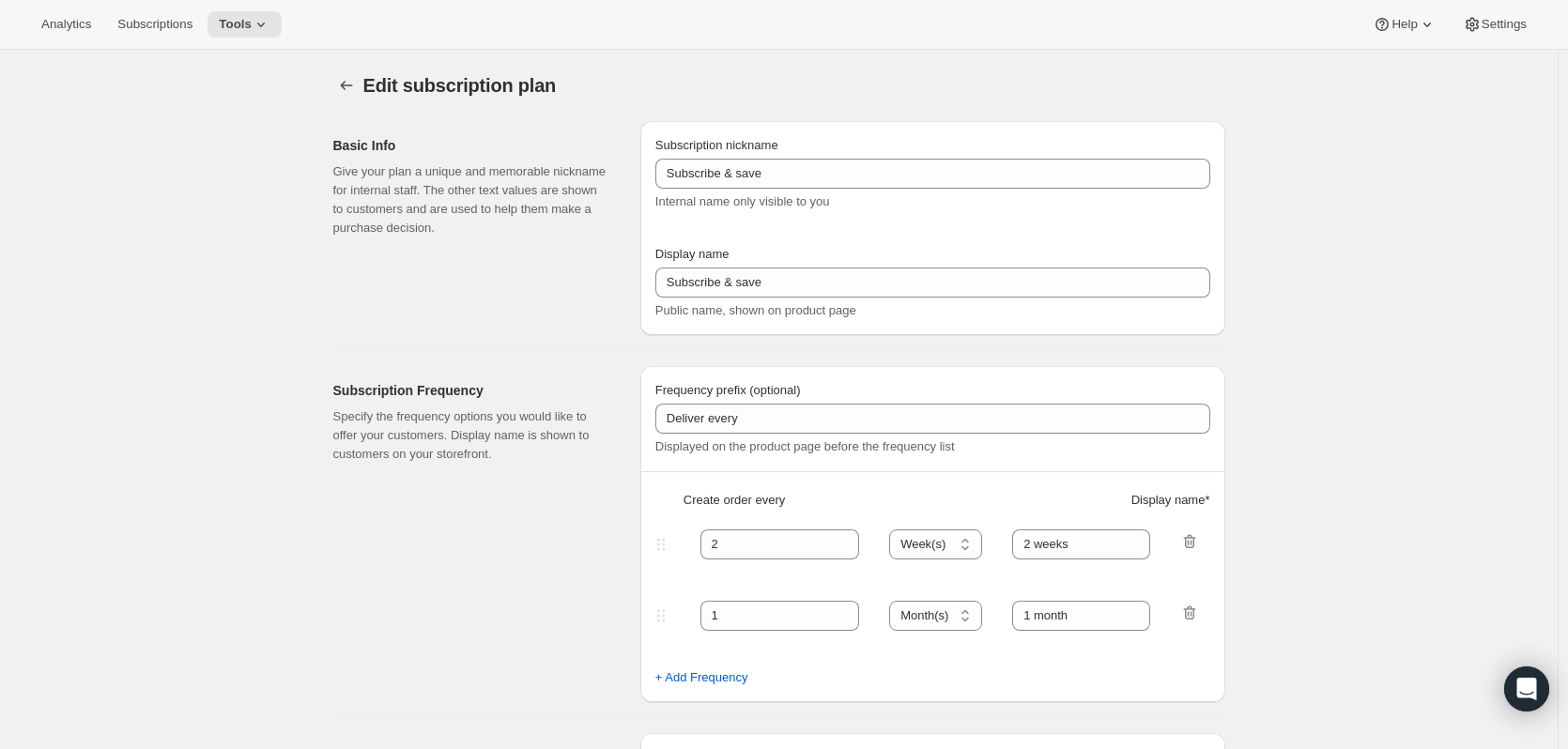
type input "3"
type input "3 months"
type input "20"
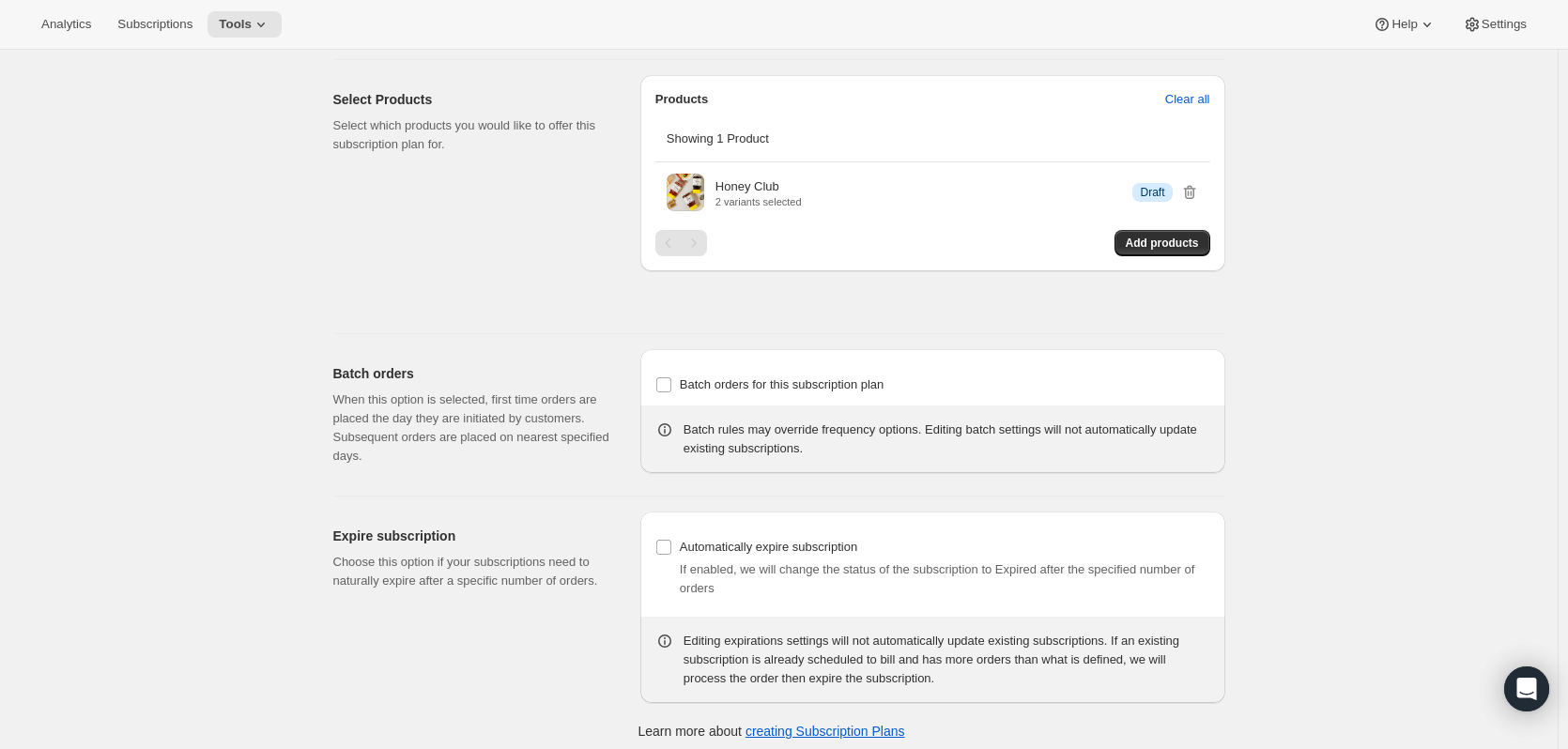
scroll to position [1136, 0]
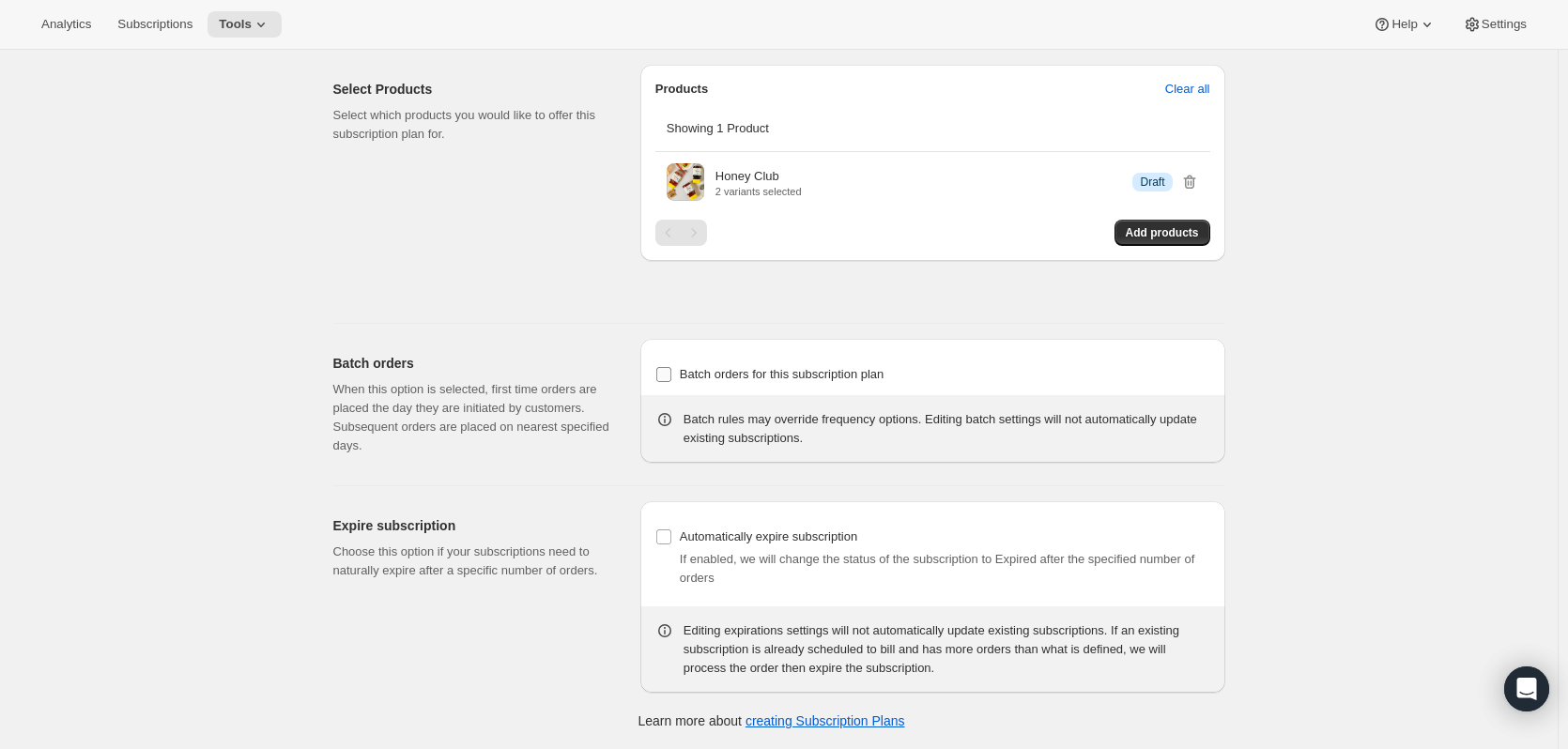
click at [707, 374] on span "Batch orders for this subscription plan" at bounding box center [781, 374] width 204 height 14
click at [671, 374] on input "Batch orders for this subscription plan" at bounding box center [663, 375] width 15 height 15
checkbox input "true"
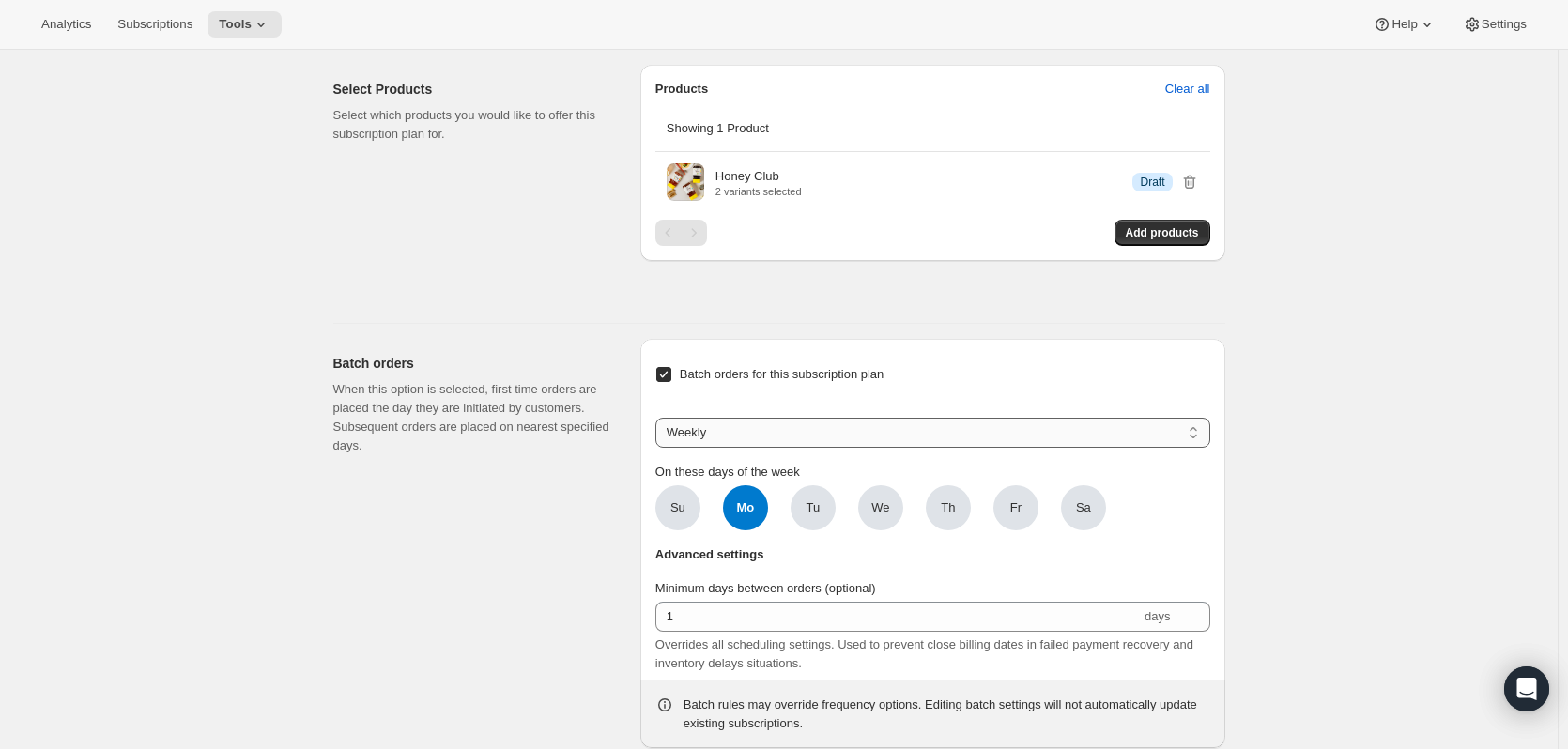
click at [768, 443] on select "Weekly Monthly Yearly" at bounding box center [932, 432] width 555 height 30
select select "YEARDAY"
click at [659, 417] on select "Weekly Monthly Yearly" at bounding box center [932, 432] width 555 height 30
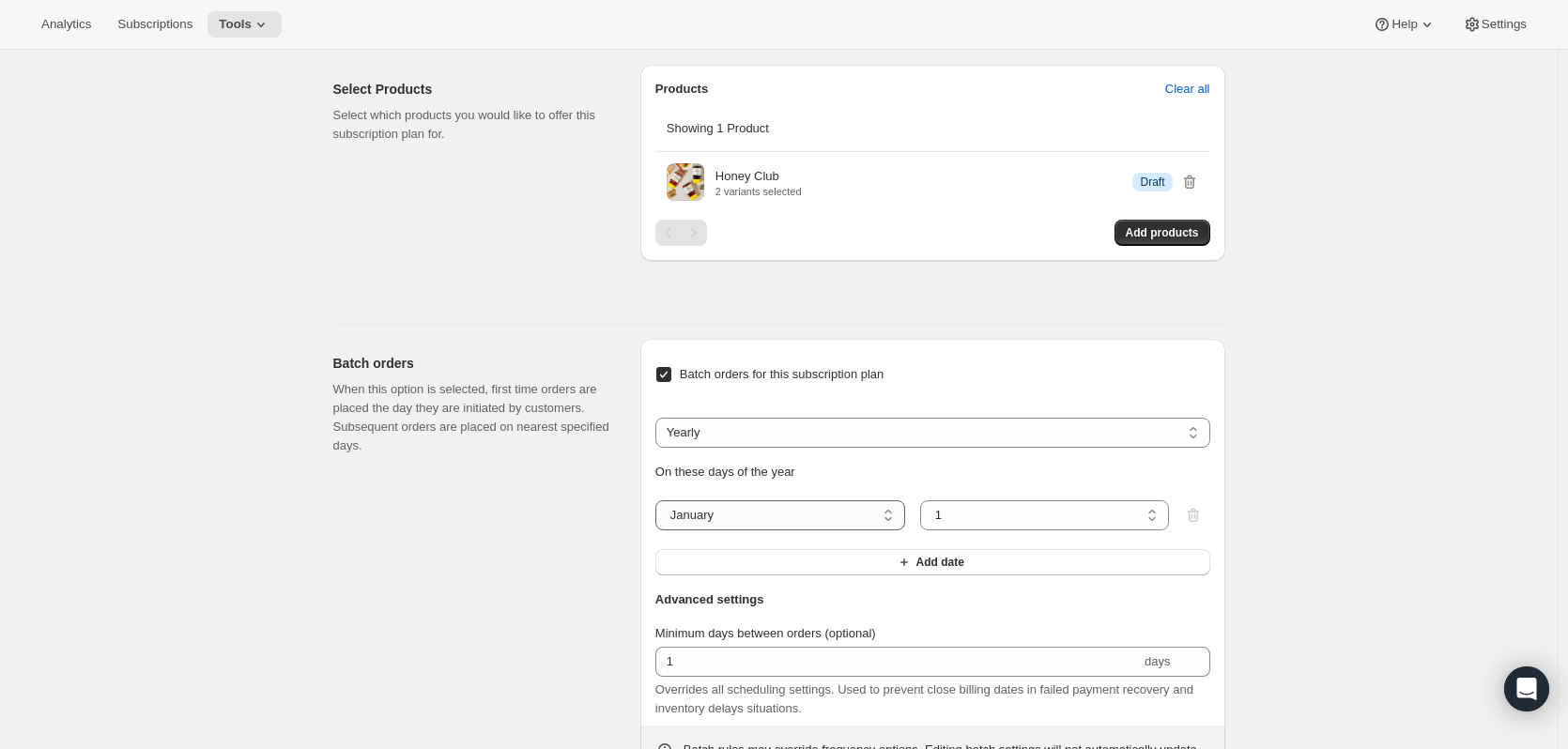
click at [782, 509] on select "January February March April May June July August September October November De…" at bounding box center [779, 515] width 250 height 30
click at [812, 558] on button "Add date" at bounding box center [932, 562] width 555 height 26
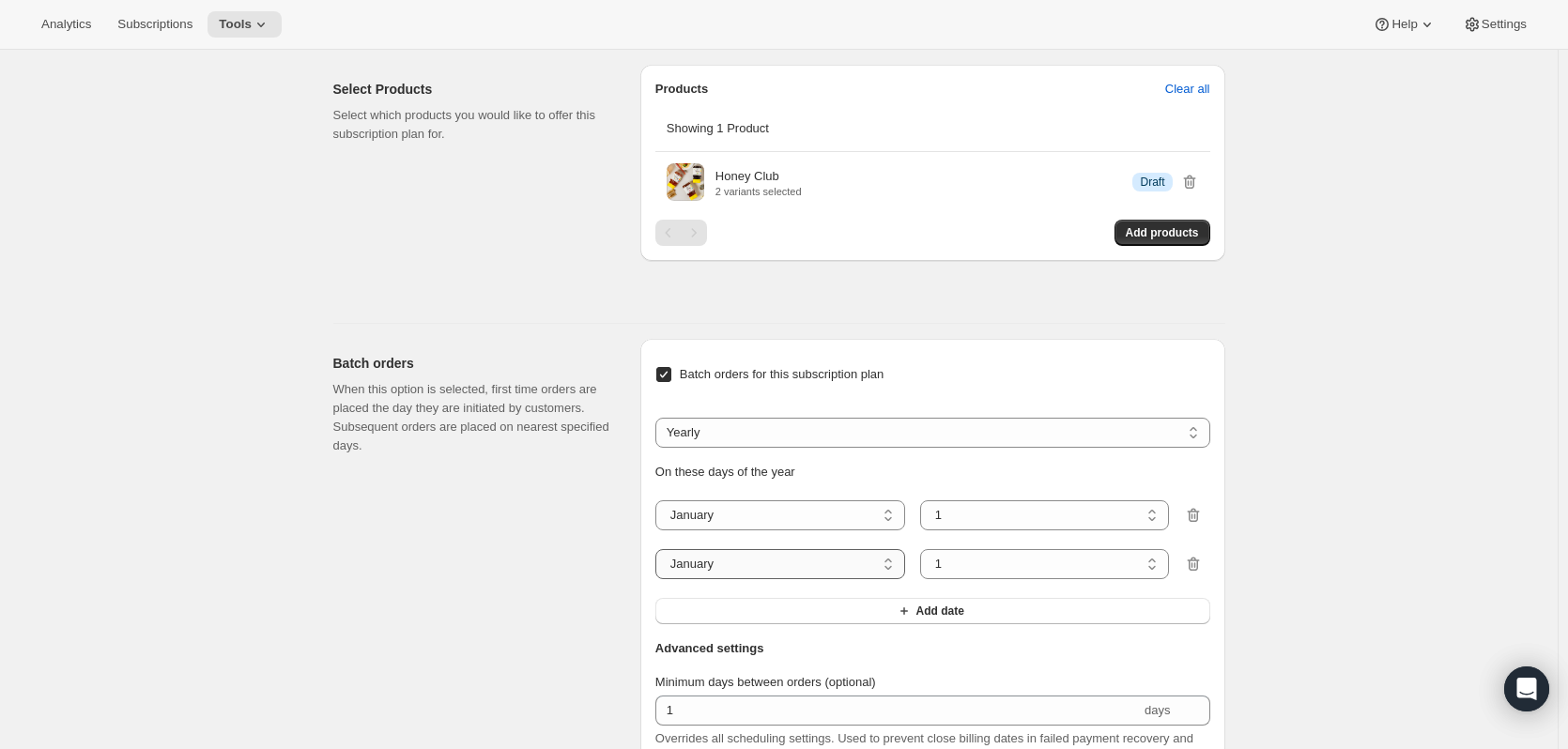
click at [807, 559] on select "January February March April May June July August September October November De…" at bounding box center [779, 564] width 250 height 30
click at [765, 513] on select "January February March April May June July August September October November De…" at bounding box center [779, 515] width 250 height 30
select select "3"
click at [659, 500] on select "January February March April May June July August September October November De…" at bounding box center [779, 515] width 250 height 30
click at [837, 567] on select "January February March April May June July August September October November De…" at bounding box center [779, 564] width 250 height 30
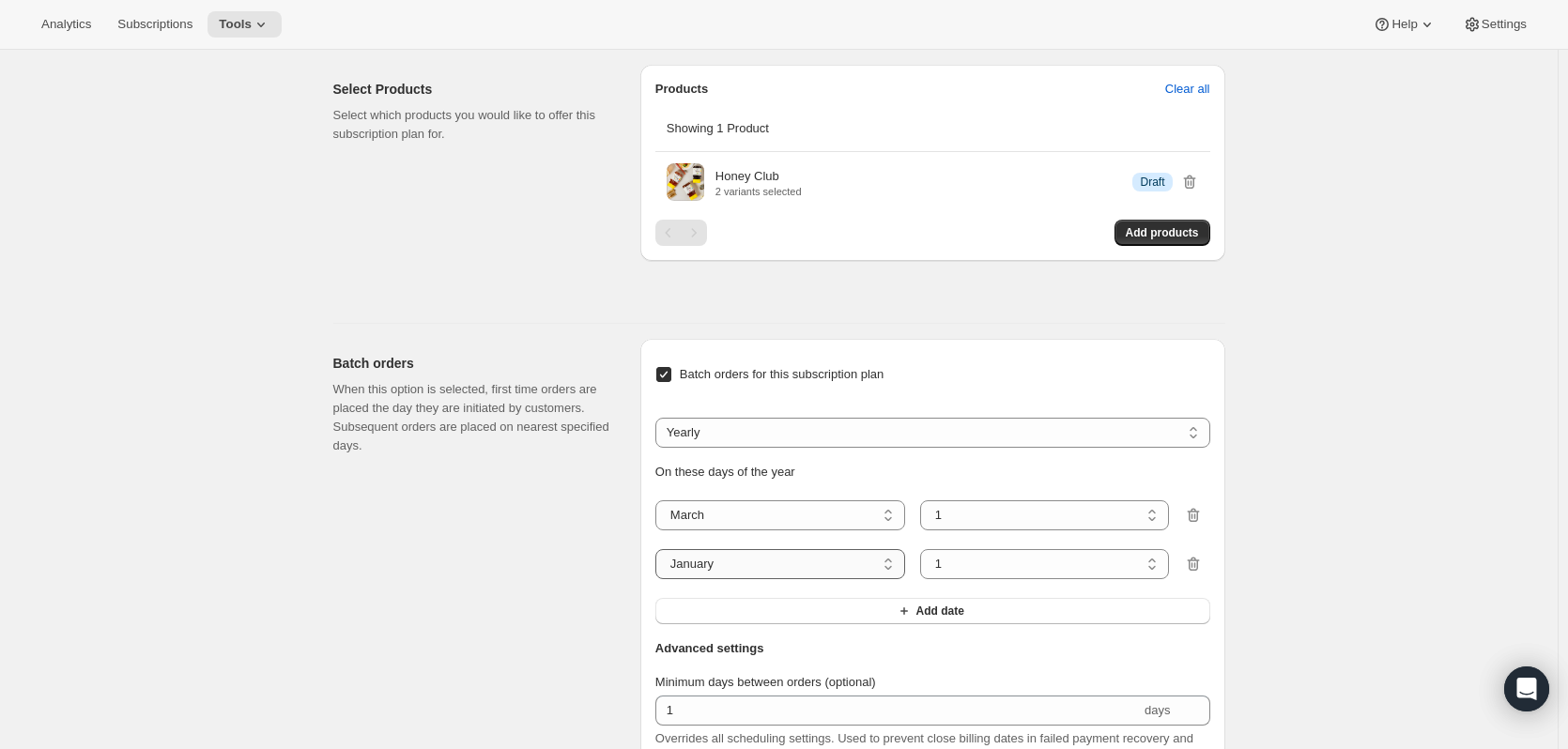
select select "6"
click at [659, 549] on select "January February March April May June July August September October November De…" at bounding box center [779, 564] width 250 height 30
click at [794, 615] on button "Add date" at bounding box center [932, 611] width 555 height 26
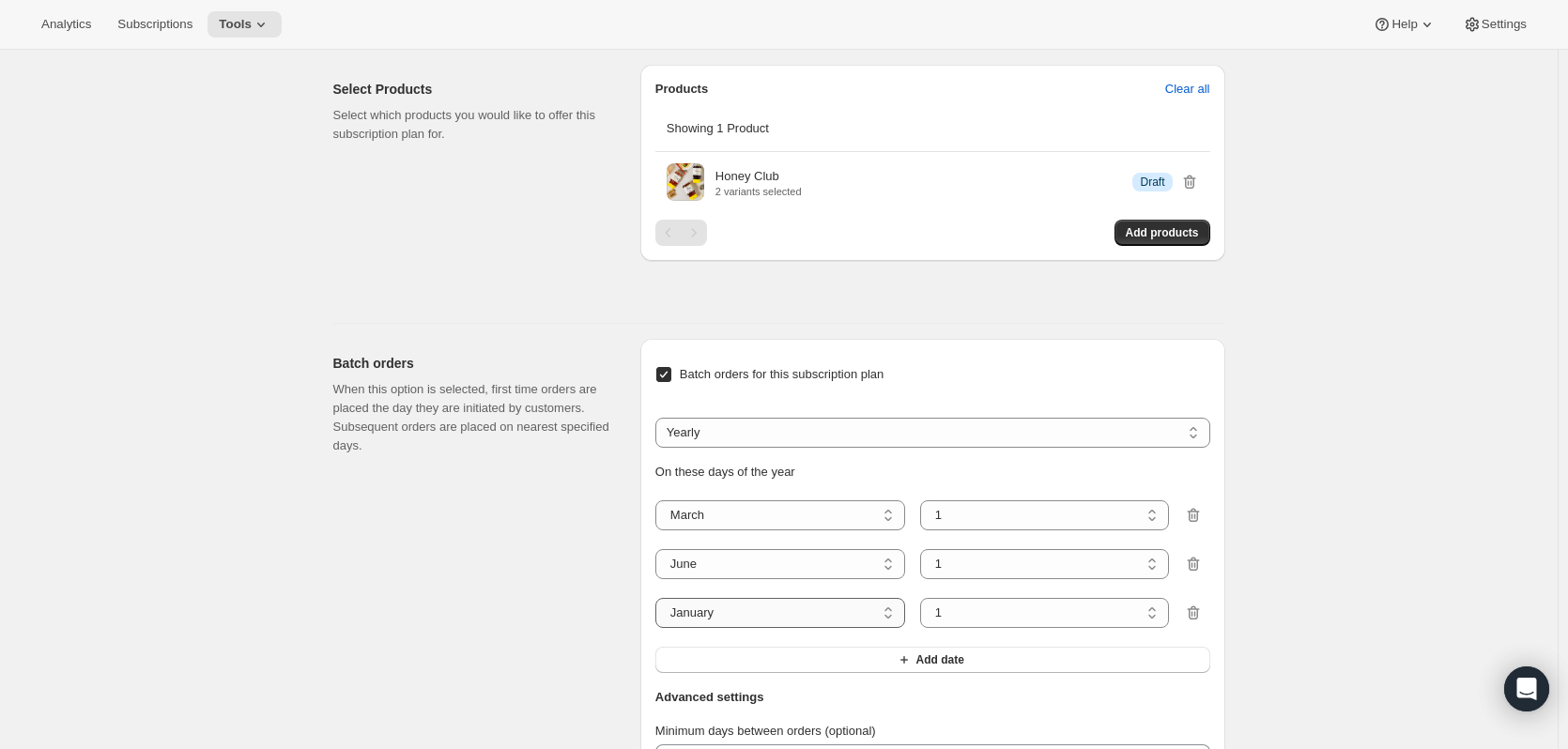
click at [752, 607] on select "January February March April May June July August September October November De…" at bounding box center [779, 613] width 250 height 30
select select "9"
click at [659, 598] on select "January February March April May June July August September October November De…" at bounding box center [779, 613] width 250 height 30
click at [746, 670] on button "Add date" at bounding box center [932, 659] width 555 height 26
click at [738, 664] on select "January February March April May June July August September October November De…" at bounding box center [779, 661] width 250 height 30
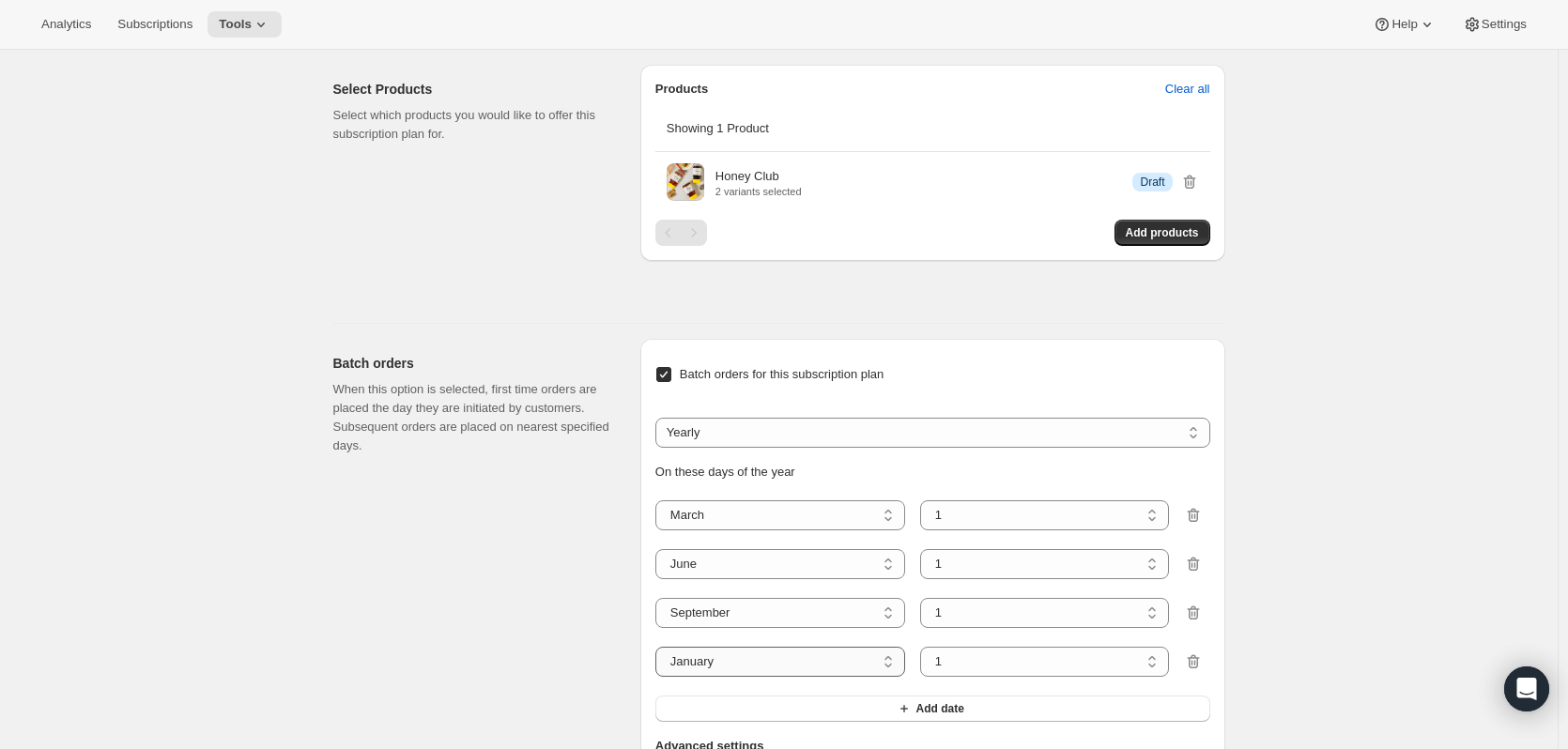
select select "12"
click at [659, 646] on select "January February March April May June July August September October November De…" at bounding box center [779, 661] width 250 height 30
drag, startPoint x: 1340, startPoint y: 389, endPoint x: 1331, endPoint y: 300, distance: 89.5
click at [1340, 372] on div "Edit subscription plan. This page is ready Edit subscription plan Basic Info Gi…" at bounding box center [778, 65] width 1558 height 2305
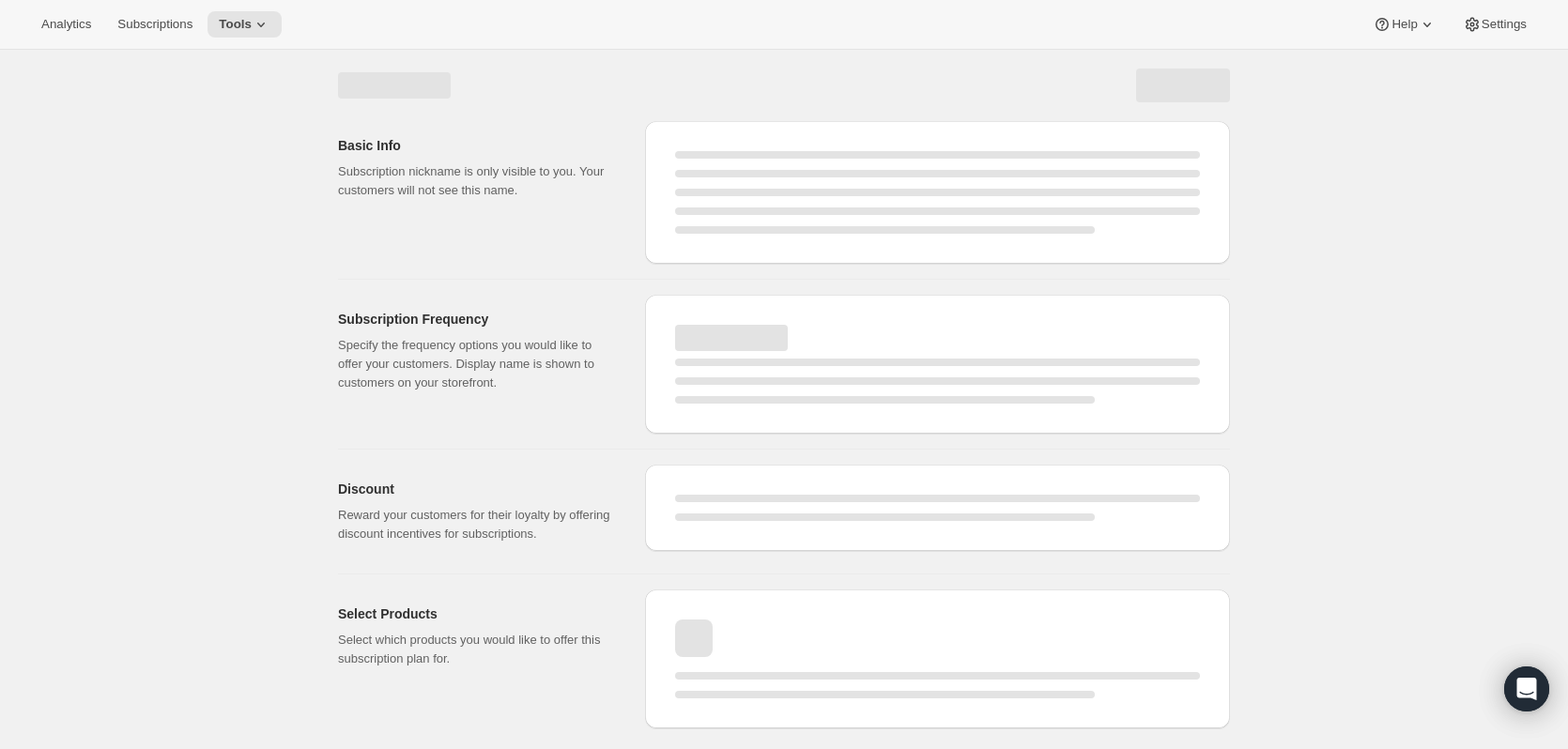
scroll to position [0, 0]
select select "MONTH"
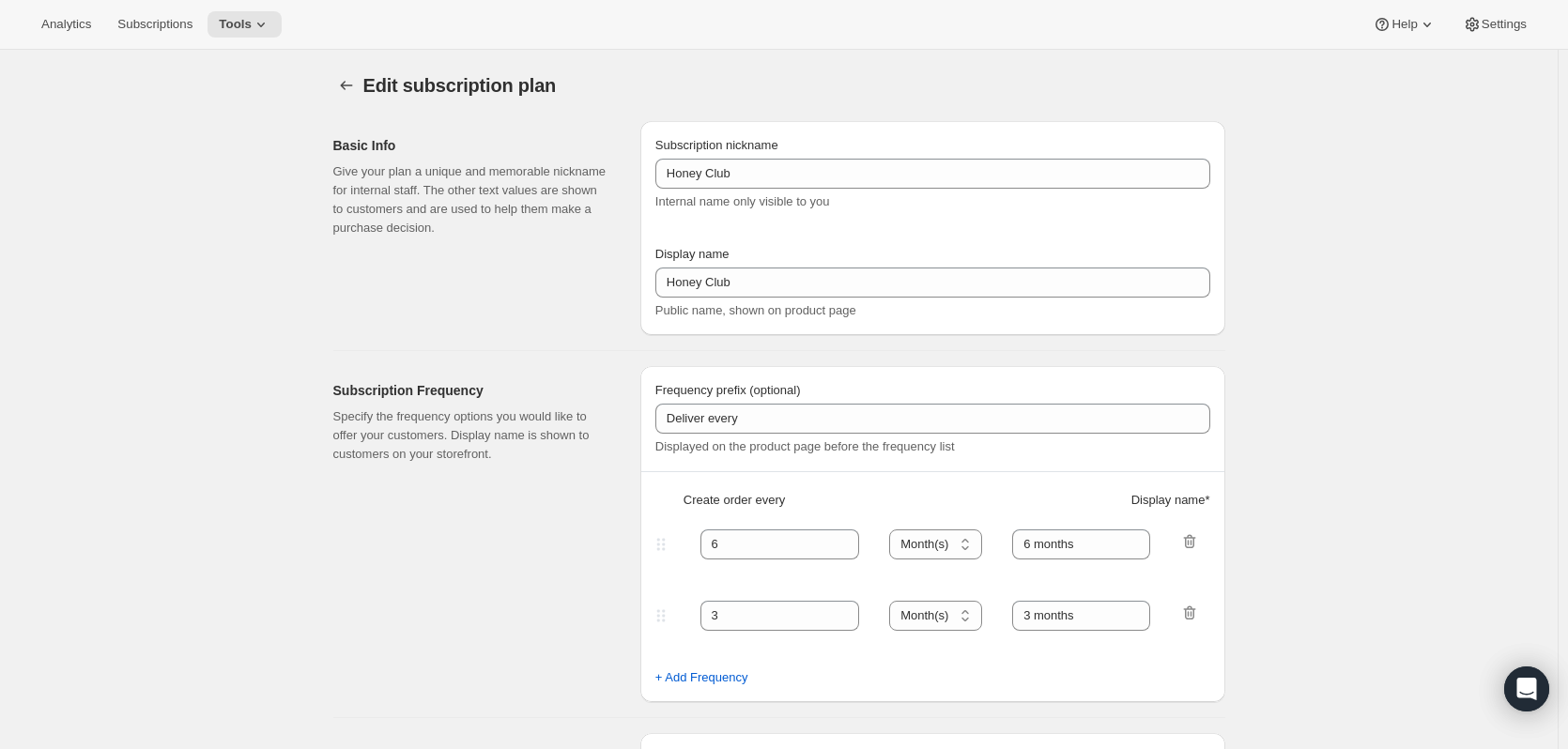
checkbox input "true"
select select "YEARDAY"
select select "3"
select select "6"
select select "9"
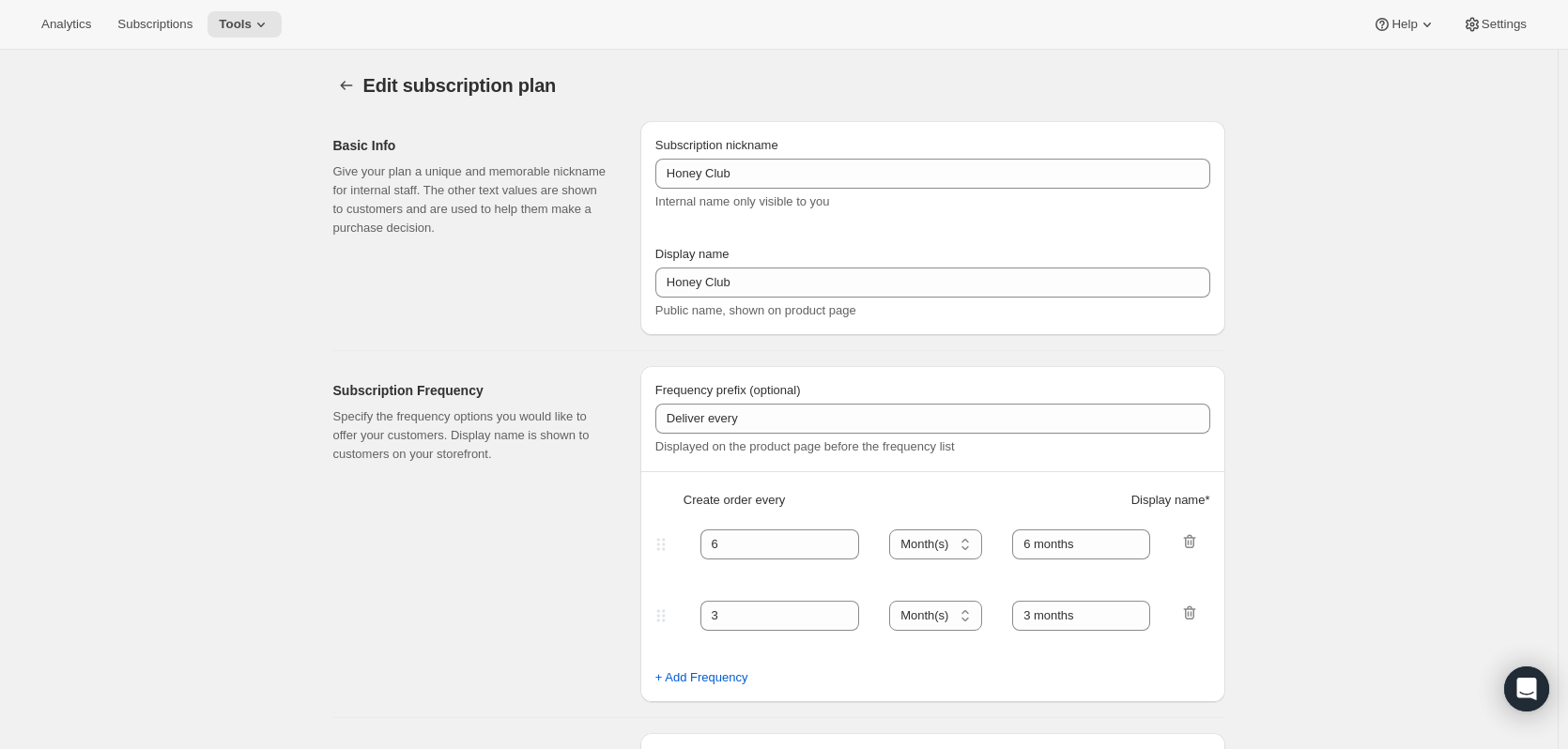
select select "12"
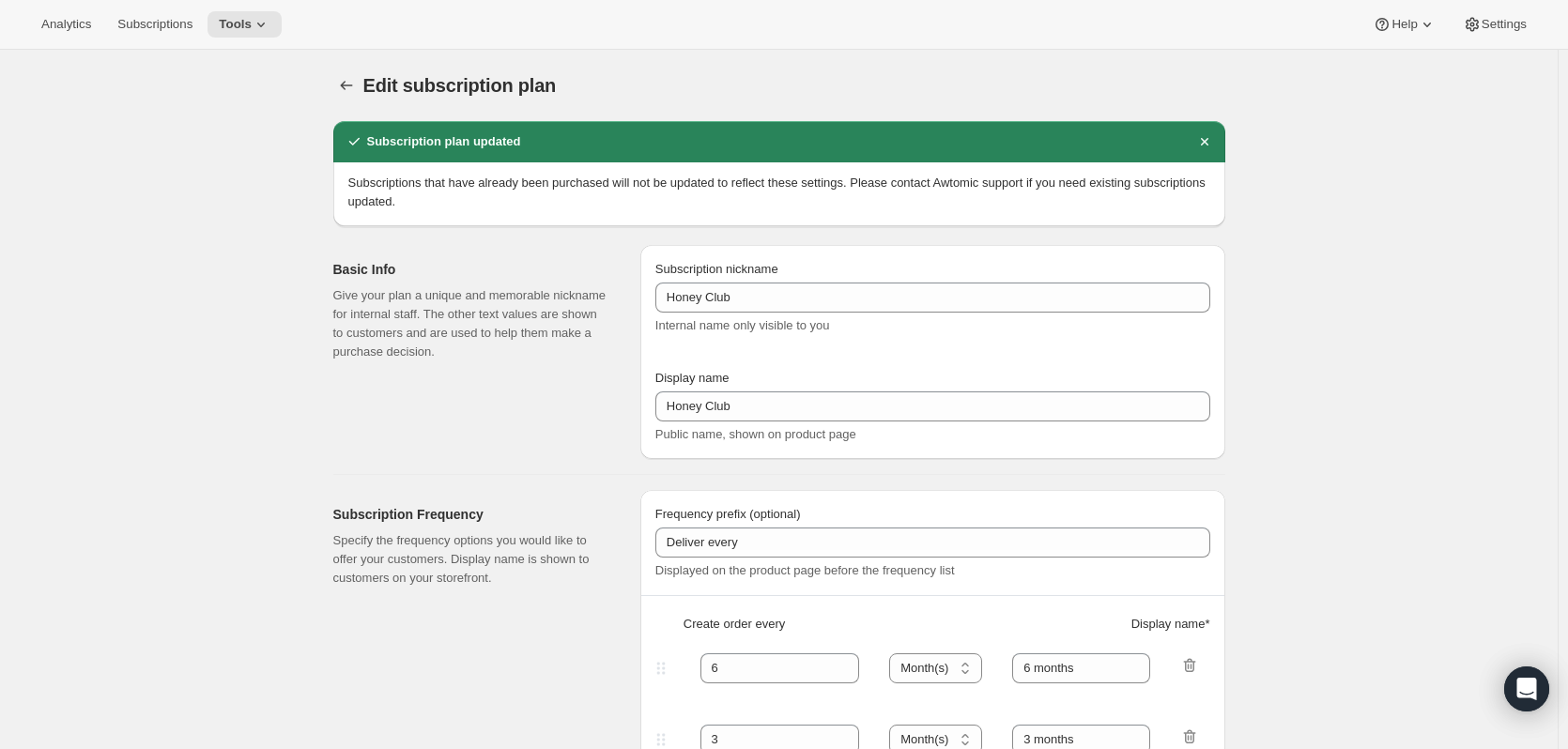
click at [347, 99] on div "Edit subscription plan. This page is ready Edit subscription plan" at bounding box center [779, 86] width 891 height 72
click at [356, 88] on icon "Subscription plans" at bounding box center [347, 86] width 19 height 19
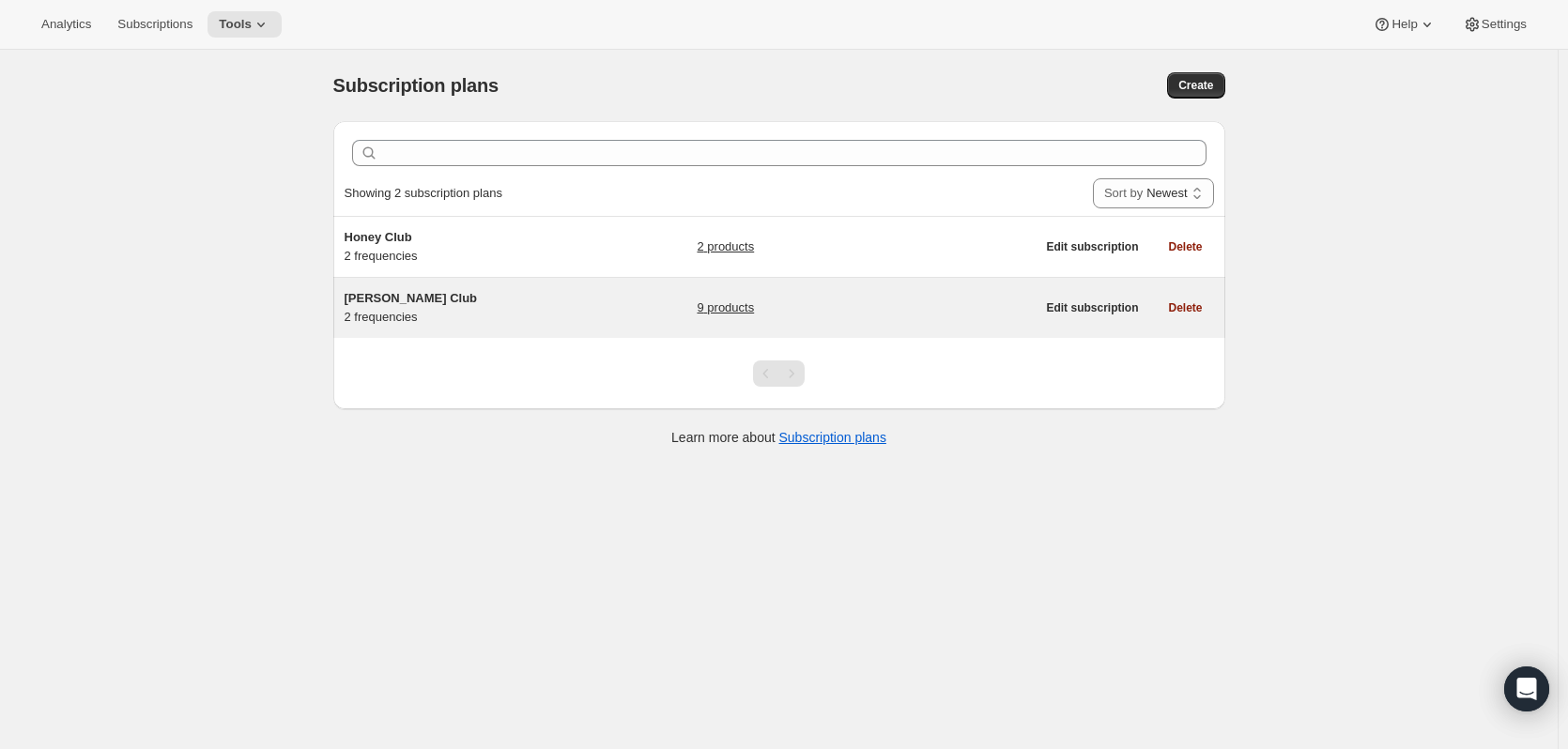
click at [742, 317] on link "9 products" at bounding box center [725, 308] width 57 height 19
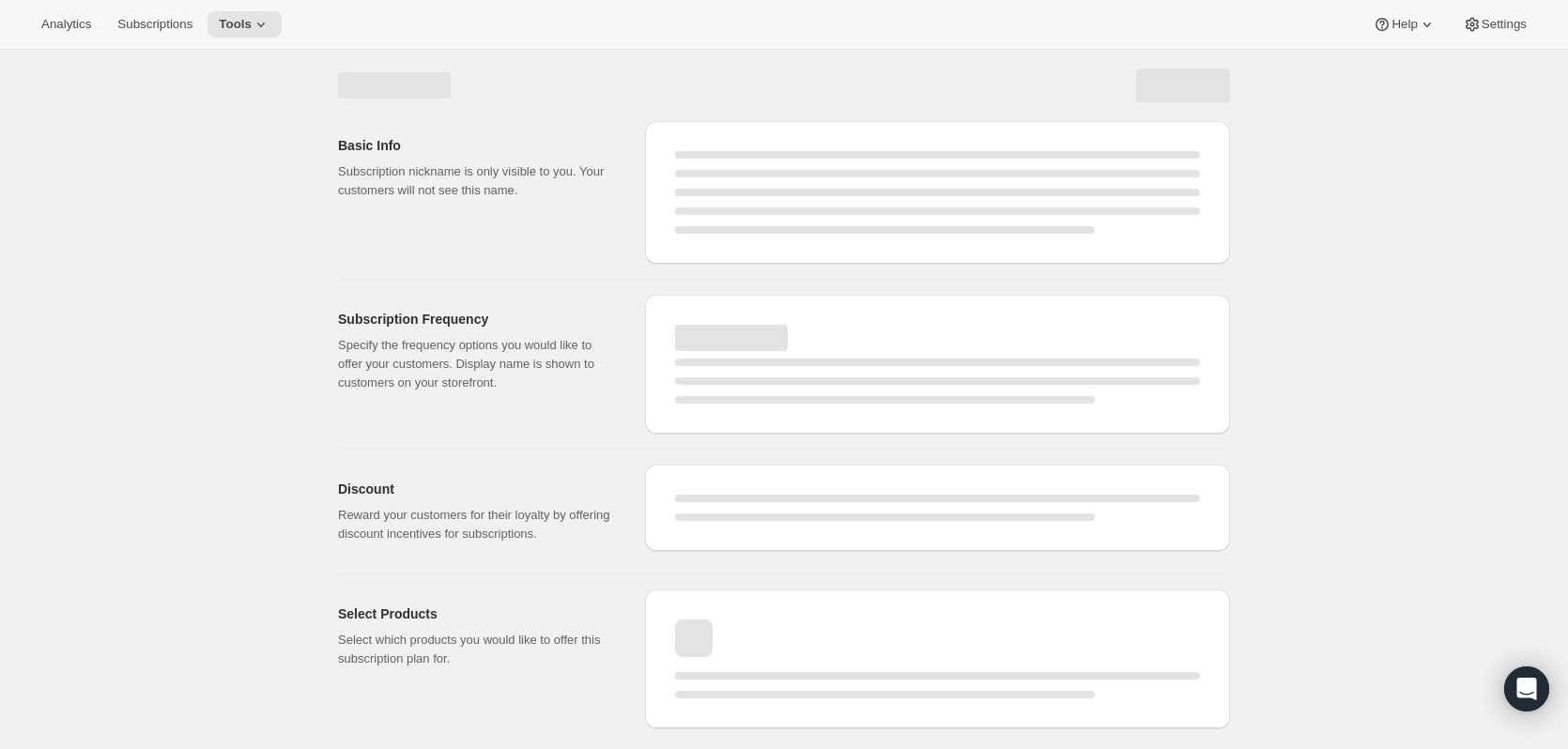
select select "WEEK"
select select "MONTH"
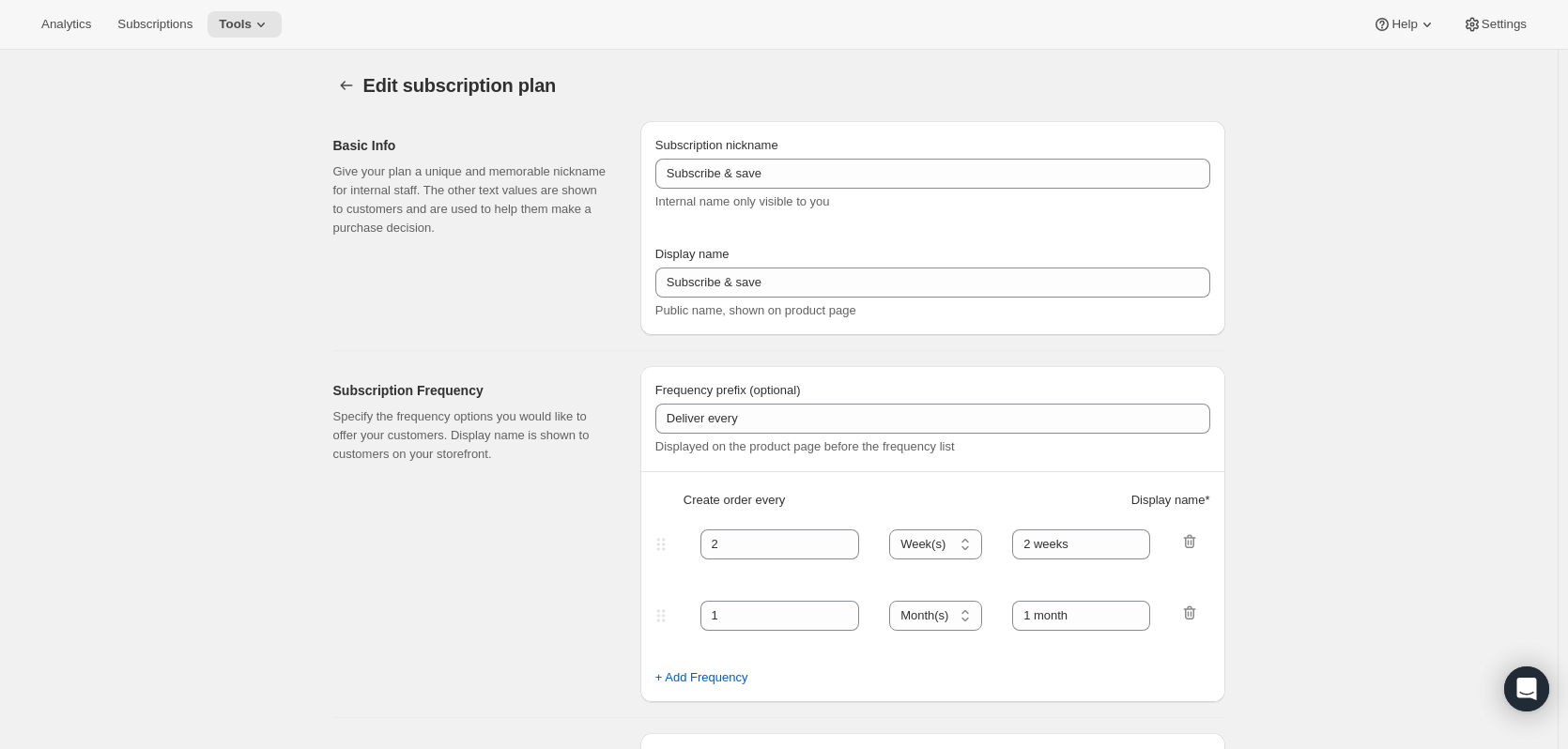
type input "[PERSON_NAME] Club"
type input "Join our [PERSON_NAME] Club"
type input "6"
select select "MONTH"
type input "6 months"
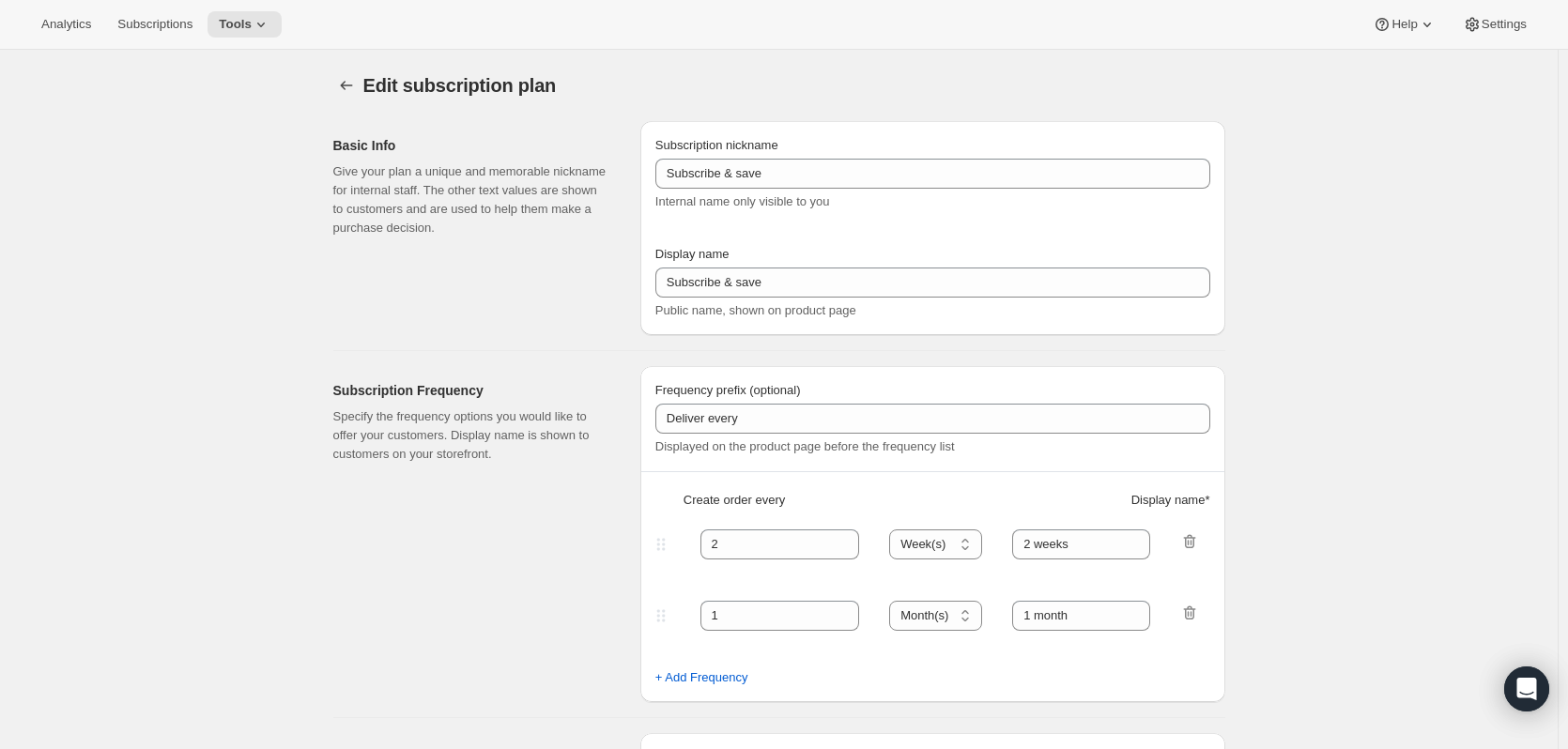
type input "3"
type input "3 months"
type input "15"
checkbox input "true"
select select "YEARDAY"
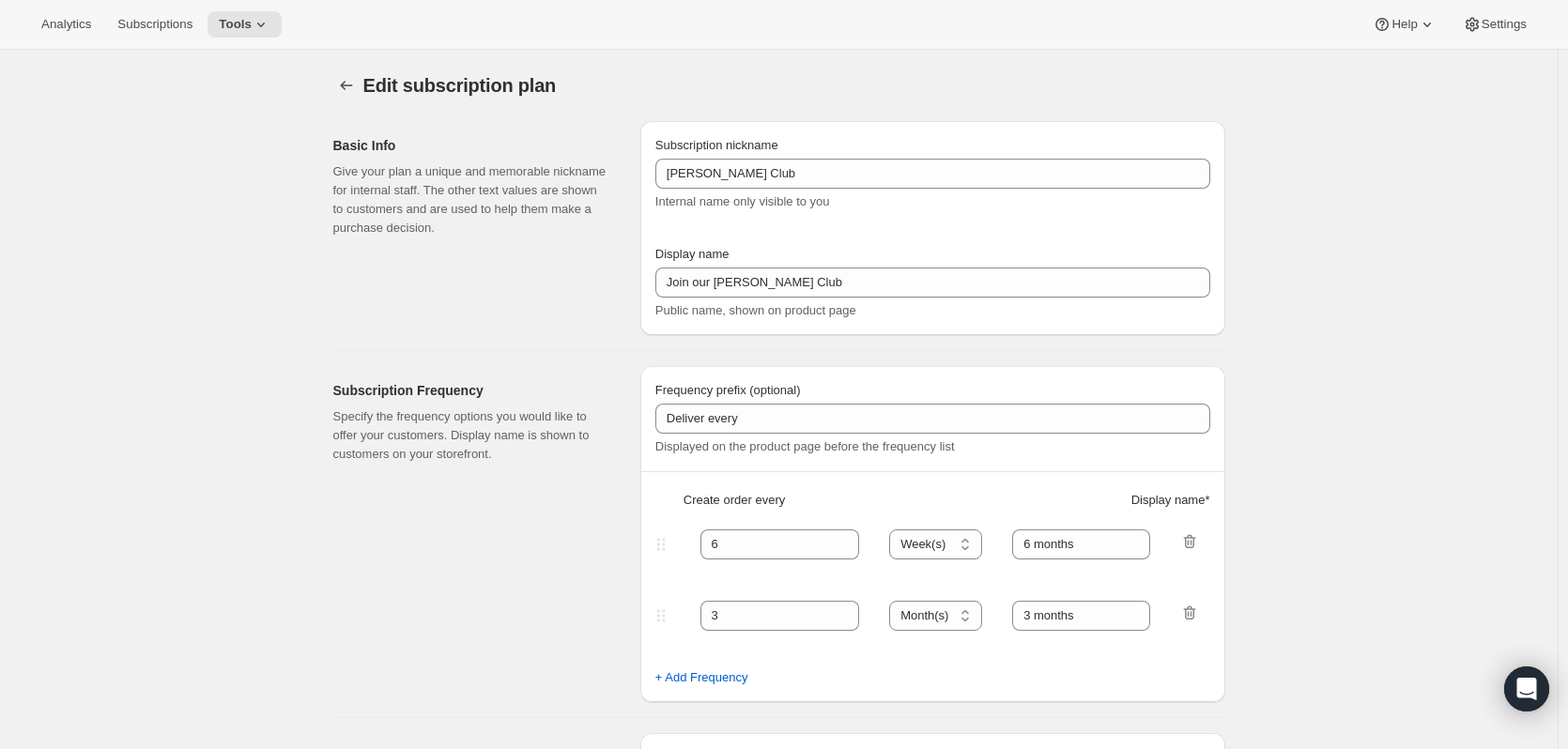
select select "3"
select select "6"
select select "9"
select select "12"
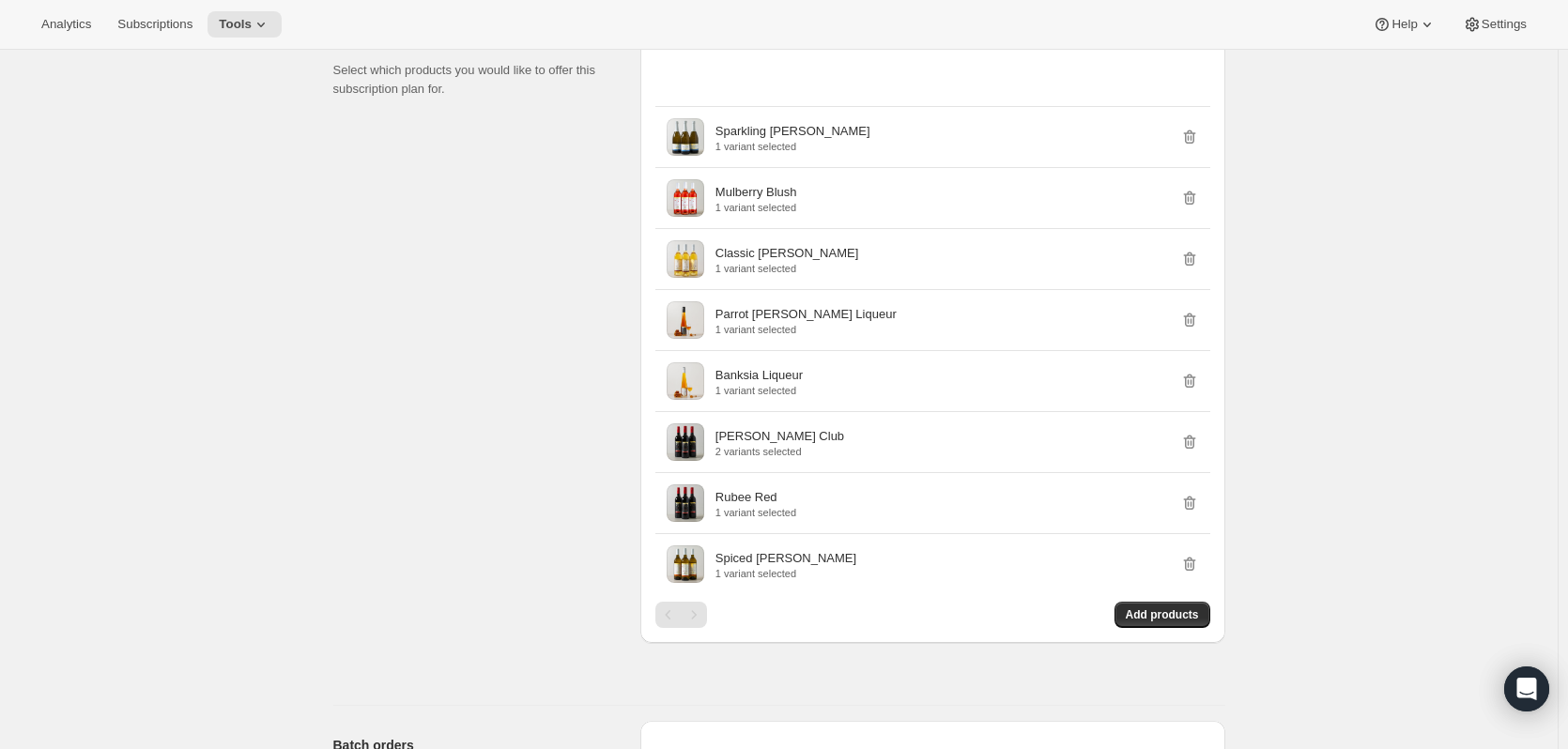
scroll to position [1033, 0]
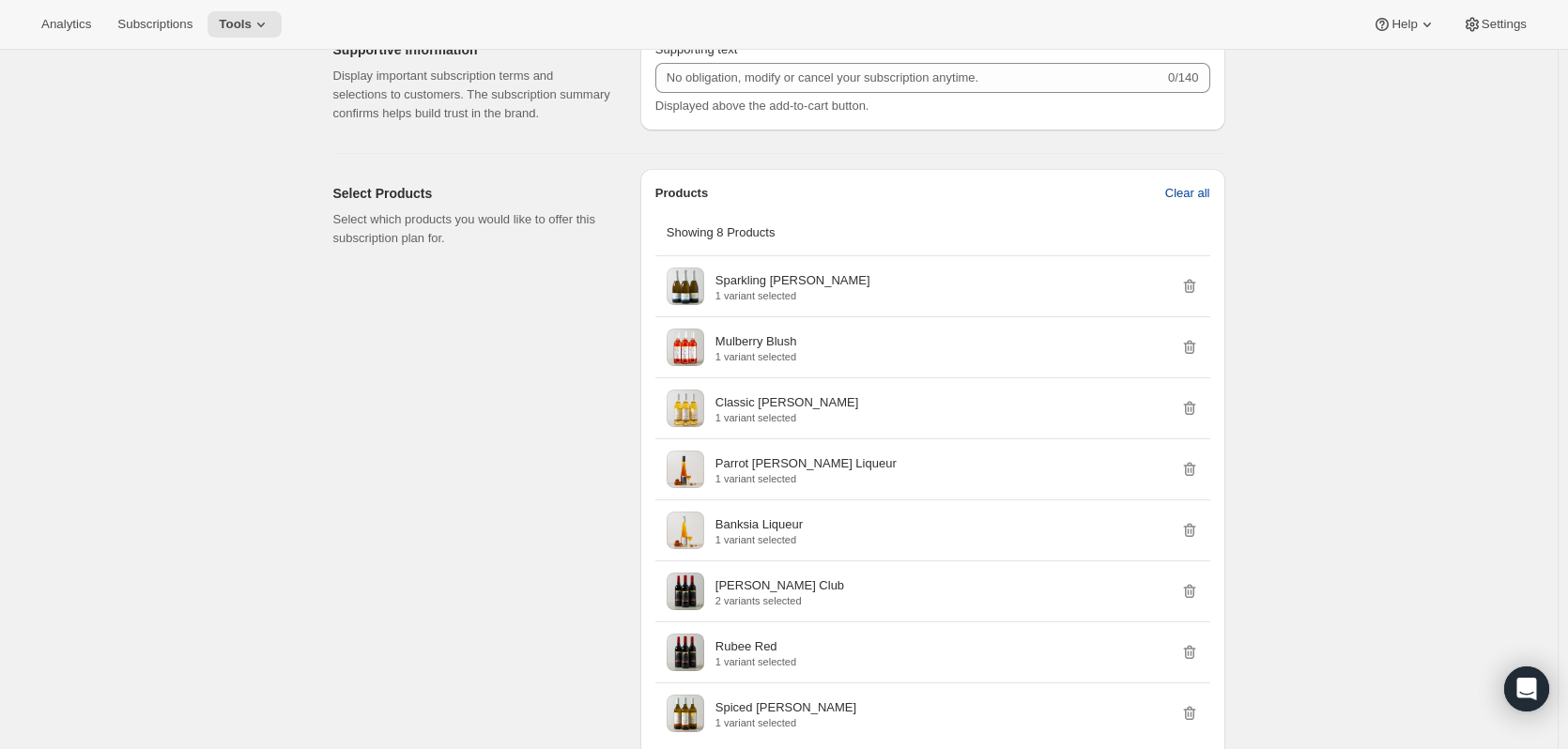
click at [1200, 189] on span "Clear all" at bounding box center [1187, 193] width 45 height 19
click at [1151, 205] on button "Confirm clear all" at bounding box center [1167, 193] width 111 height 30
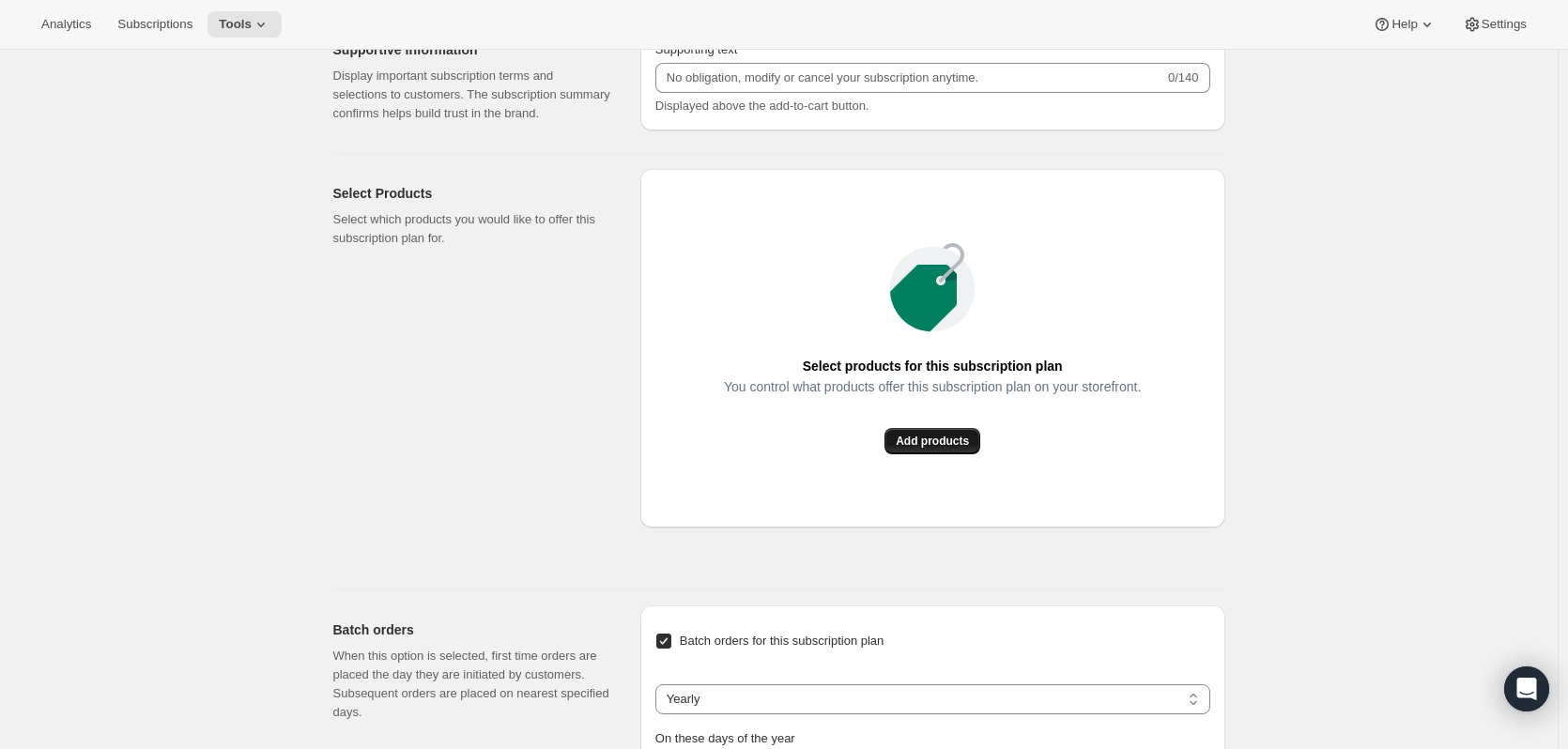
click at [912, 428] on button "Add products" at bounding box center [932, 441] width 96 height 26
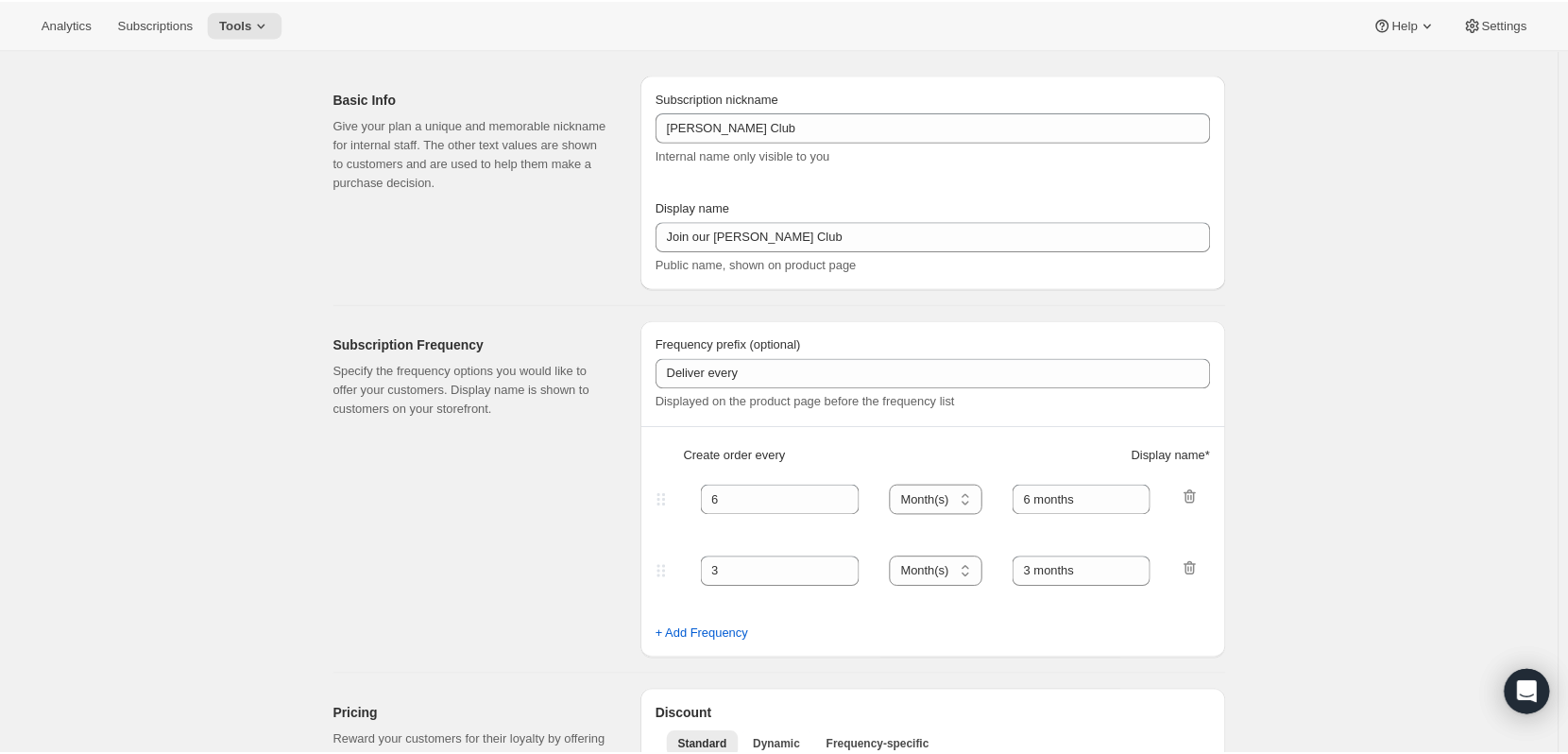
scroll to position [0, 0]
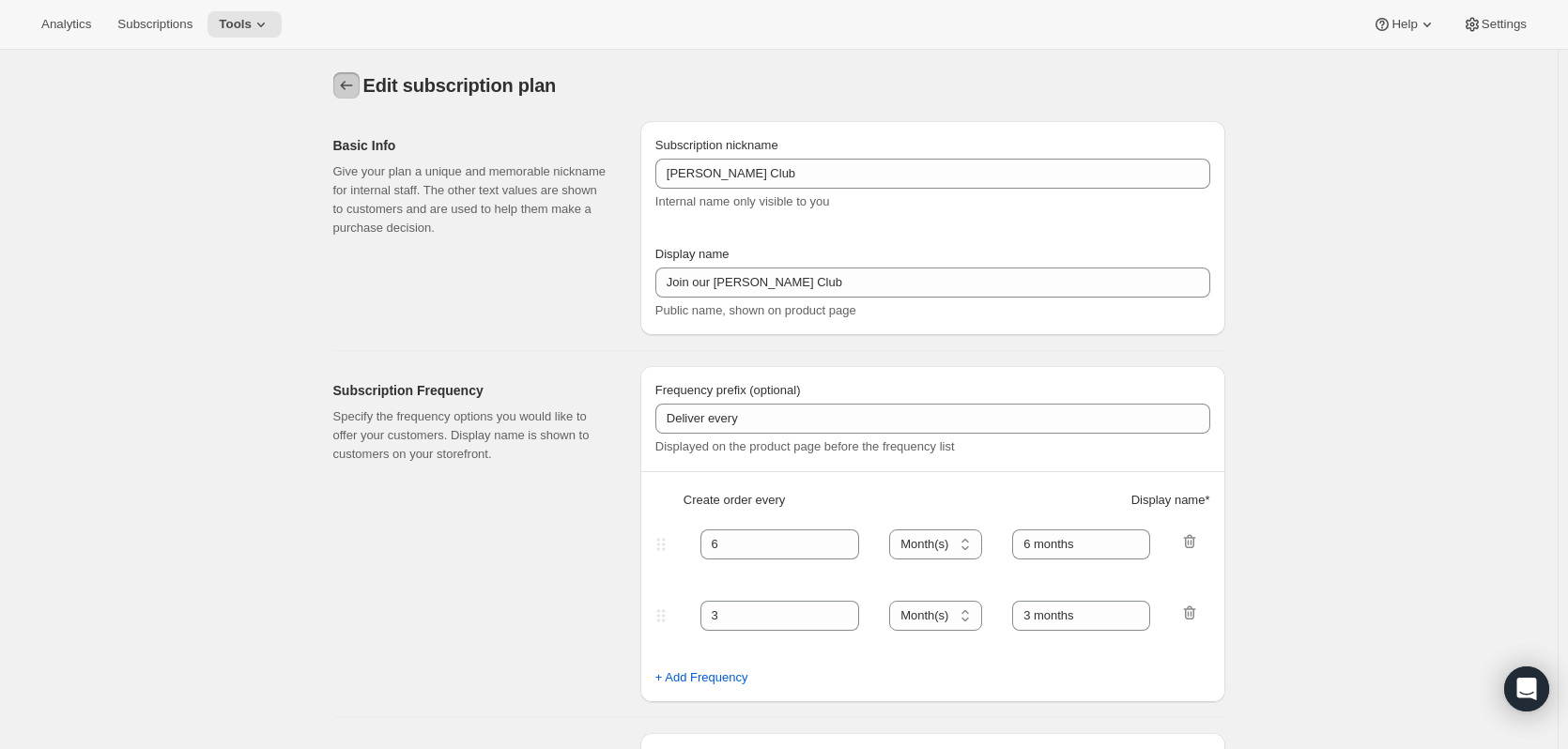
click at [349, 85] on icon "Subscription plans" at bounding box center [347, 86] width 19 height 19
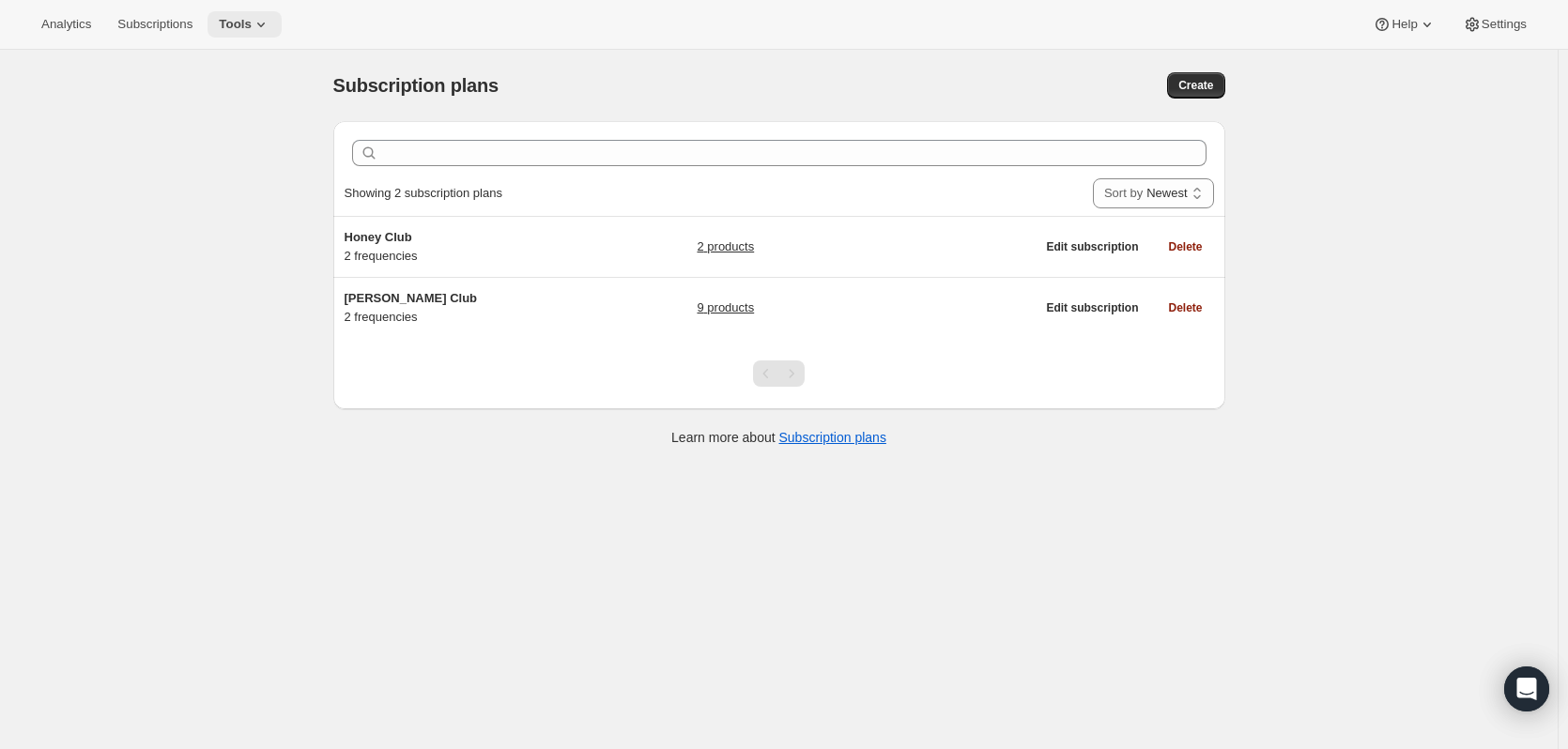
click at [214, 13] on button "Tools" at bounding box center [244, 24] width 74 height 26
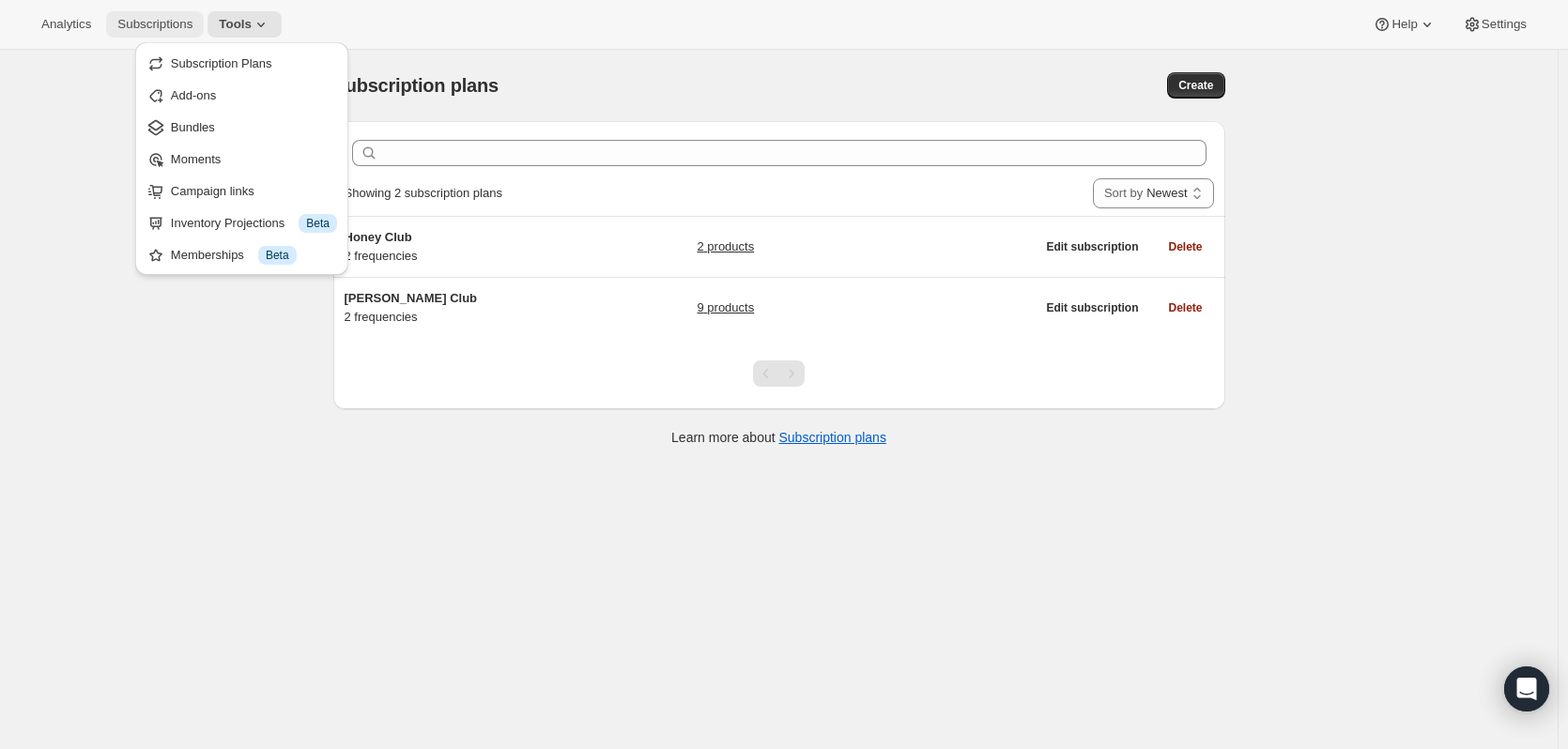
click at [145, 15] on button "Subscriptions" at bounding box center [155, 24] width 98 height 26
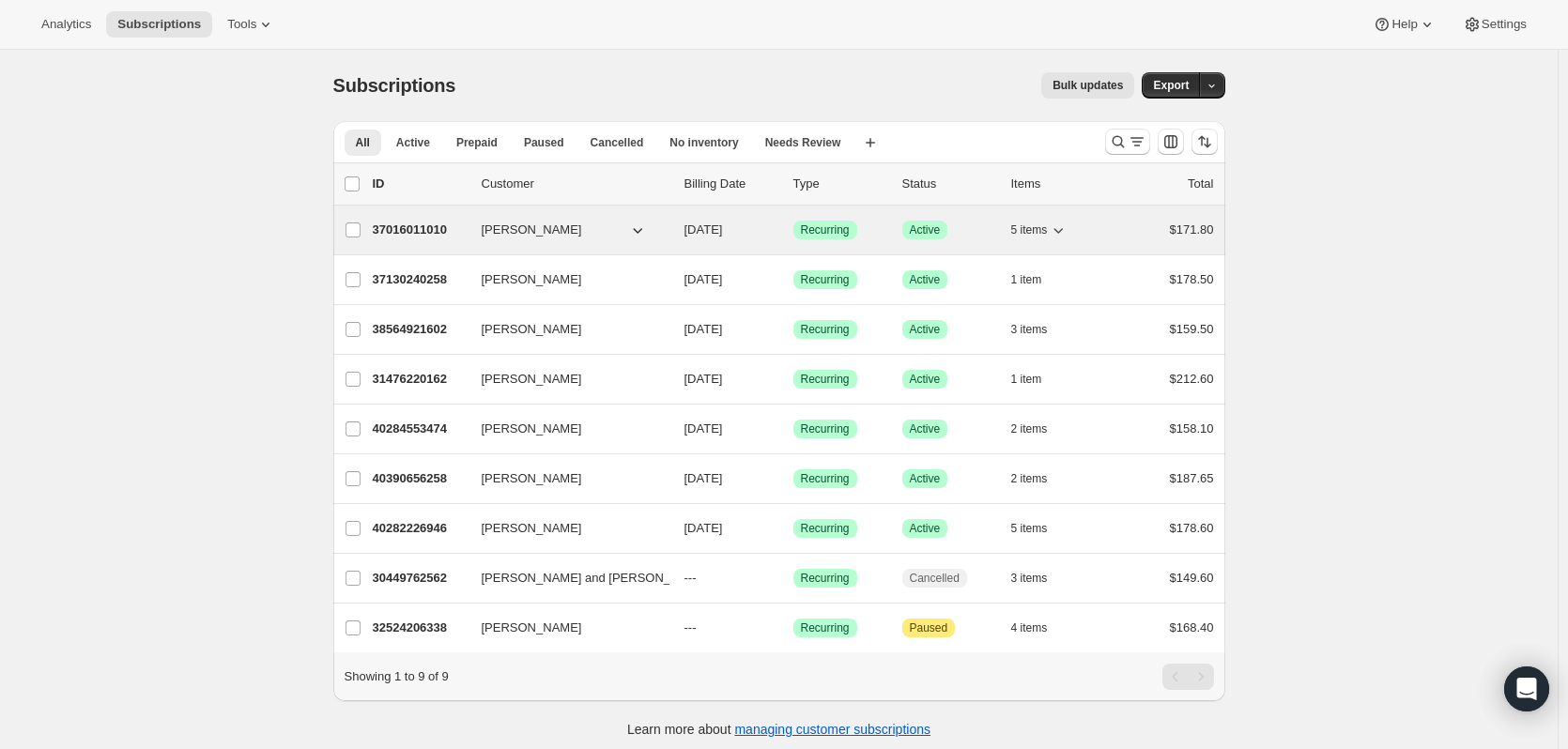
click at [1031, 236] on span "5 items" at bounding box center [1029, 230] width 37 height 15
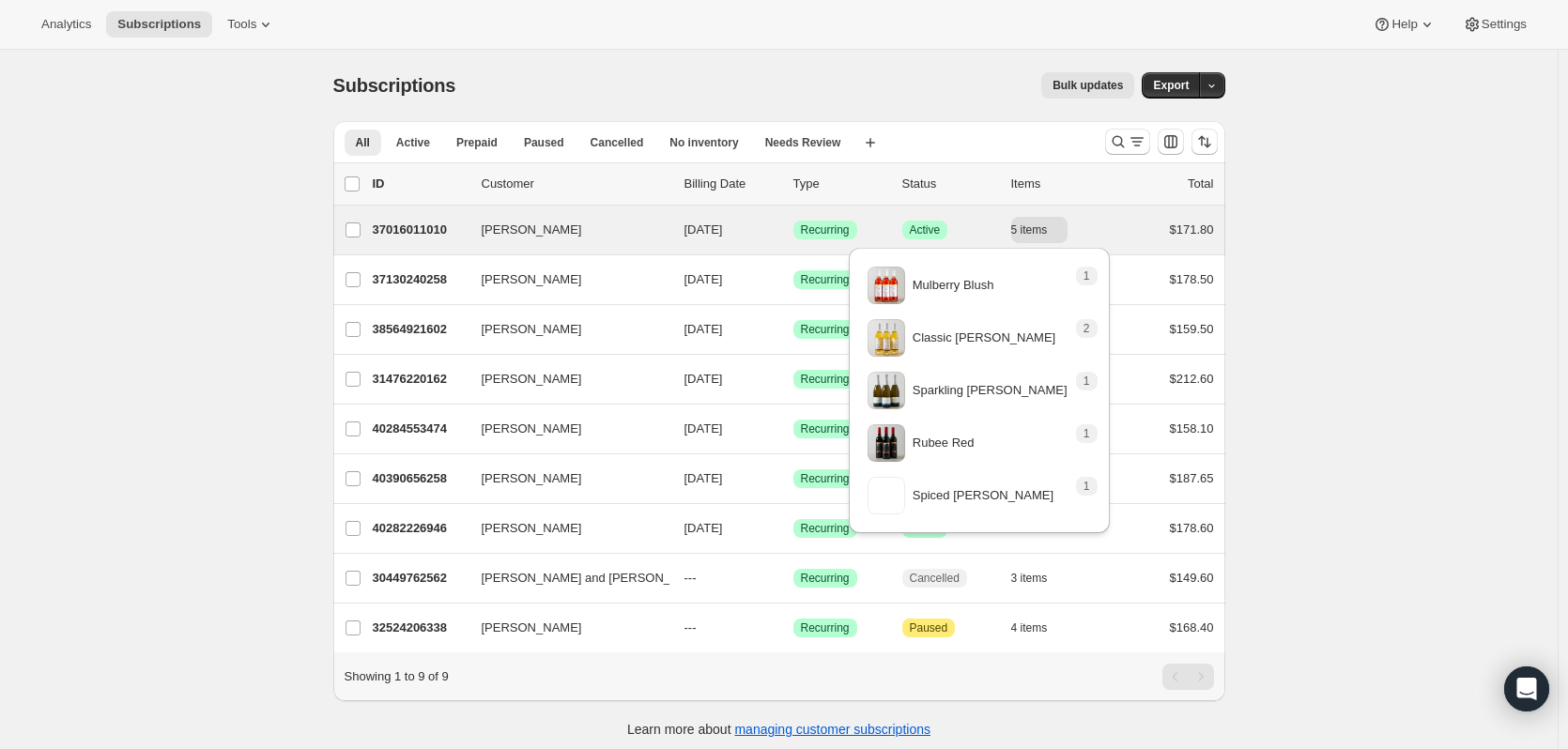
click at [1130, 211] on div "Craig Little 37016011010 Craig Little 12/01/2025 Success Recurring Success Acti…" at bounding box center [779, 230] width 891 height 49
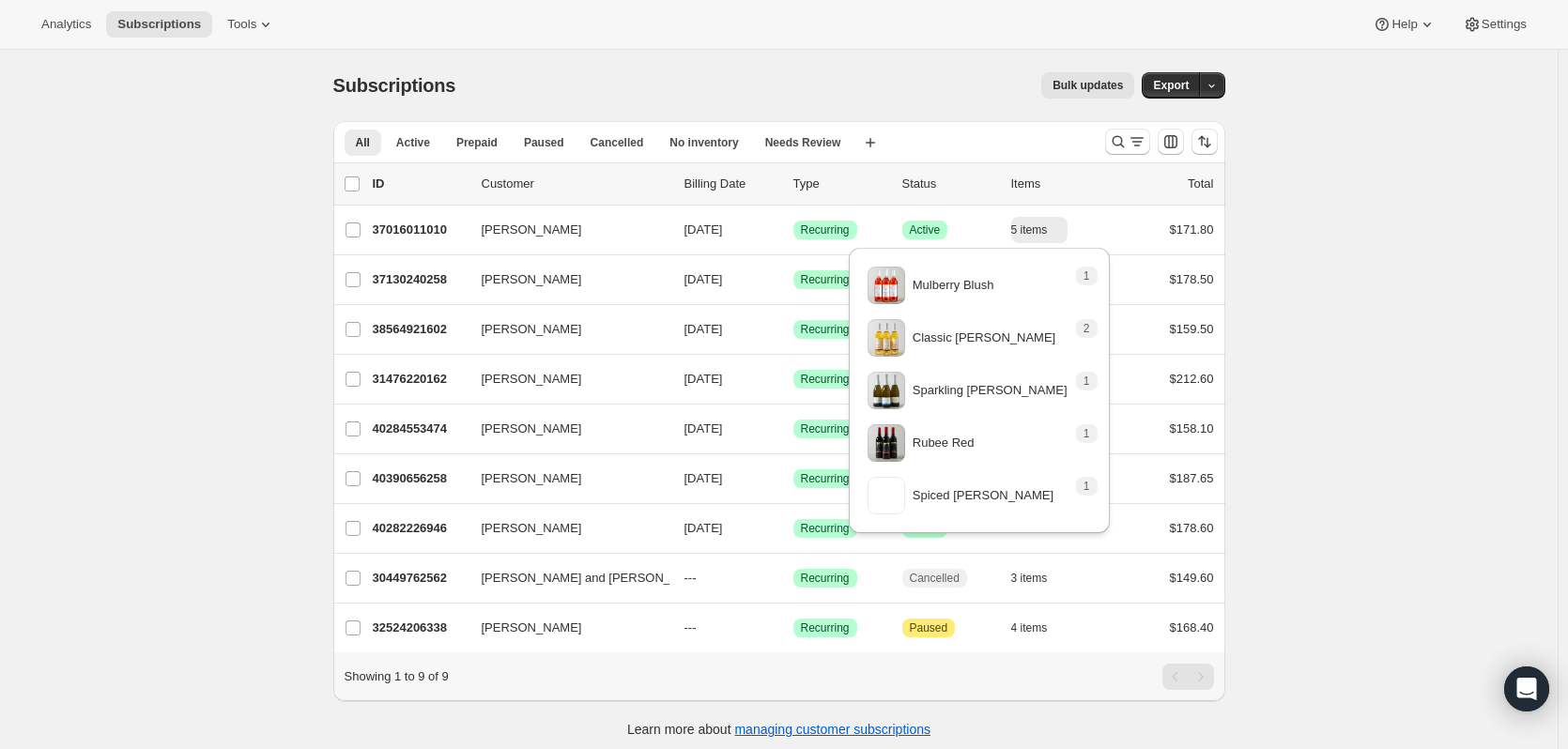
click at [1549, 318] on div "Subscriptions. This page is ready Subscriptions Bulk updates More actions Bulk …" at bounding box center [778, 424] width 1558 height 749
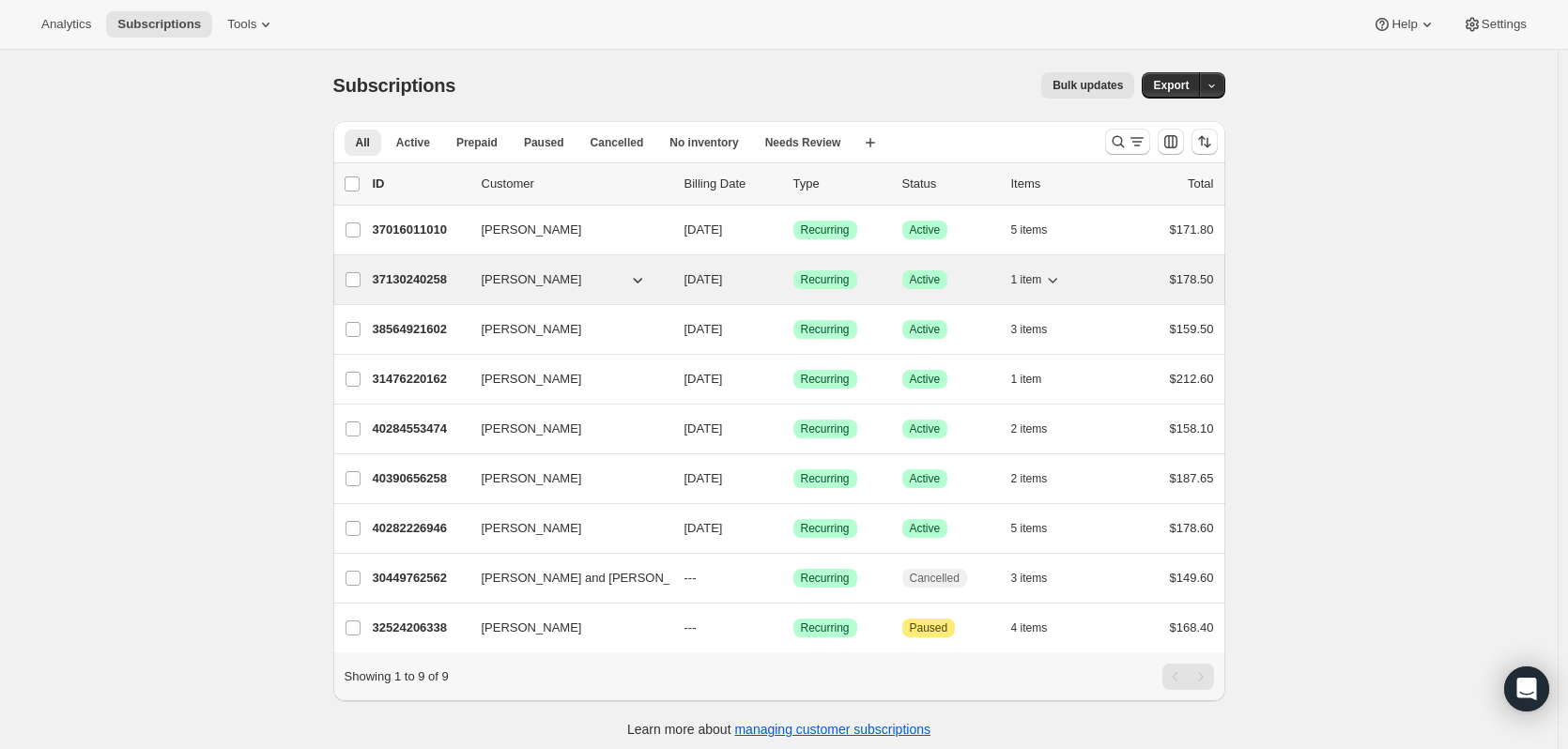
click at [1055, 278] on icon "button" at bounding box center [1053, 280] width 19 height 19
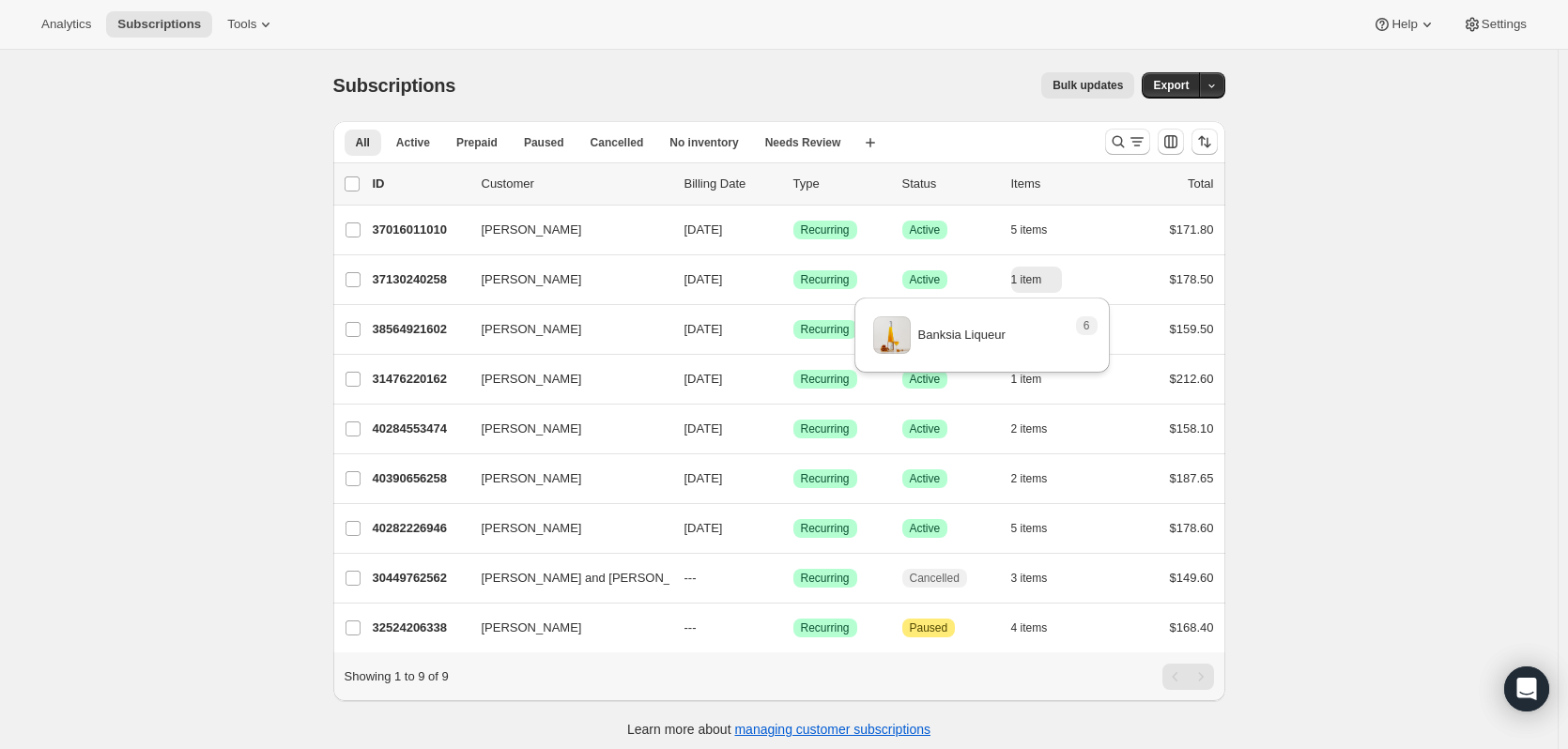
click at [1370, 296] on div "Subscriptions. This page is ready Subscriptions Bulk updates More actions Bulk …" at bounding box center [778, 424] width 1558 height 749
click at [75, 35] on button "Analytics" at bounding box center [66, 24] width 73 height 26
